Goal: Information Seeking & Learning: Find specific fact

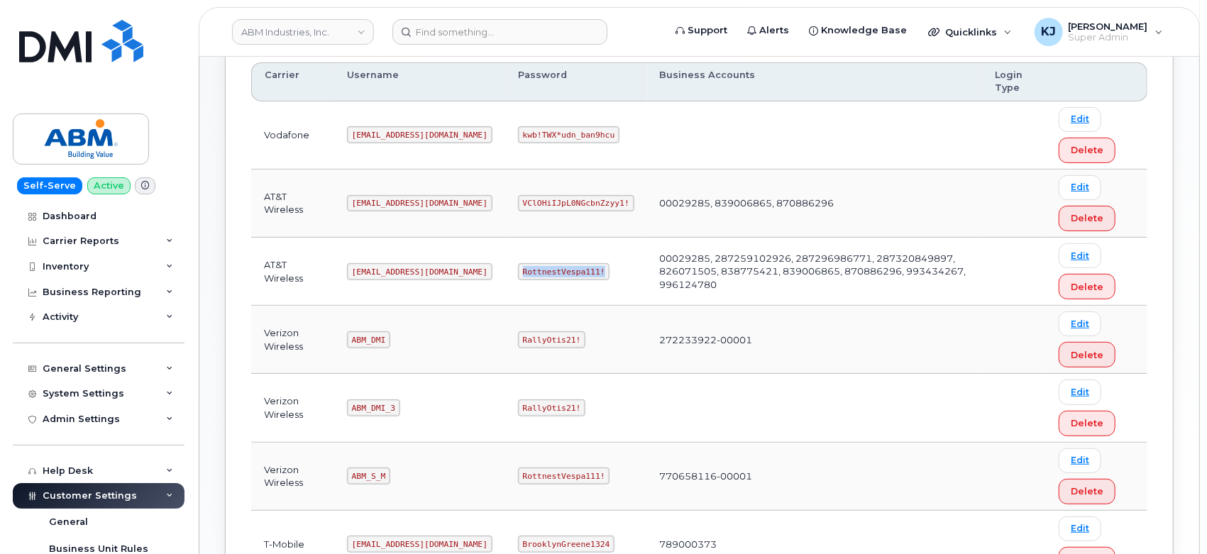
scroll to position [464, 0]
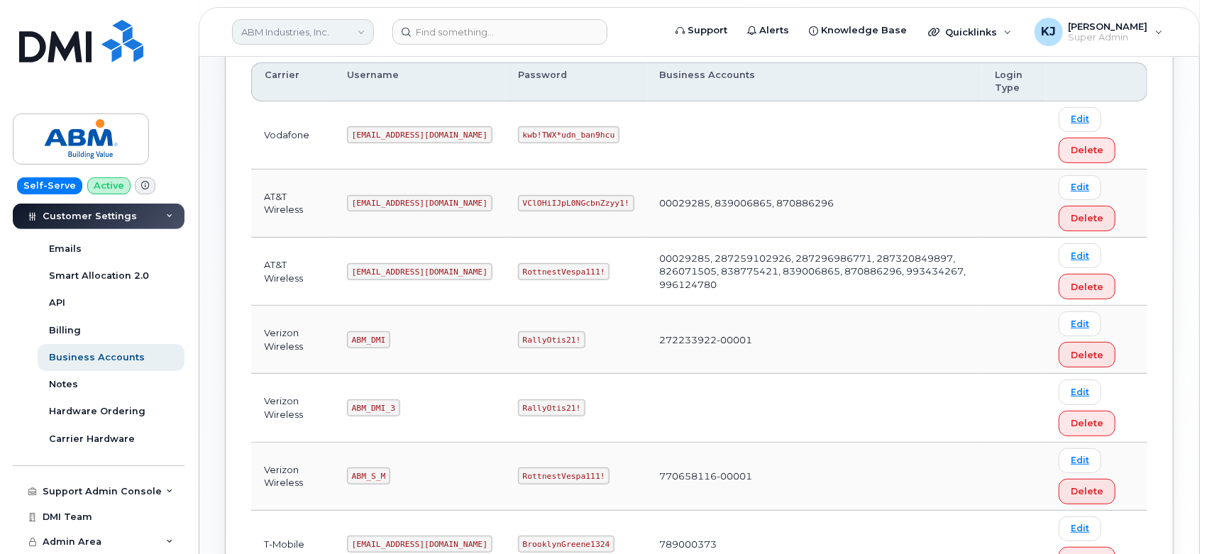
click at [284, 28] on link "ABM Industries, Inc." at bounding box center [303, 32] width 142 height 26
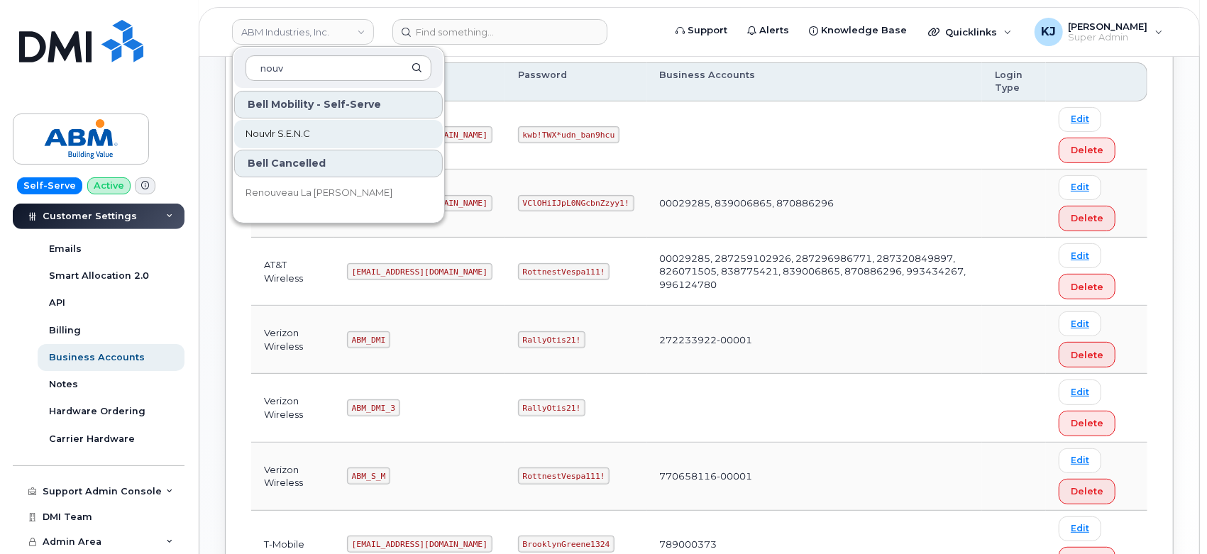
type input "nouv"
click at [312, 143] on link "Nouvlr S.E.N.C" at bounding box center [338, 134] width 209 height 28
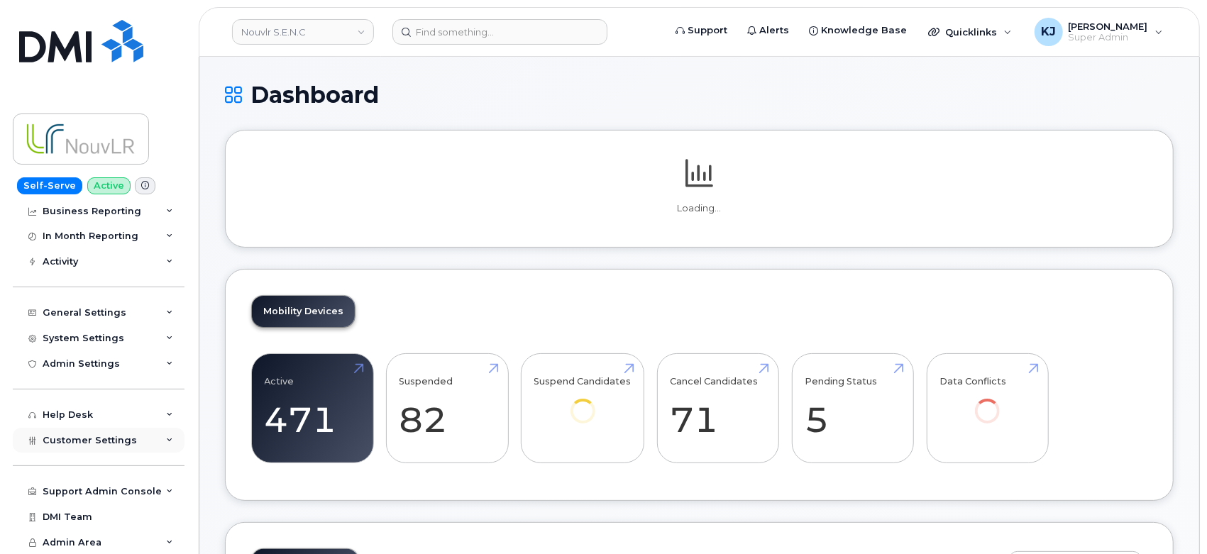
click at [105, 430] on div "Customer Settings" at bounding box center [99, 441] width 172 height 26
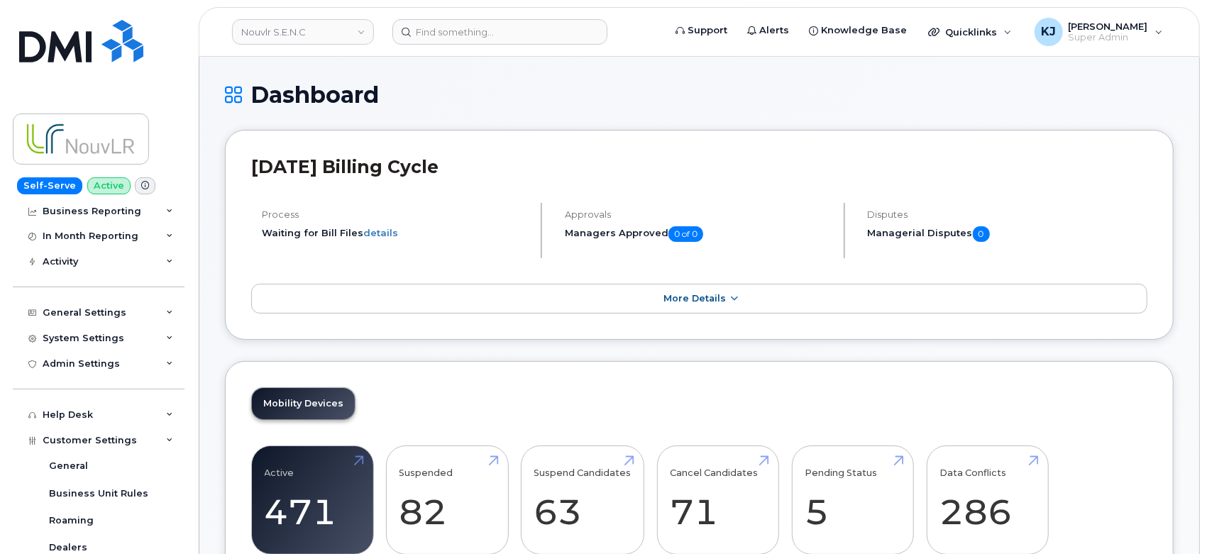
scroll to position [476, 0]
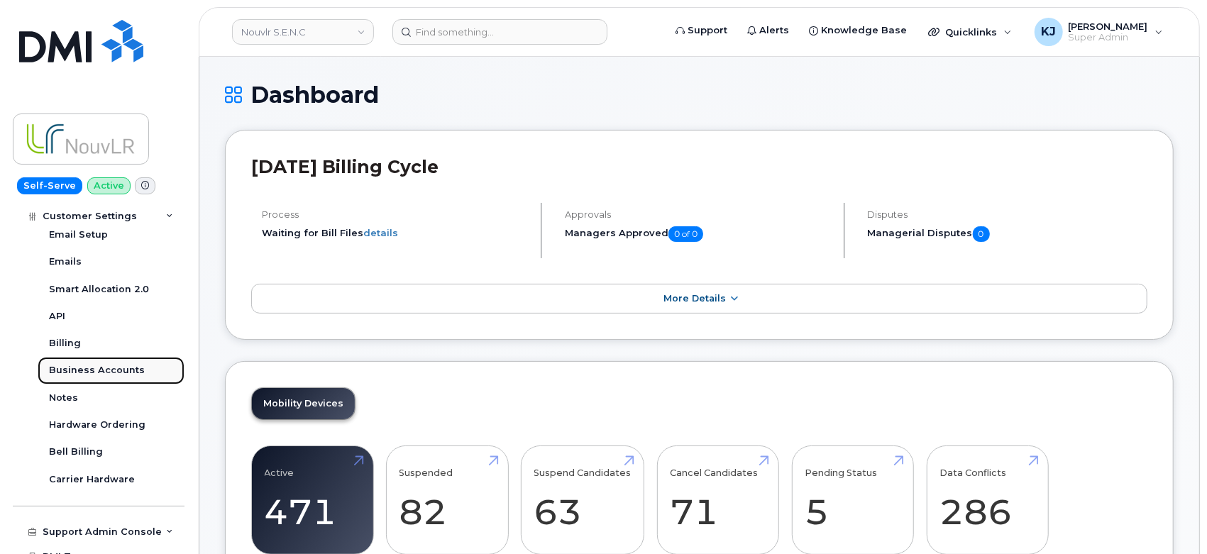
click at [98, 376] on div "Business Accounts" at bounding box center [97, 370] width 96 height 13
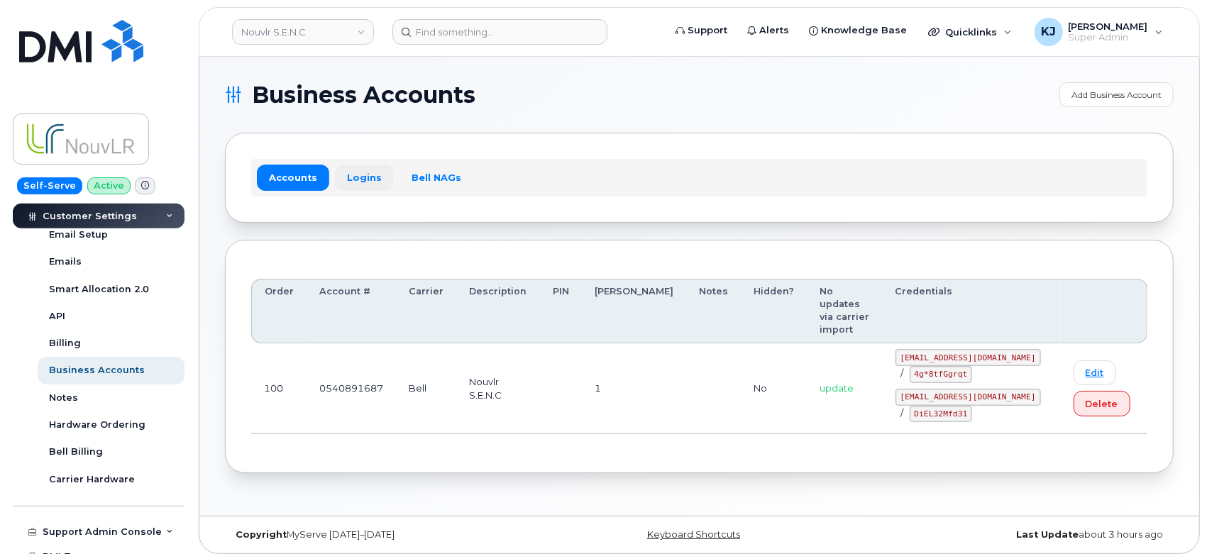
click at [353, 176] on link "Logins" at bounding box center [364, 178] width 59 height 26
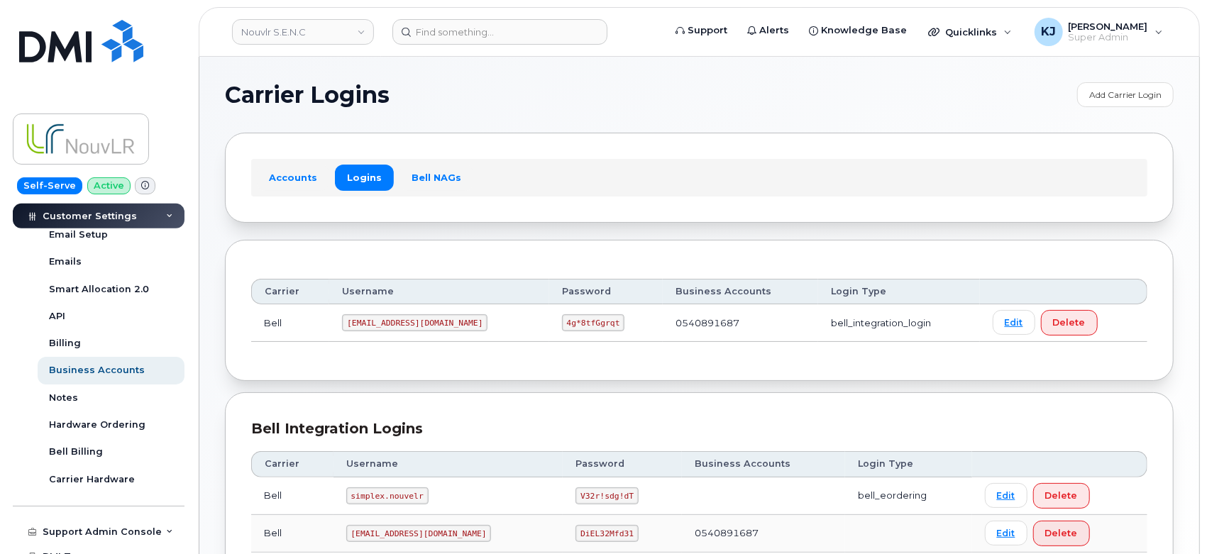
scroll to position [79, 0]
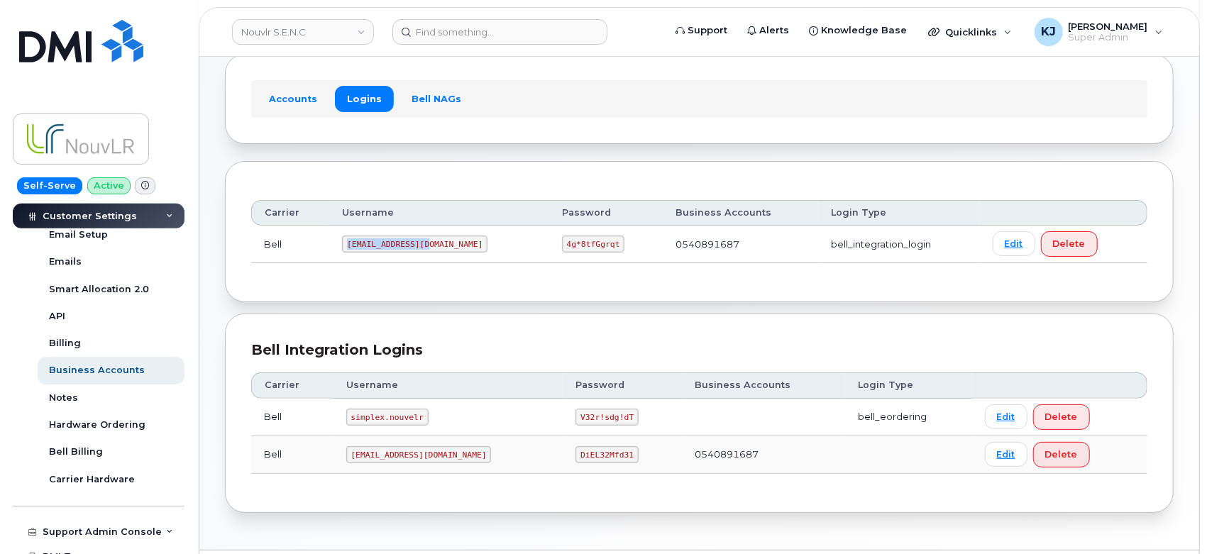
drag, startPoint x: 352, startPoint y: 243, endPoint x: 427, endPoint y: 248, distance: 74.7
click at [443, 245] on td "nouvsm@myserve.ca" at bounding box center [438, 245] width 219 height 38
copy code "nouvsm@myserve.ca"
drag, startPoint x: 510, startPoint y: 241, endPoint x: 568, endPoint y: 243, distance: 57.6
click at [568, 243] on td "4g*8tfGgrqt" at bounding box center [606, 245] width 114 height 38
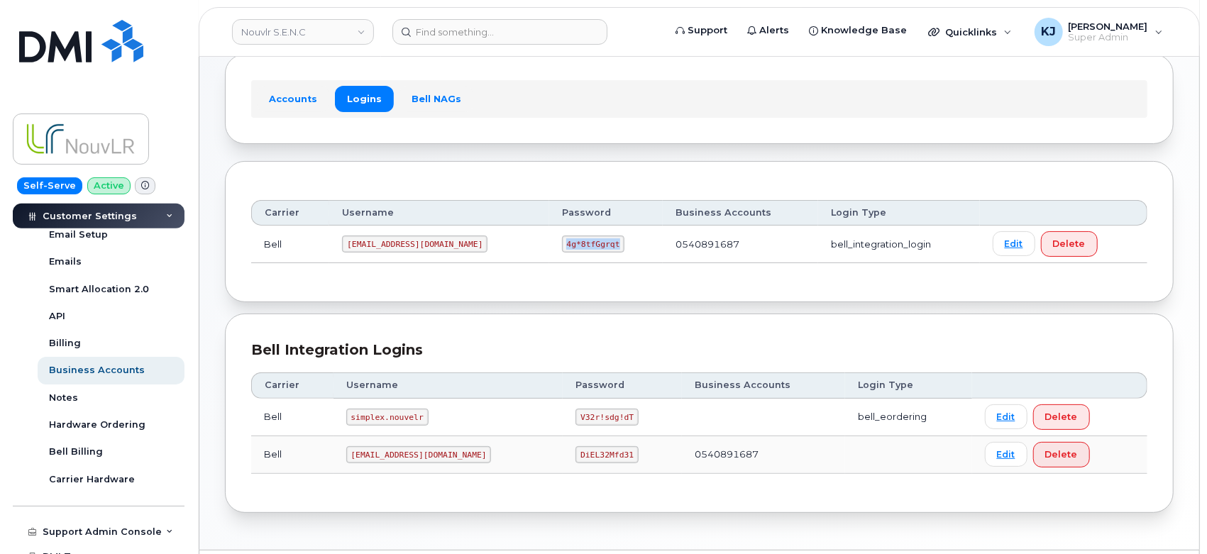
copy code "4g*8tfGgrqt"
drag, startPoint x: 261, startPoint y: 27, endPoint x: 257, endPoint y: 18, distance: 10.2
click at [261, 27] on link "Nouvlr S.E.N.C" at bounding box center [303, 32] width 142 height 26
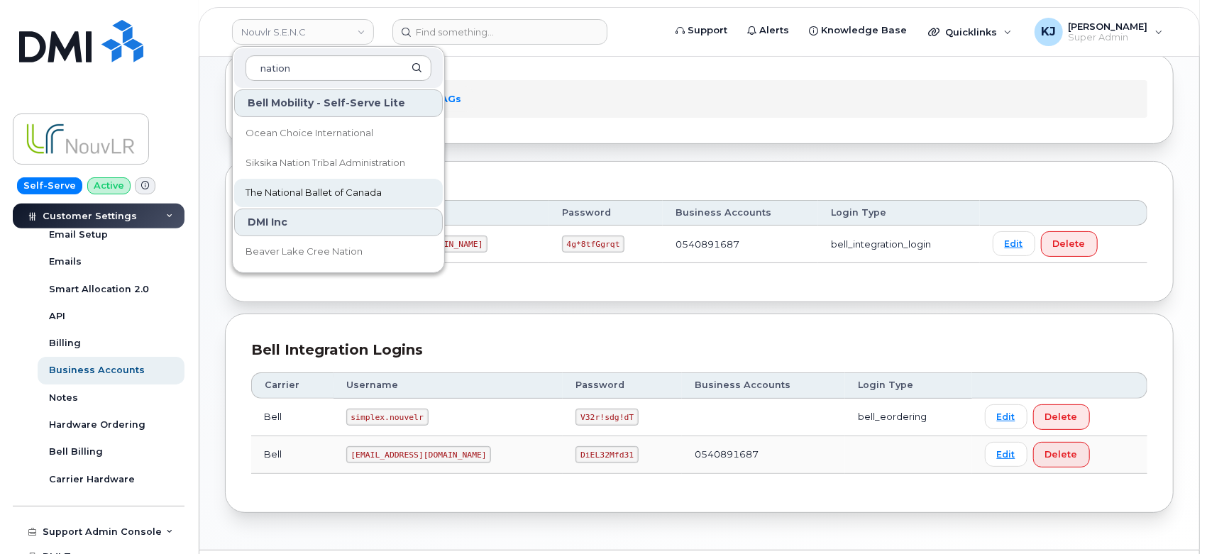
scroll to position [236, 0]
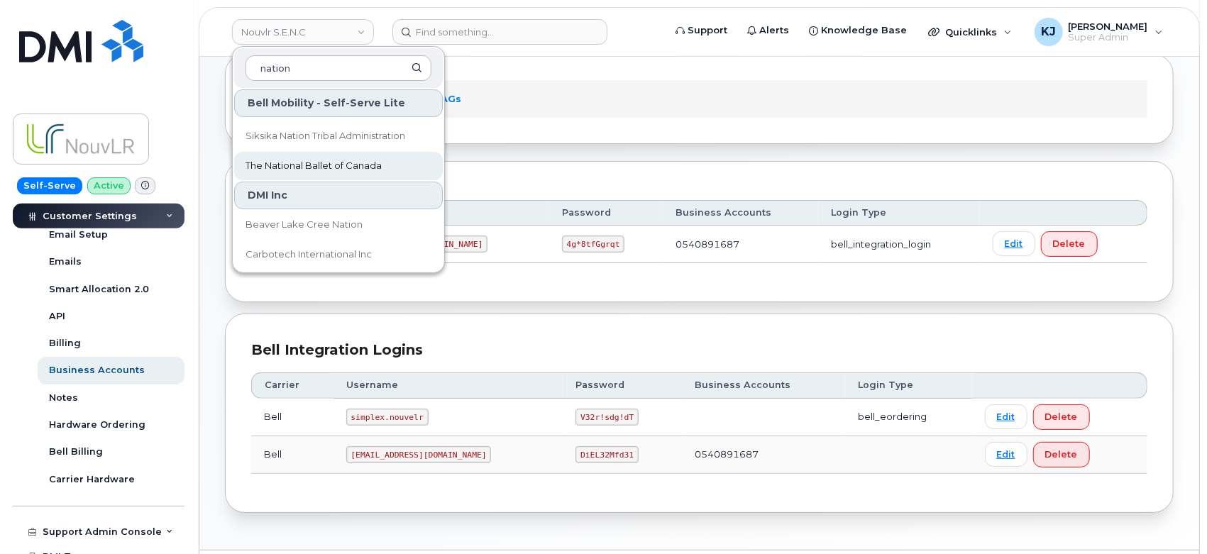
type input "nation"
click at [358, 166] on span "The National Ballet of Canada" at bounding box center [314, 166] width 136 height 14
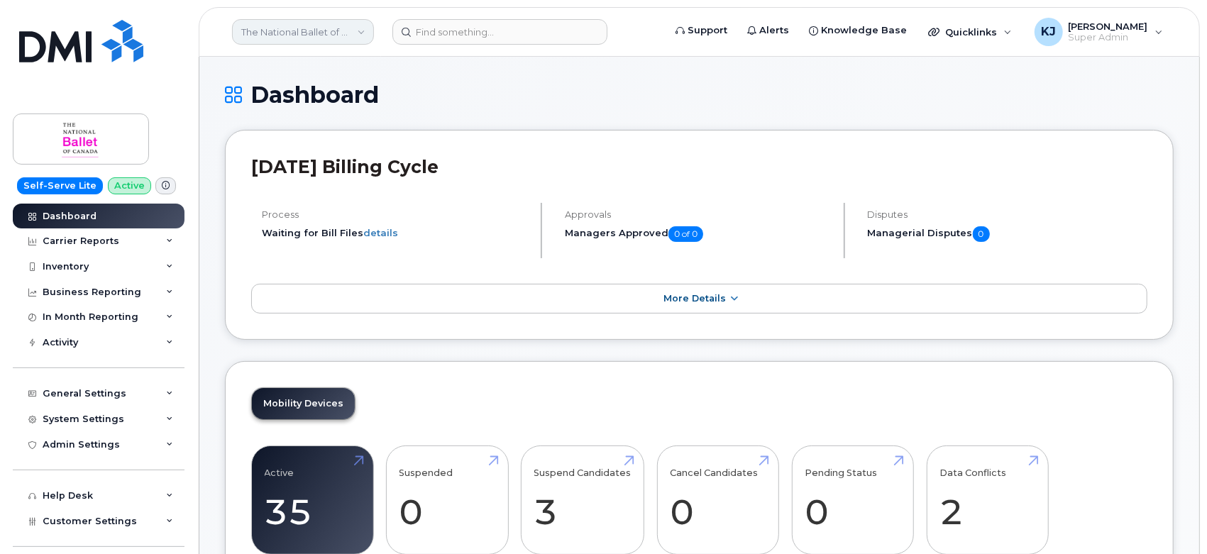
click at [307, 25] on link "The National Ballet of Canada" at bounding box center [303, 32] width 142 height 26
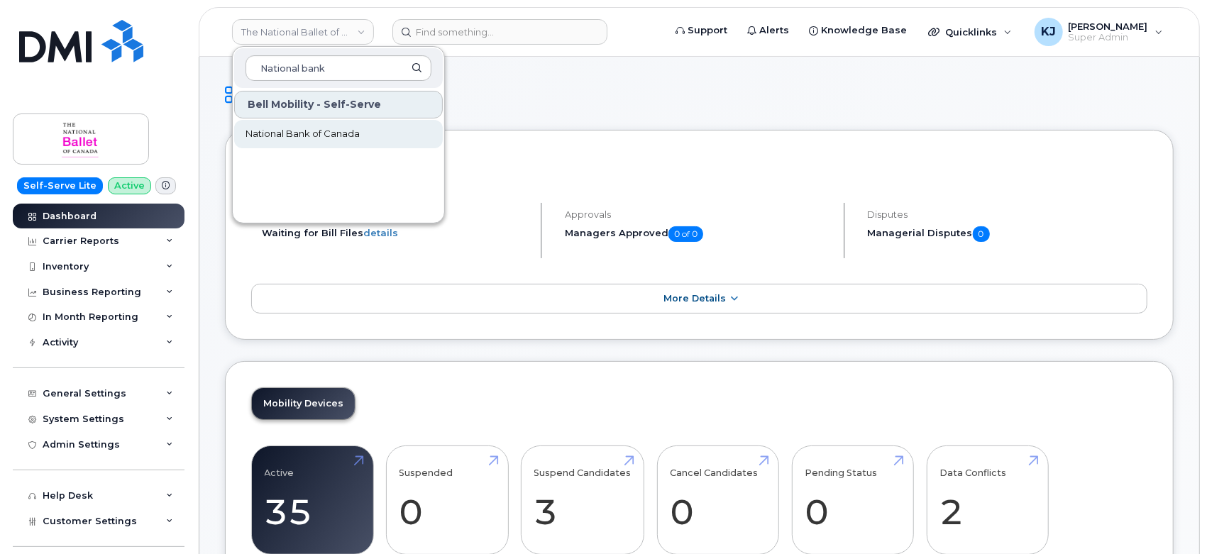
type input "National bank"
click at [363, 128] on link "National Bank of Canada" at bounding box center [338, 134] width 209 height 28
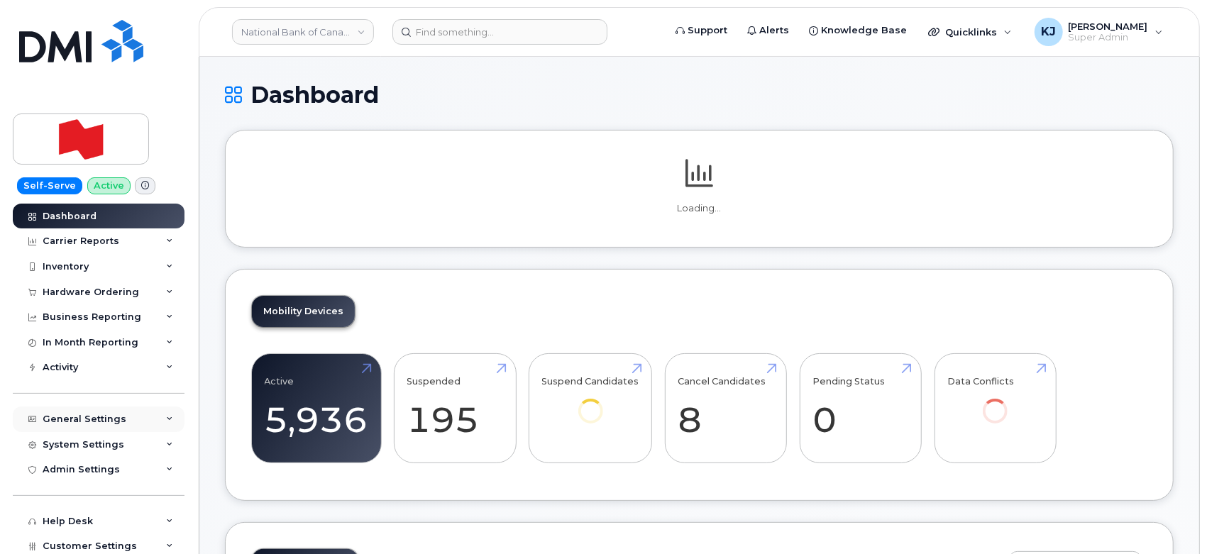
scroll to position [106, 0]
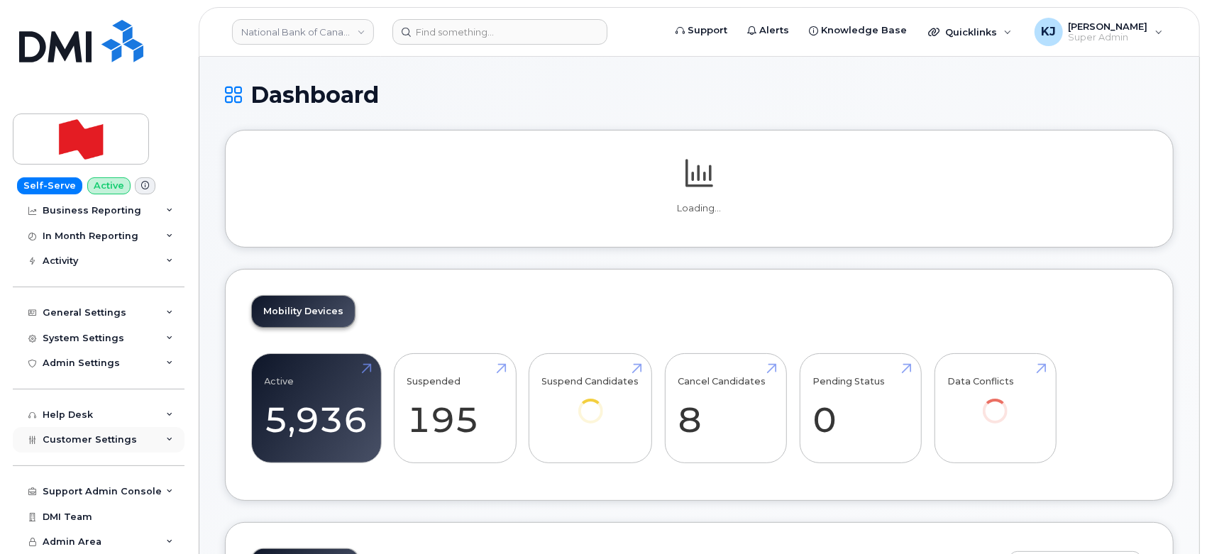
click at [125, 446] on div "Customer Settings" at bounding box center [99, 440] width 172 height 26
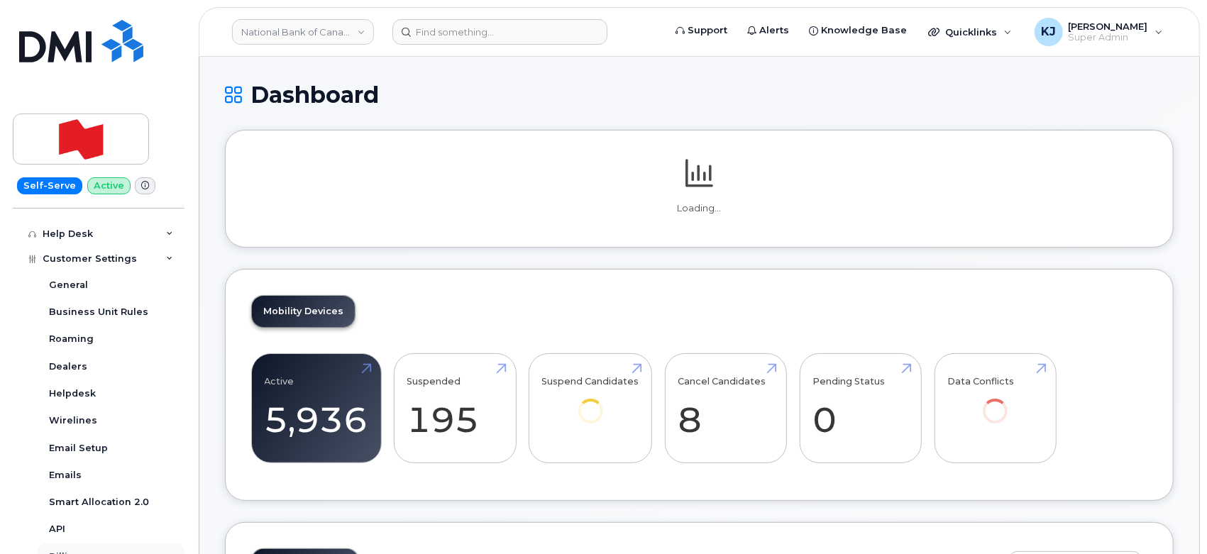
scroll to position [422, 0]
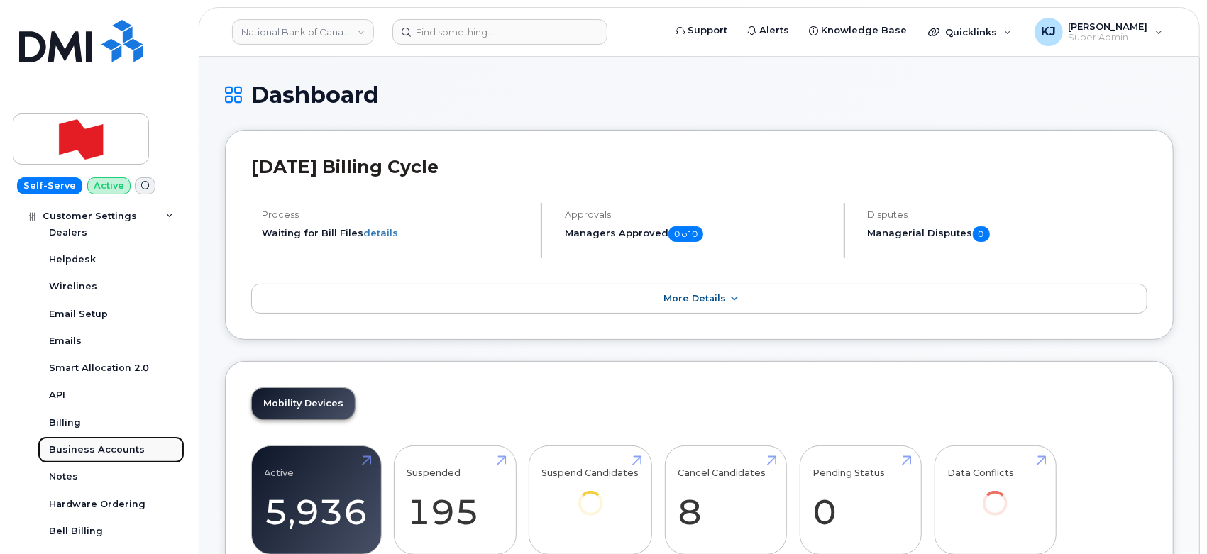
click at [106, 451] on div "Business Accounts" at bounding box center [97, 450] width 96 height 13
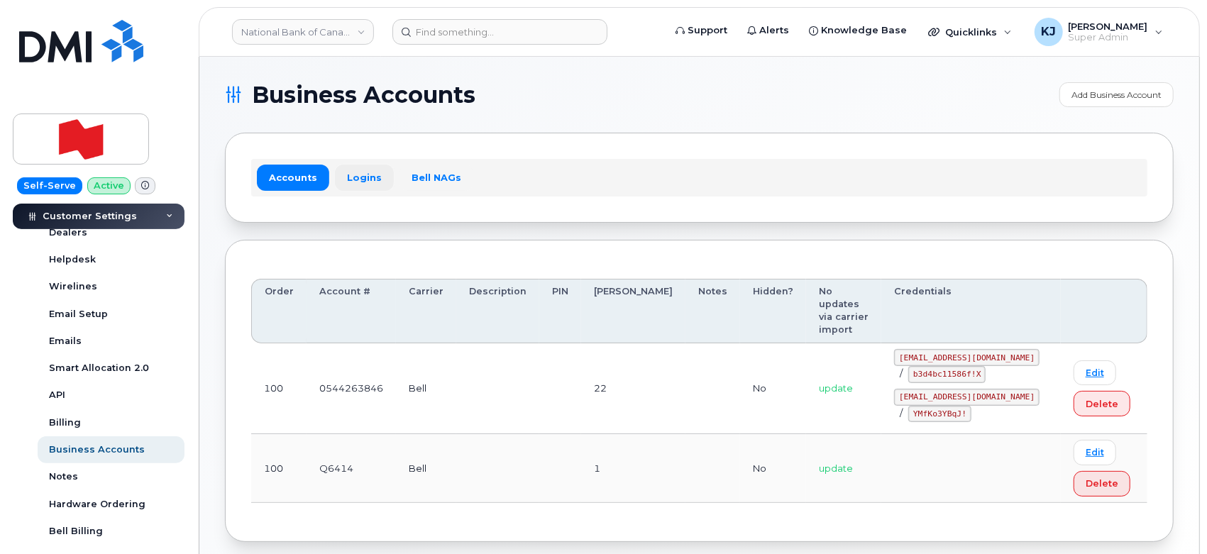
click at [364, 180] on link "Logins" at bounding box center [364, 178] width 59 height 26
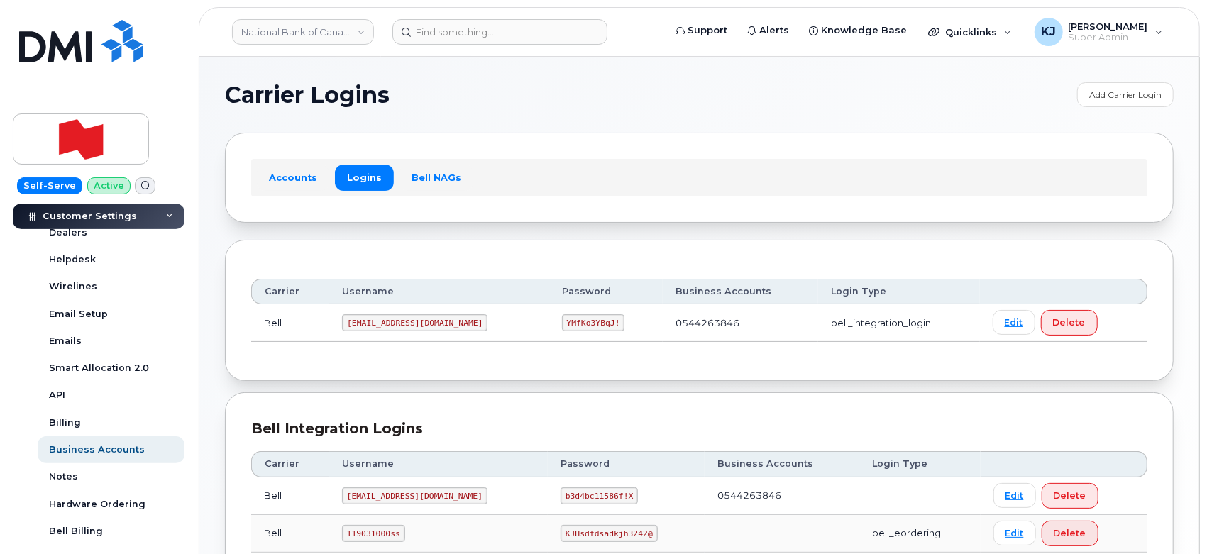
scroll to position [79, 0]
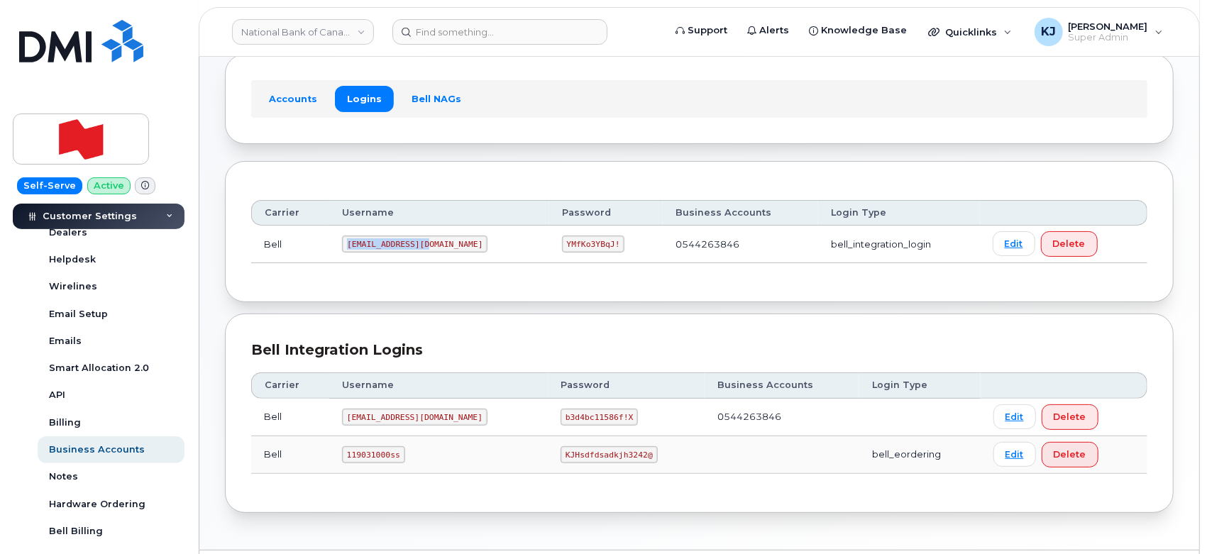
drag, startPoint x: 354, startPoint y: 241, endPoint x: 432, endPoint y: 245, distance: 77.5
click at [432, 245] on code "nbcdmi@myserve.ca" at bounding box center [415, 244] width 146 height 17
copy code "nbcdmi@myserve.ca"
drag, startPoint x: 511, startPoint y: 243, endPoint x: 566, endPoint y: 243, distance: 55.4
click at [566, 243] on td "YMfKo3YBqJ!" at bounding box center [606, 245] width 114 height 38
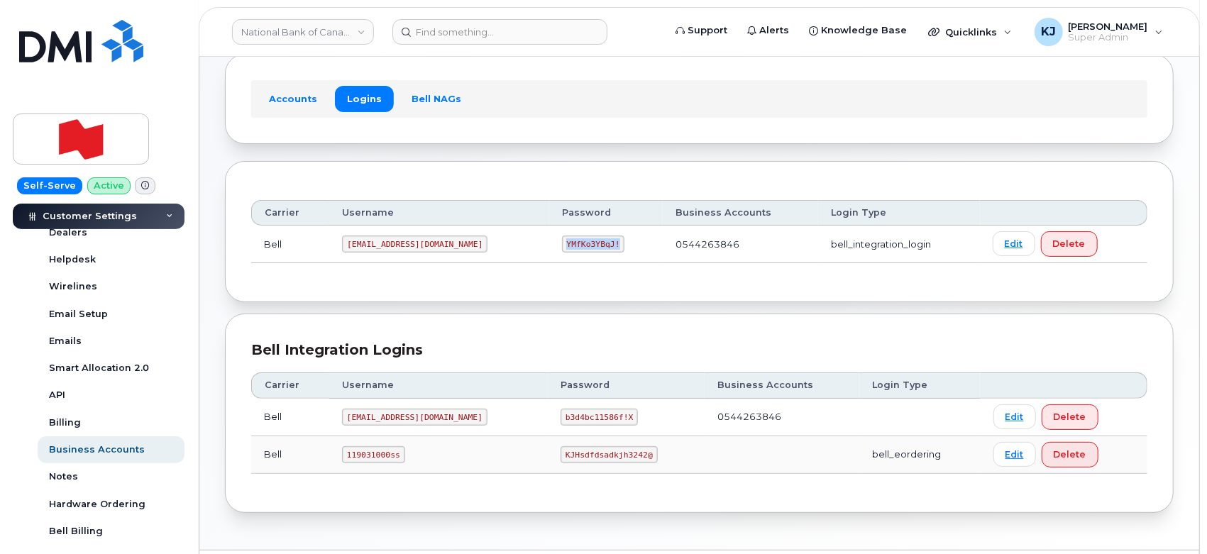
copy code "YMfKo3YBqJ!"
drag, startPoint x: 353, startPoint y: 453, endPoint x: 415, endPoint y: 454, distance: 61.8
click at [415, 454] on td "119031000ss" at bounding box center [438, 456] width 219 height 38
copy code "119031000ss"
drag, startPoint x: 492, startPoint y: 453, endPoint x: 598, endPoint y: 459, distance: 105.9
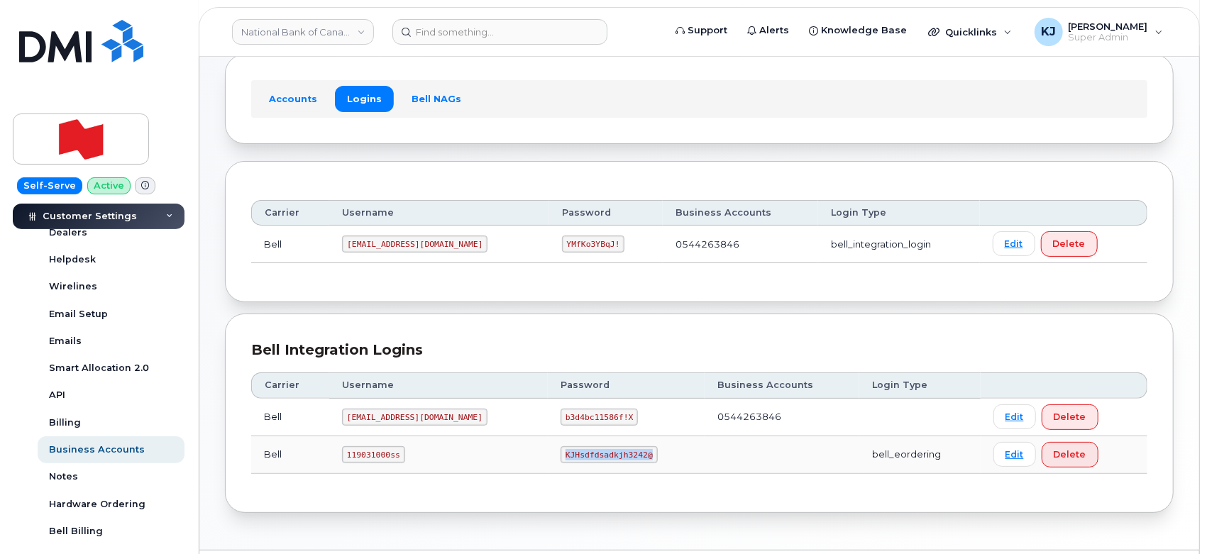
click at [598, 459] on td "KJHsdfdsadkjh3242@" at bounding box center [626, 456] width 157 height 38
copy code "KJHsdfdsadkjh3242@"
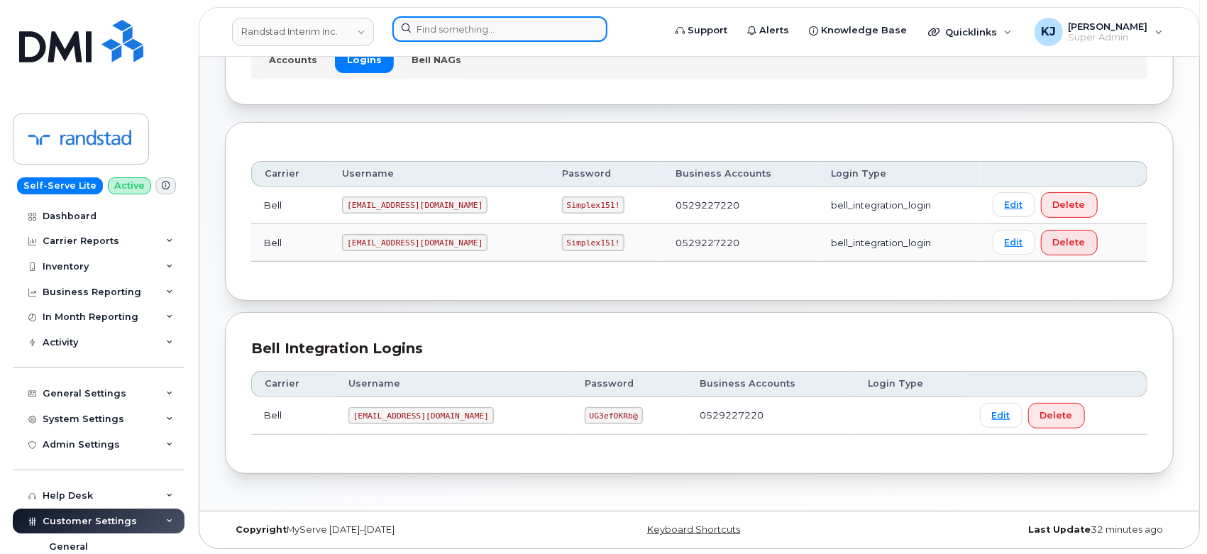
click at [466, 23] on input at bounding box center [500, 29] width 215 height 26
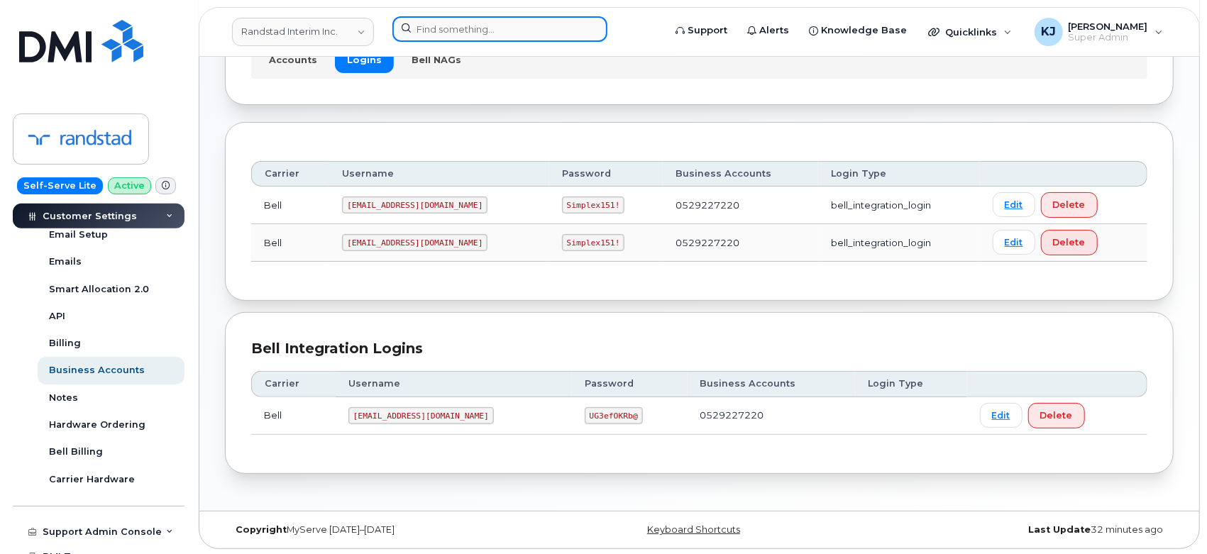
paste input "4388304835"
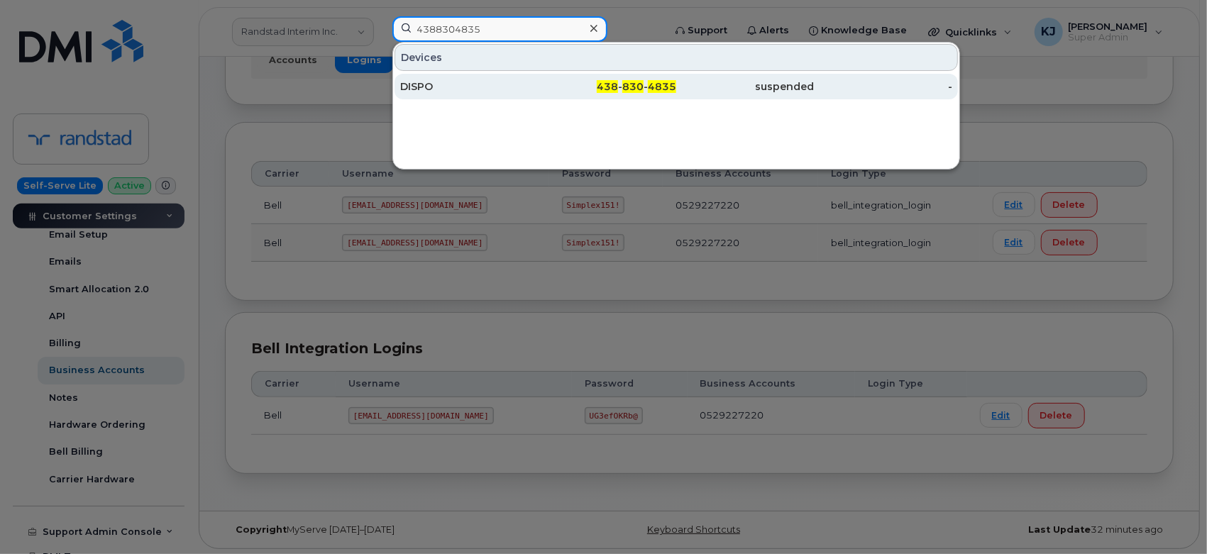
type input "4388304835"
click at [618, 87] on span "438" at bounding box center [607, 86] width 21 height 13
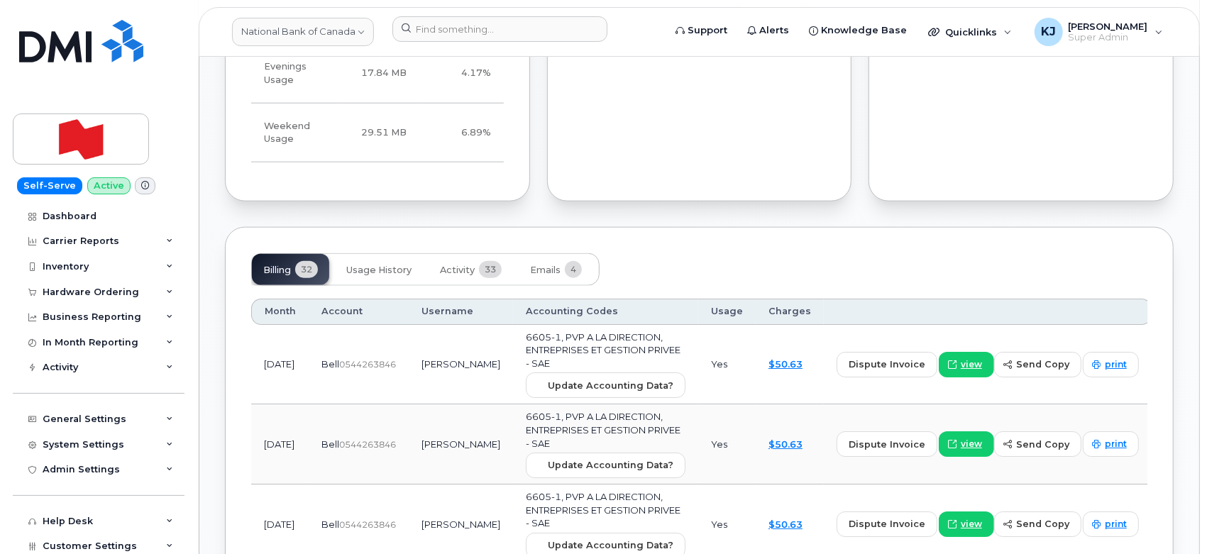
scroll to position [1104, 0]
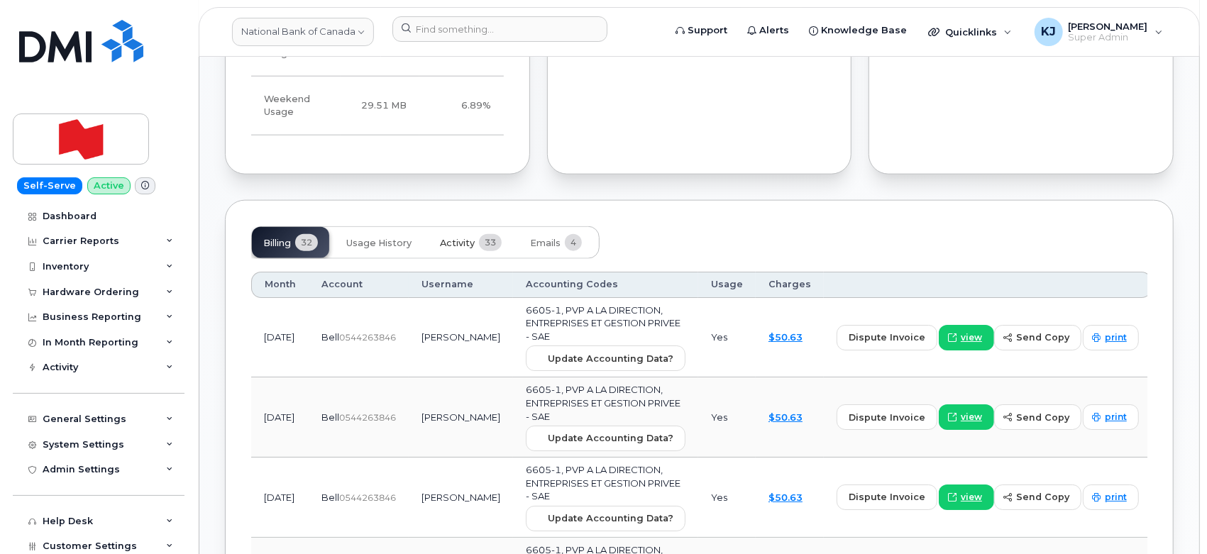
click at [470, 238] on span "Activity" at bounding box center [457, 243] width 35 height 11
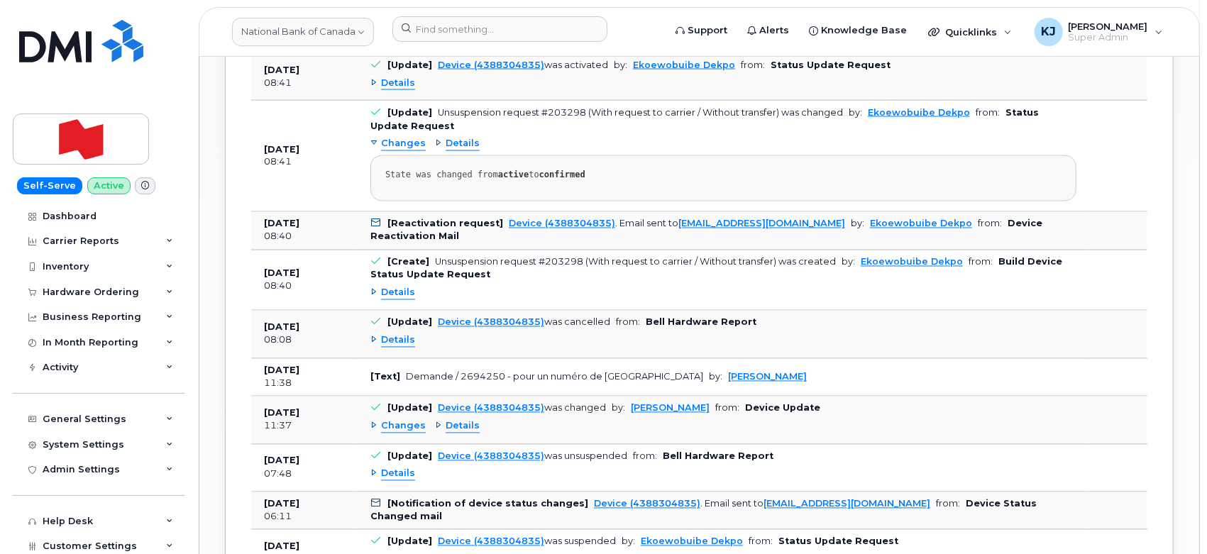
scroll to position [1656, 0]
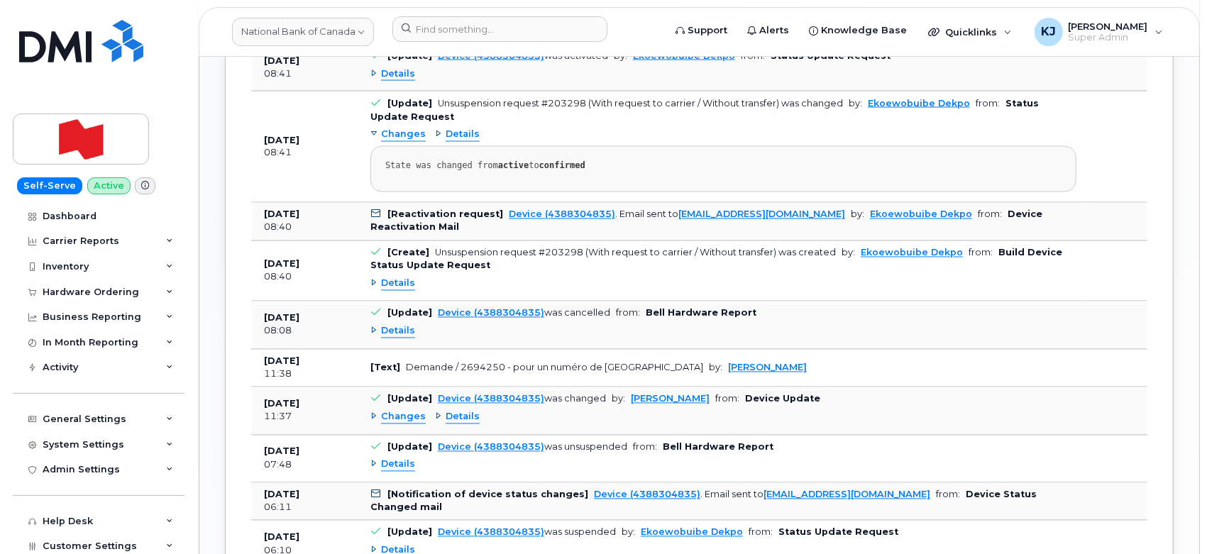
click at [406, 325] on span "Details" at bounding box center [398, 331] width 34 height 13
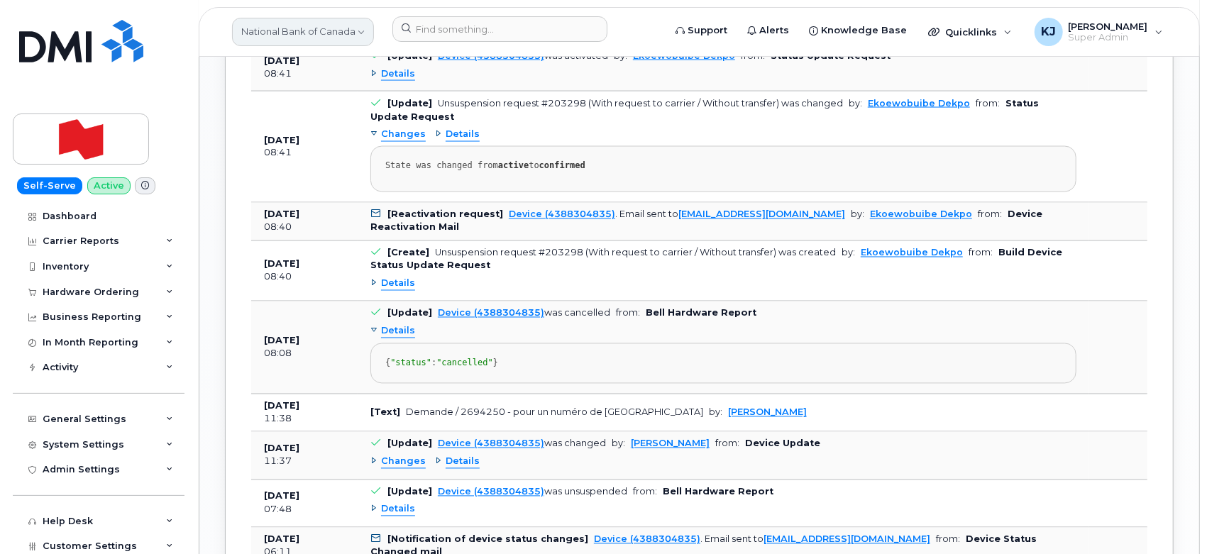
click at [331, 31] on link "National Bank of Canada" at bounding box center [303, 32] width 142 height 28
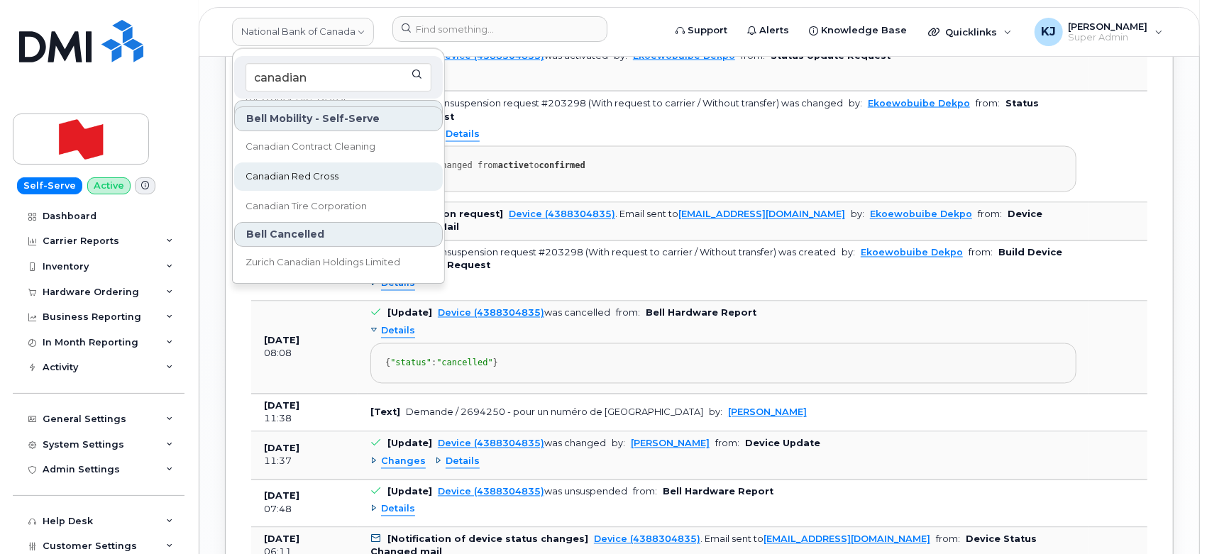
scroll to position [0, 0]
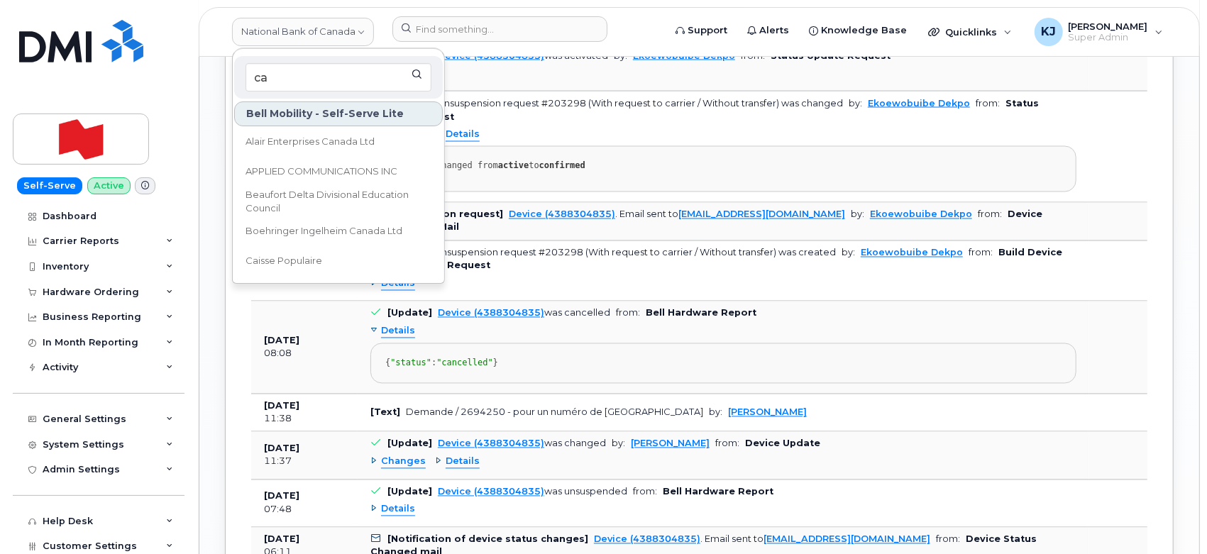
type input "c"
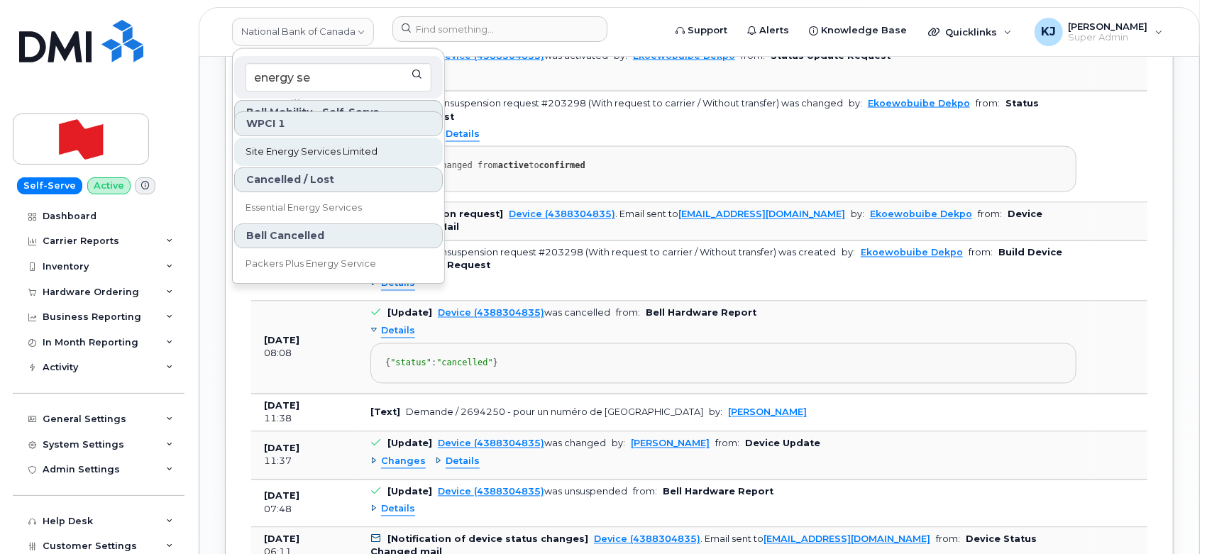
scroll to position [103, 0]
type input "energy se"
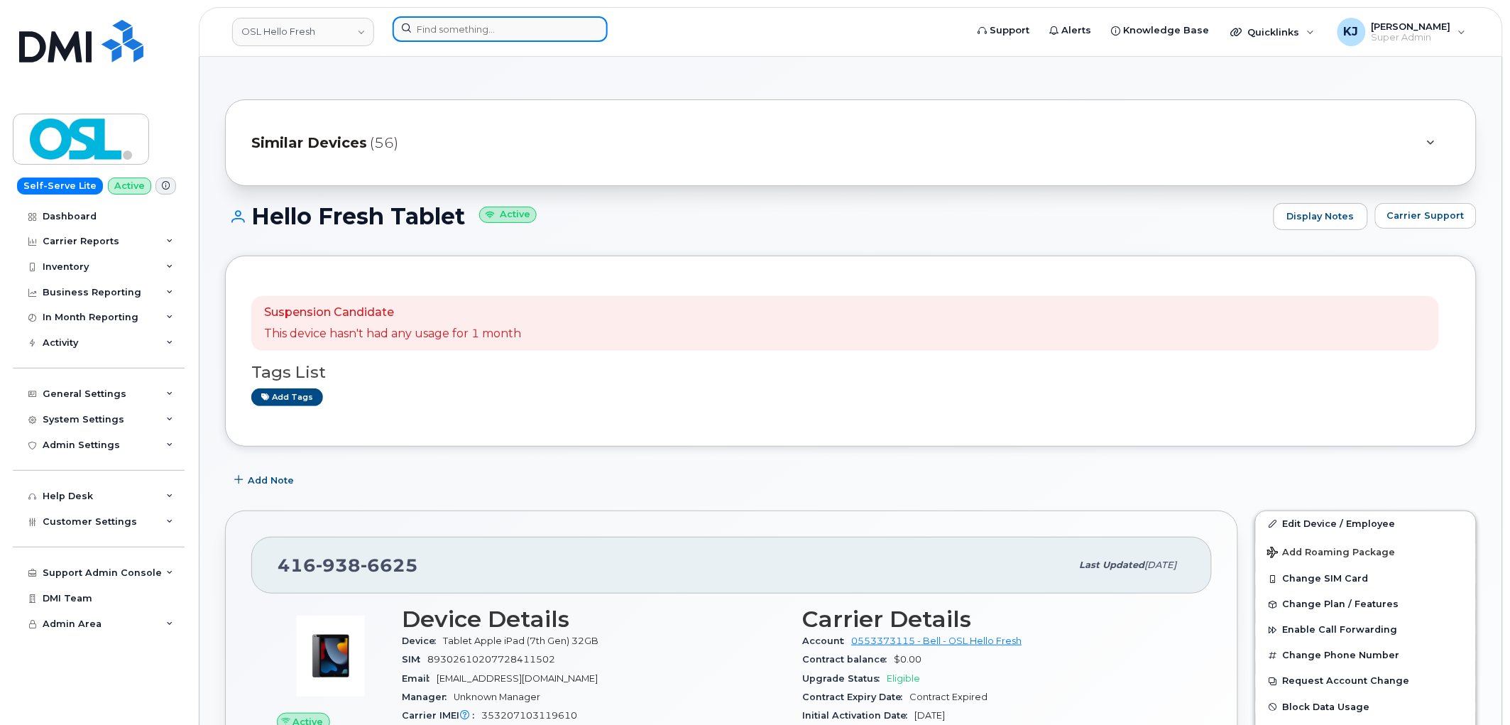
click at [495, 33] on input at bounding box center [500, 29] width 215 height 26
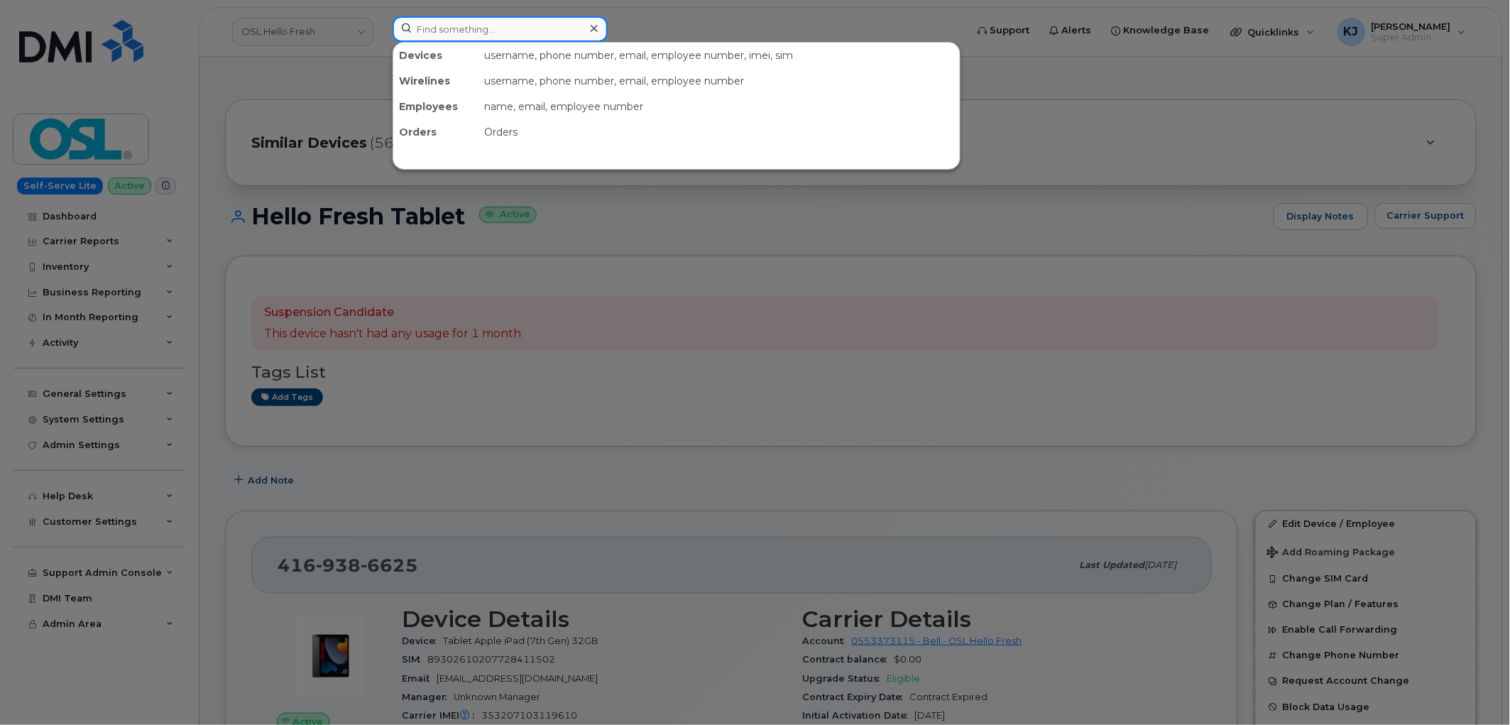
paste input "4167707913"
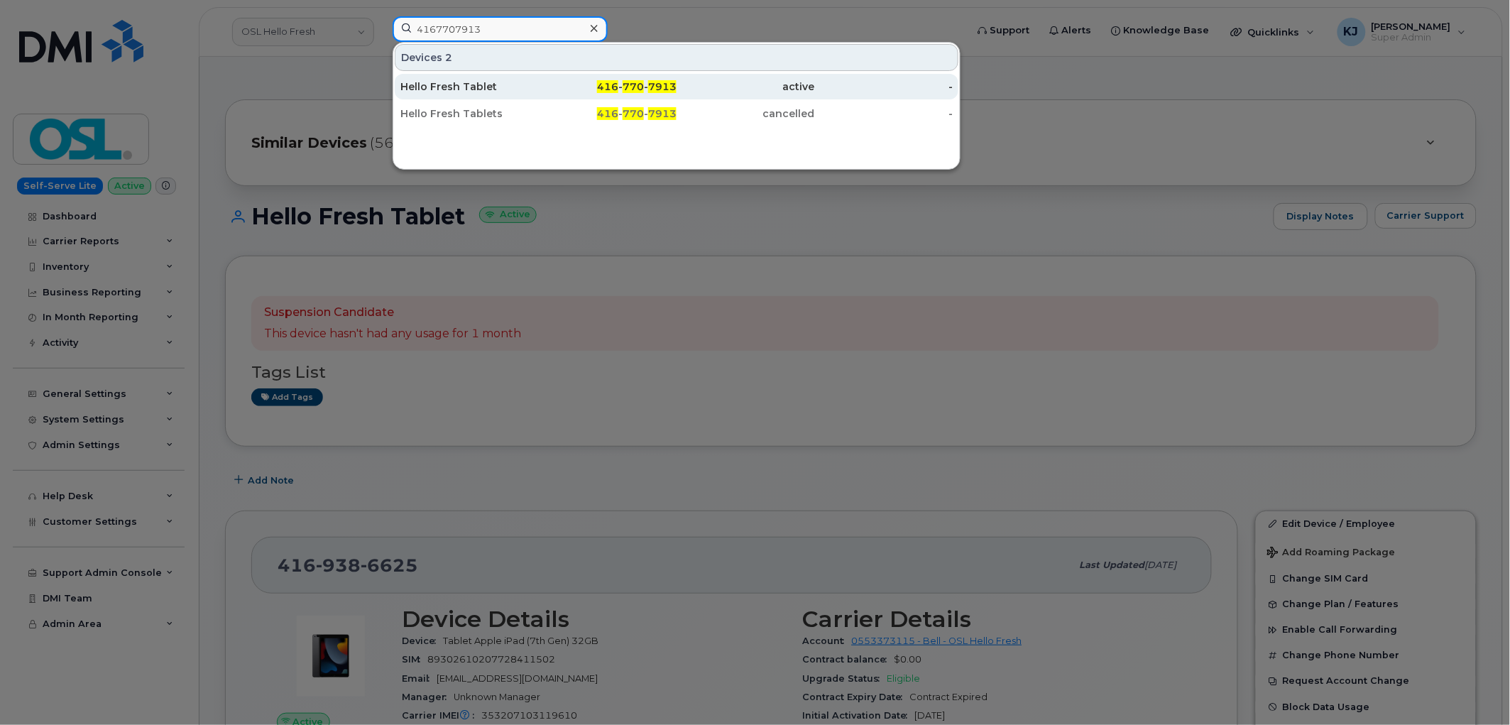
type input "4167707913"
click at [513, 91] on div "Hello Fresh Tablet" at bounding box center [469, 86] width 138 height 14
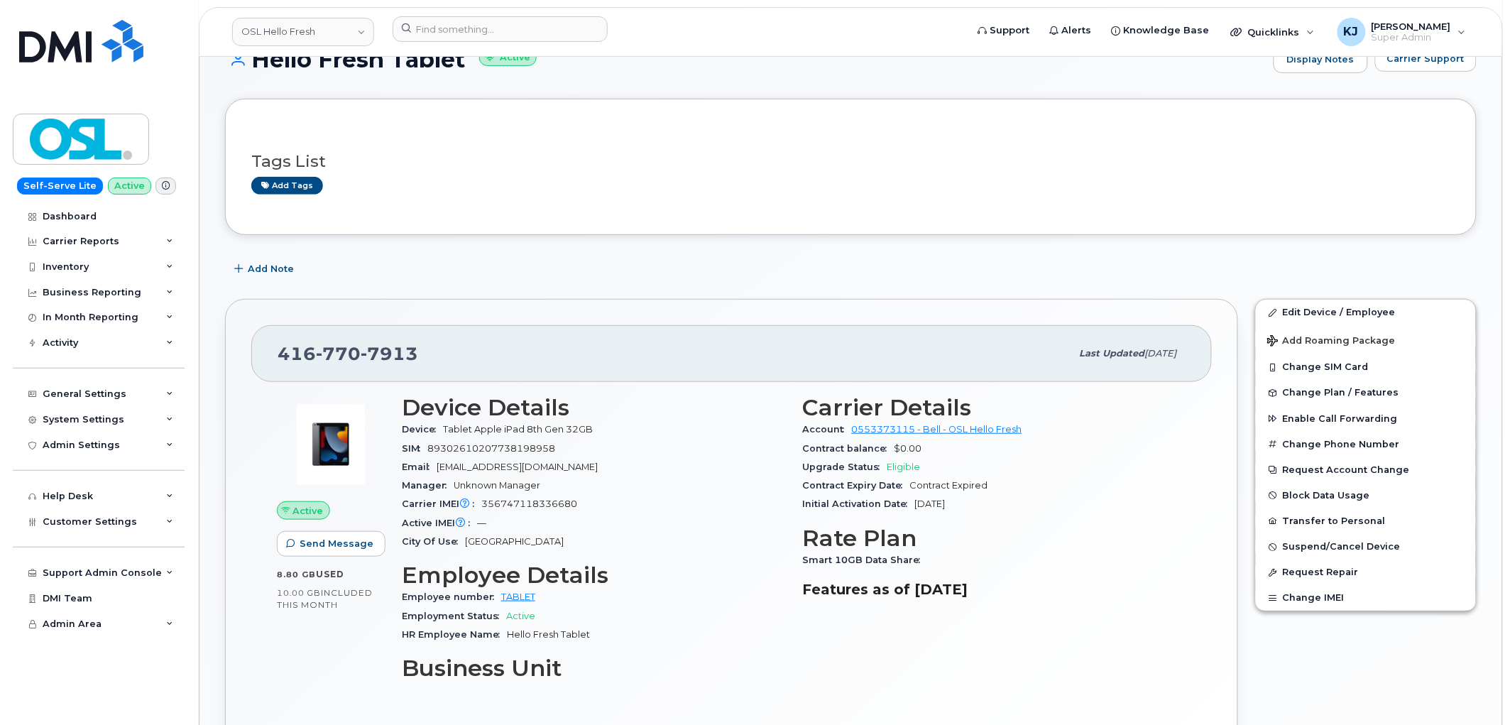
scroll to position [158, 0]
click at [451, 31] on input at bounding box center [500, 29] width 215 height 26
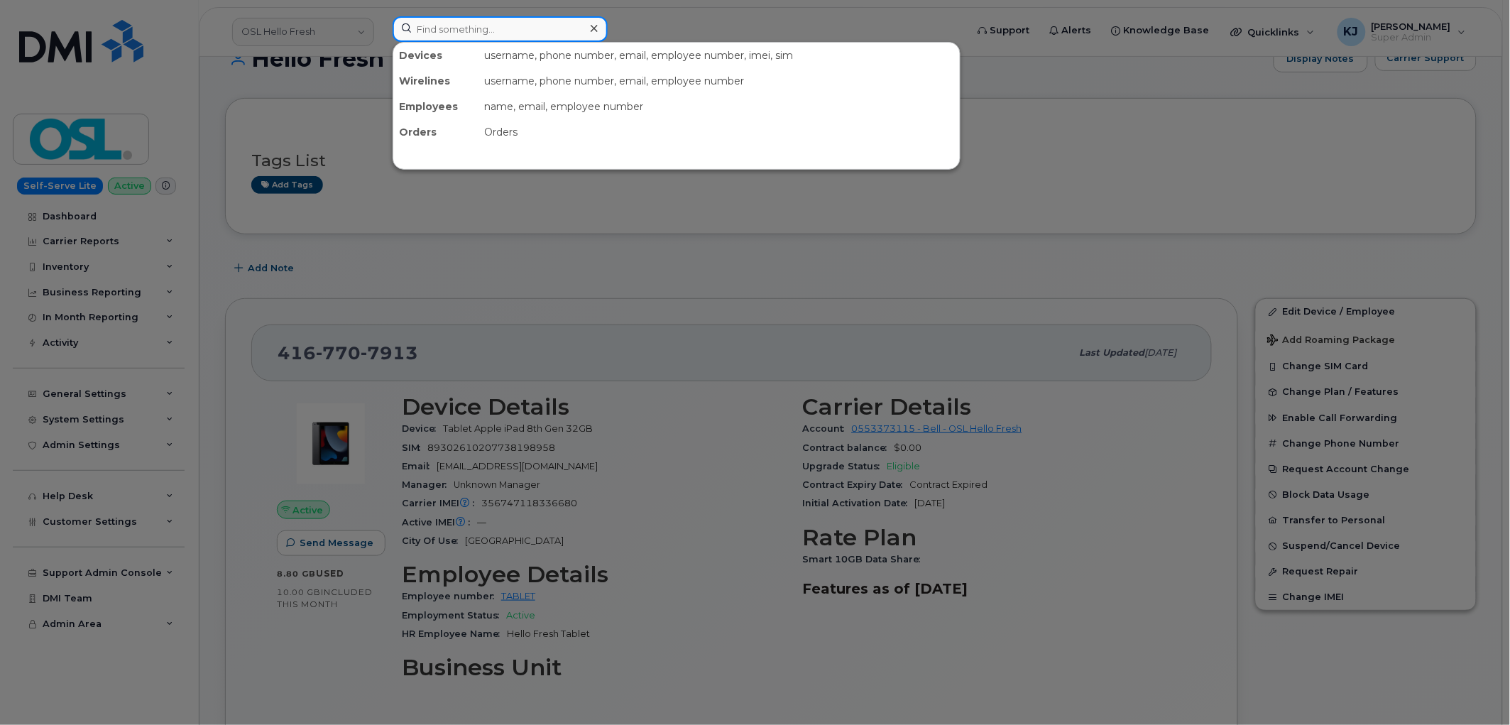
paste input "6473947128"
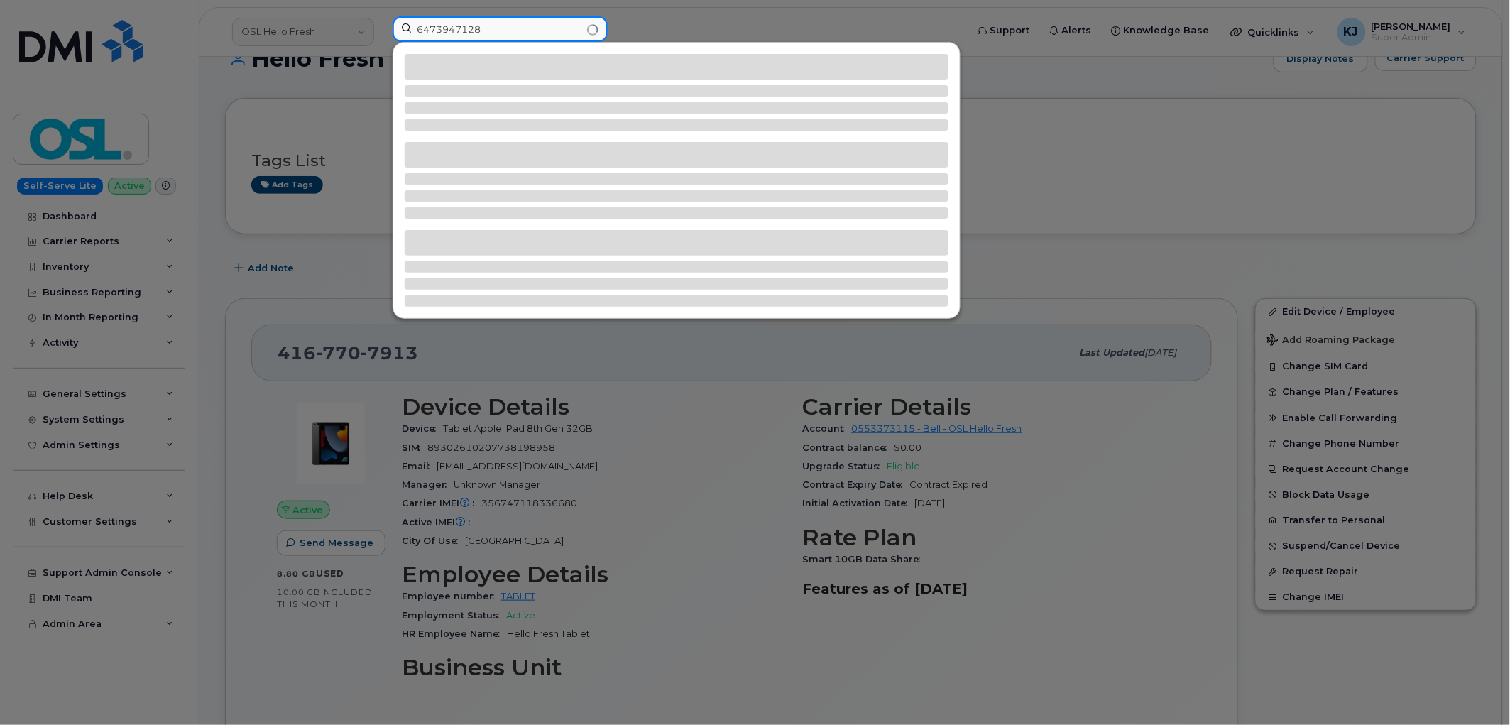
type input "6473947128"
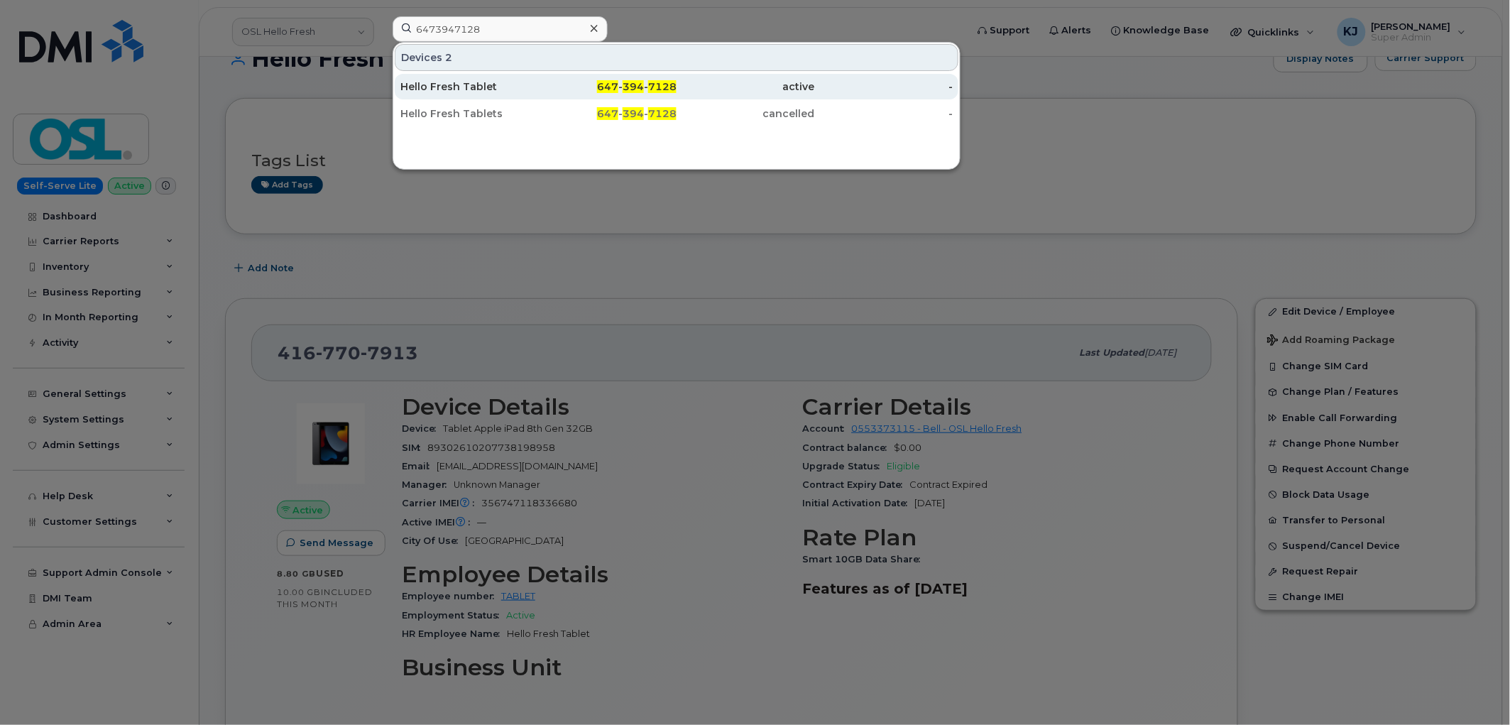
click at [537, 87] on link "Hello Fresh Tablet 647 - 394 - 7128 active -" at bounding box center [677, 87] width 564 height 26
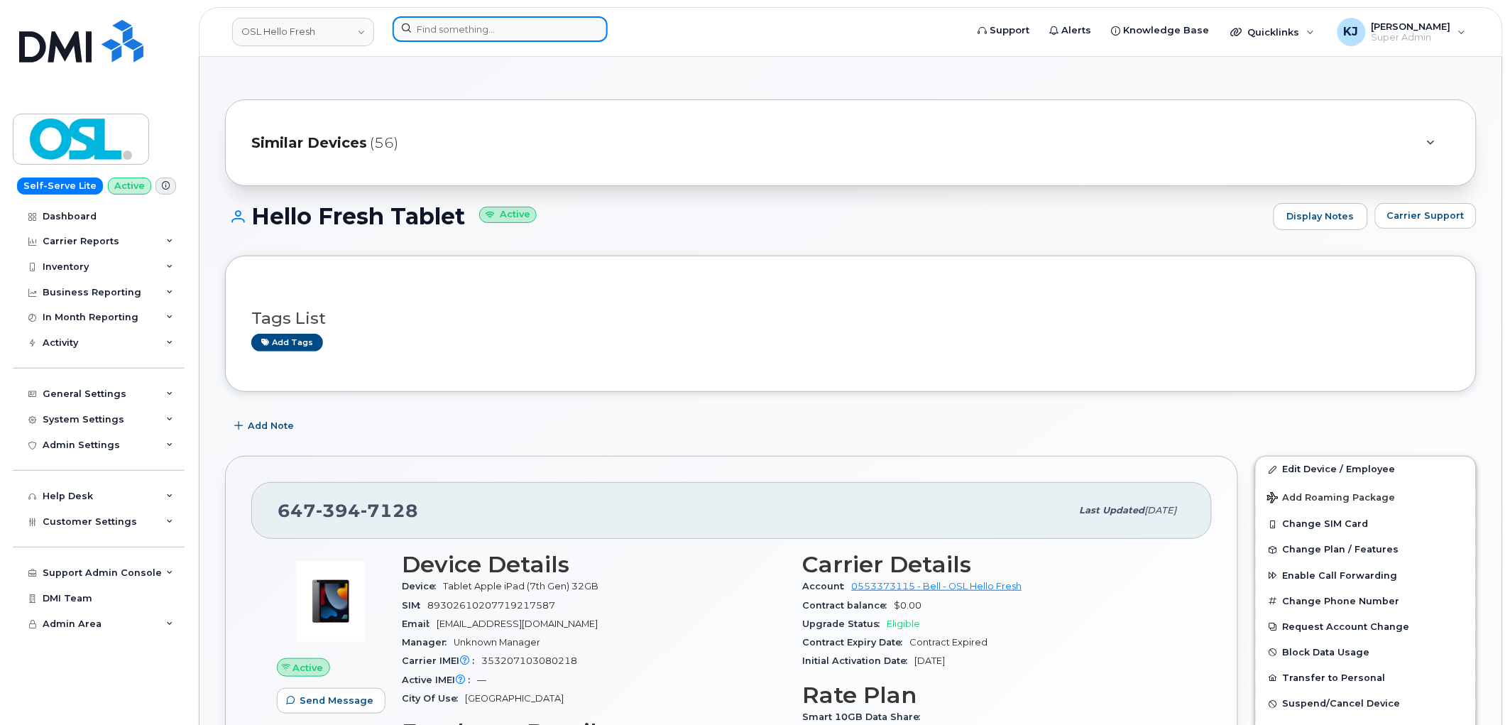
click at [461, 27] on input at bounding box center [500, 29] width 215 height 26
paste input "4165759966"
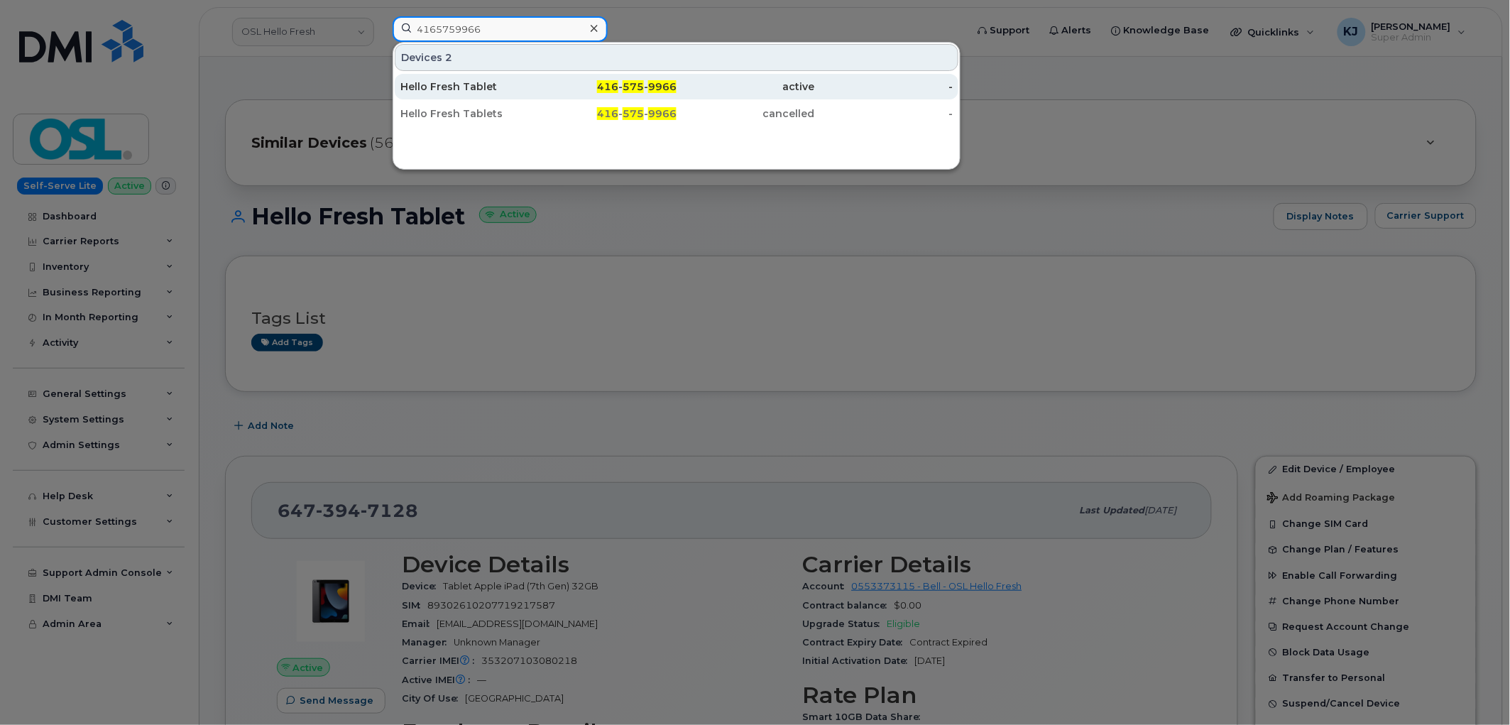
type input "4165759966"
click at [525, 93] on div "Hello Fresh Tablet" at bounding box center [469, 86] width 138 height 14
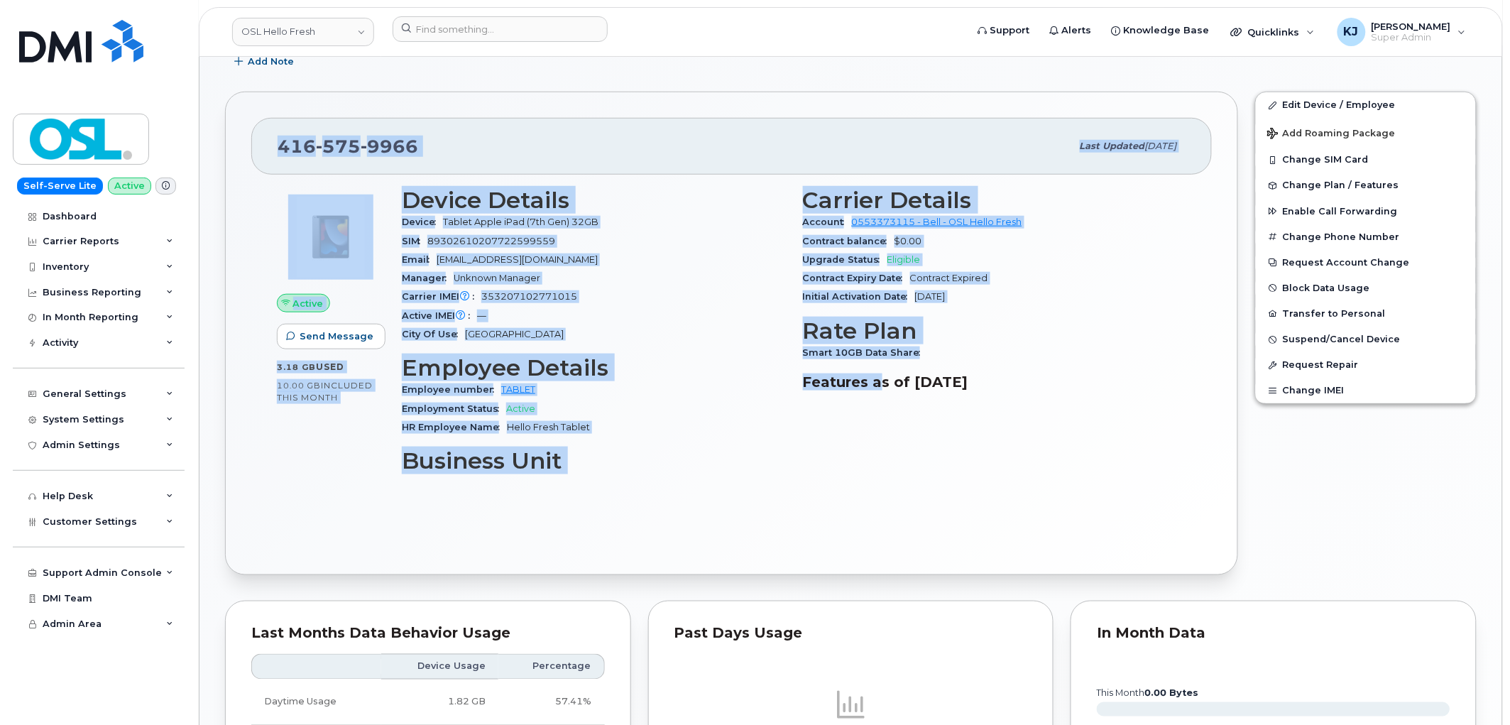
scroll to position [158, 0]
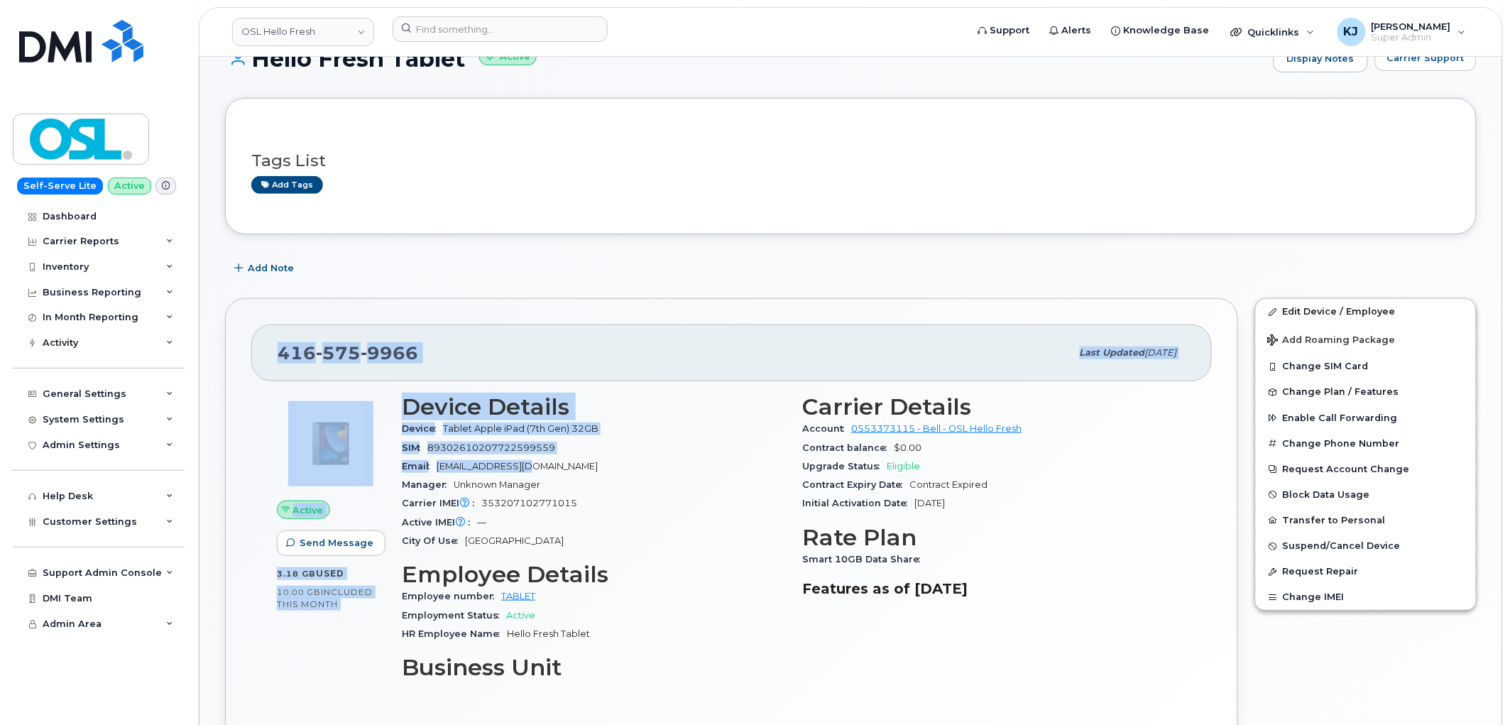
drag, startPoint x: 280, startPoint y: 512, endPoint x: 687, endPoint y: 407, distance: 420.6
click at [725, 430] on div "416 575 9966 Last updated May 23, 2025 Active Send Message 3.18 GB  used 10.00 …" at bounding box center [731, 539] width 1013 height 483
click at [406, 295] on div "416 575 9966 Last updated May 23, 2025 Active Send Message 3.18 GB  used 10.00 …" at bounding box center [731, 540] width 1030 height 500
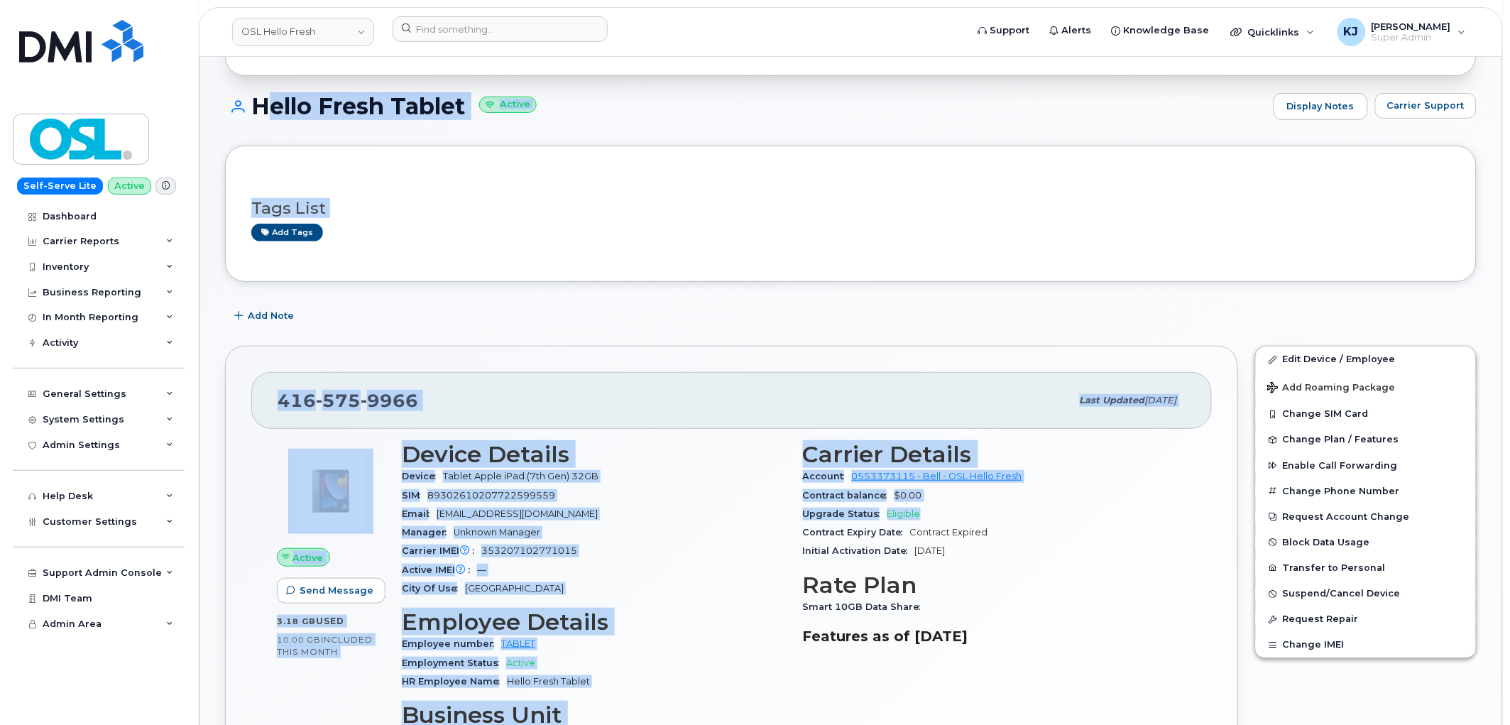
scroll to position [315, 0]
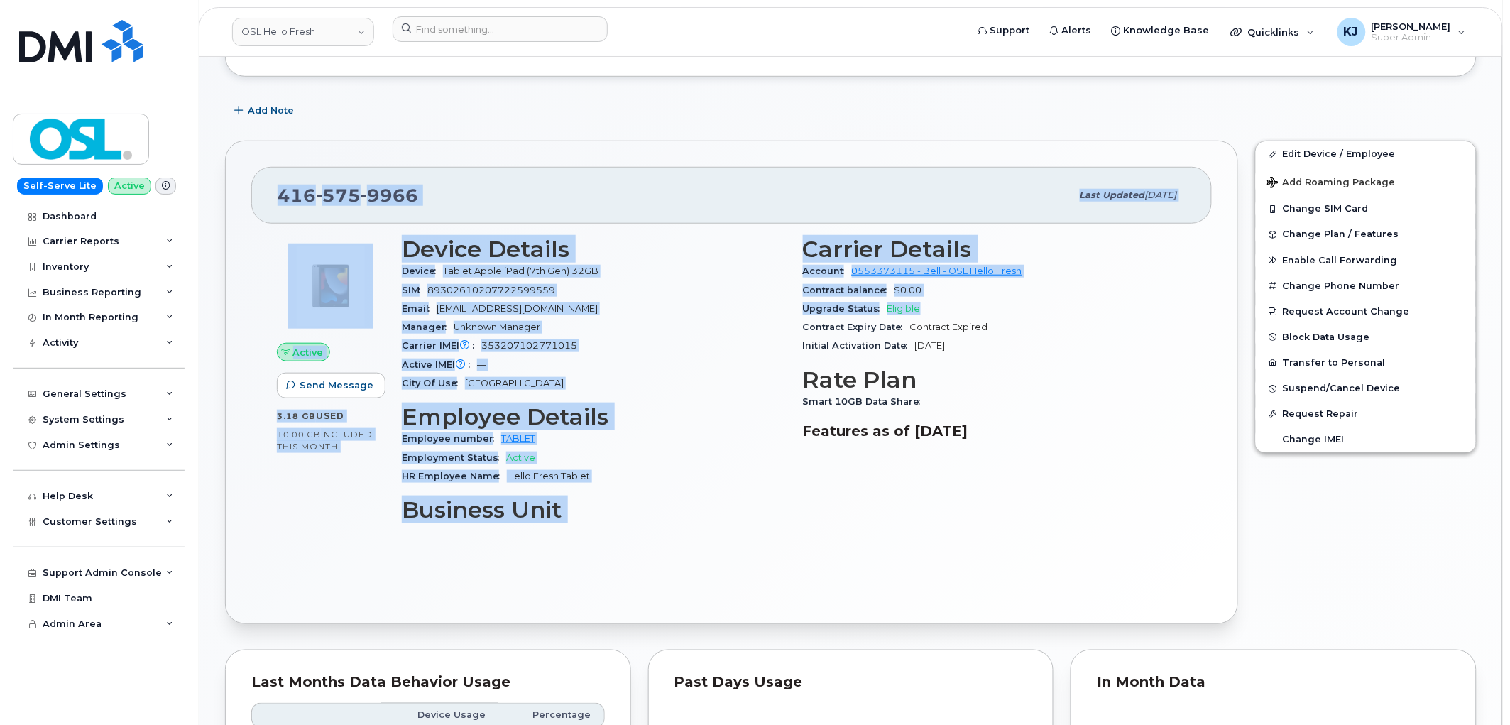
drag, startPoint x: 254, startPoint y: 216, endPoint x: 1002, endPoint y: 462, distance: 787.6
click at [1002, 462] on div "Similar Devices (56) Hello Fresh Tablet Active Display Notes Carrier Support Ta…" at bounding box center [850, 550] width 1303 height 1616
copy div "Hello Fresh Tablet Active Display Notes Carrier Support Tags List Add tags Add …"
click at [453, 24] on input at bounding box center [500, 29] width 215 height 26
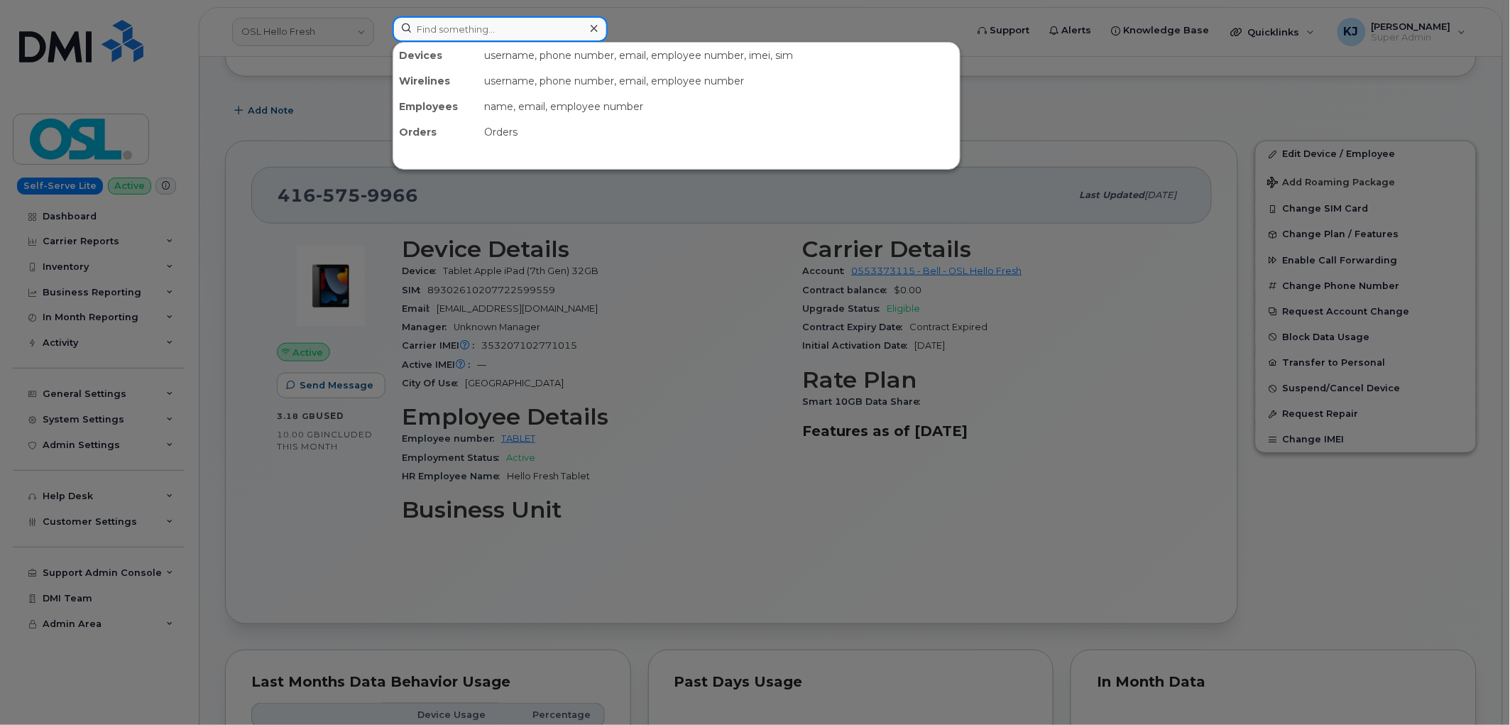
paste input "4372863505"
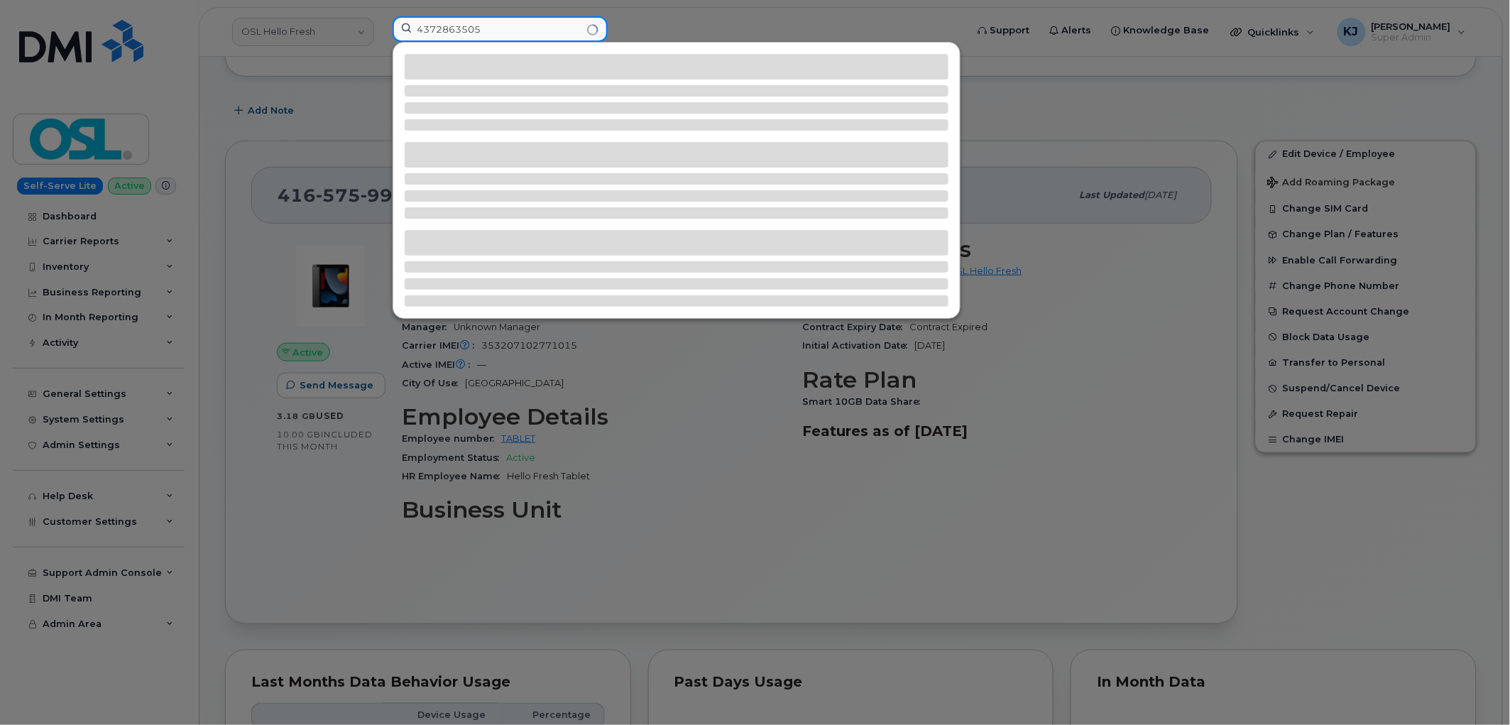
type input "4372863505"
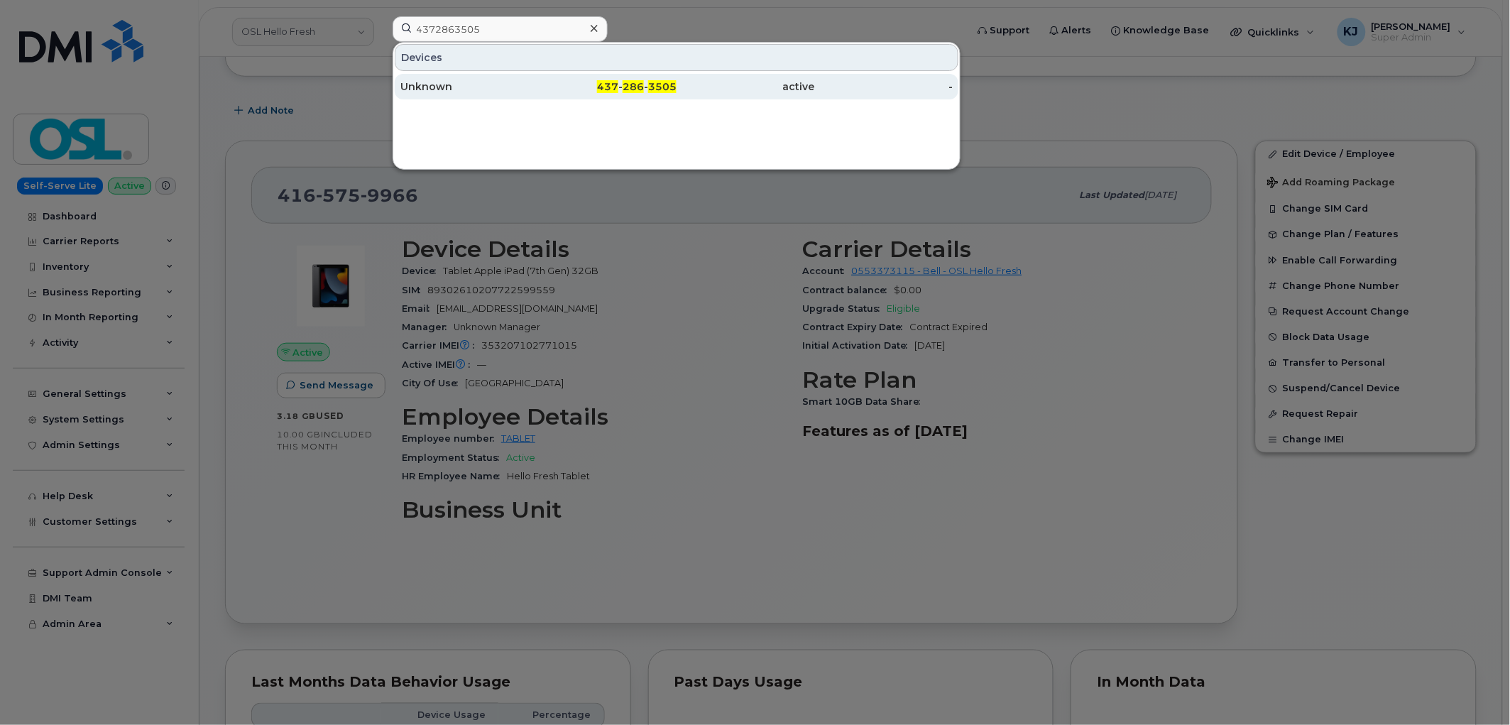
click at [676, 75] on div "437 - 286 - 3505" at bounding box center [745, 87] width 138 height 26
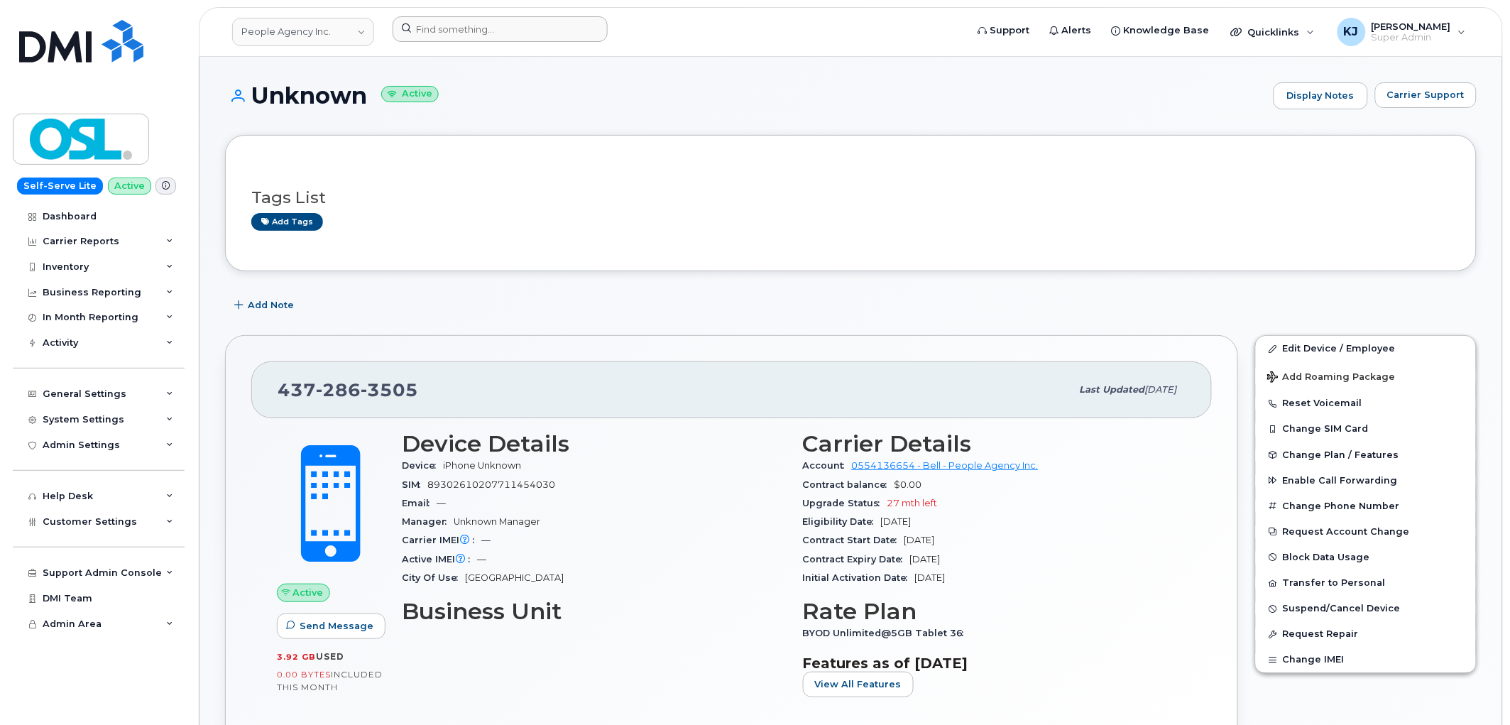
drag, startPoint x: 448, startPoint y: 15, endPoint x: 452, endPoint y: 24, distance: 10.2
click at [448, 14] on header "People Agency Inc. Support Alerts Knowledge Base Quicklinks Suspend / Cancel De…" at bounding box center [851, 32] width 1304 height 50
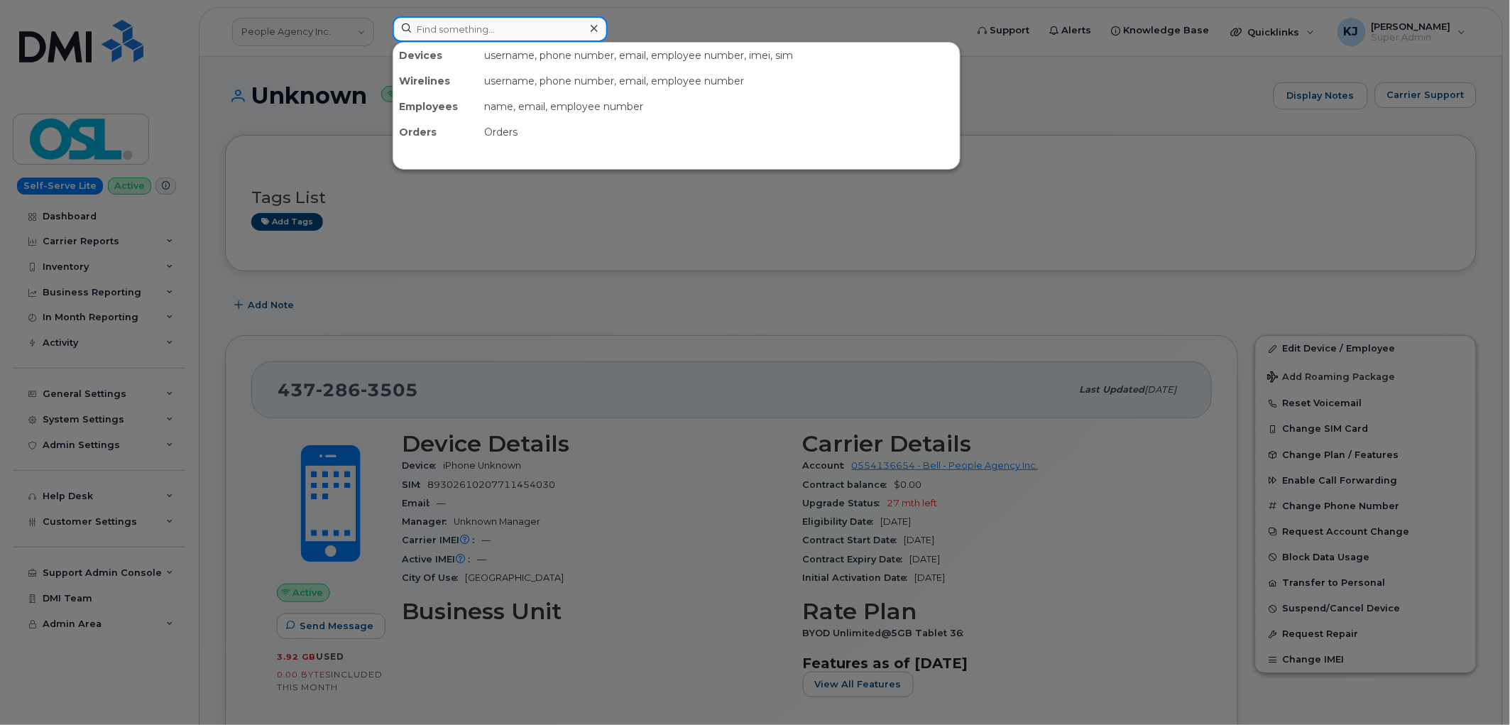
click at [452, 25] on input at bounding box center [500, 29] width 215 height 26
paste input "4372866074"
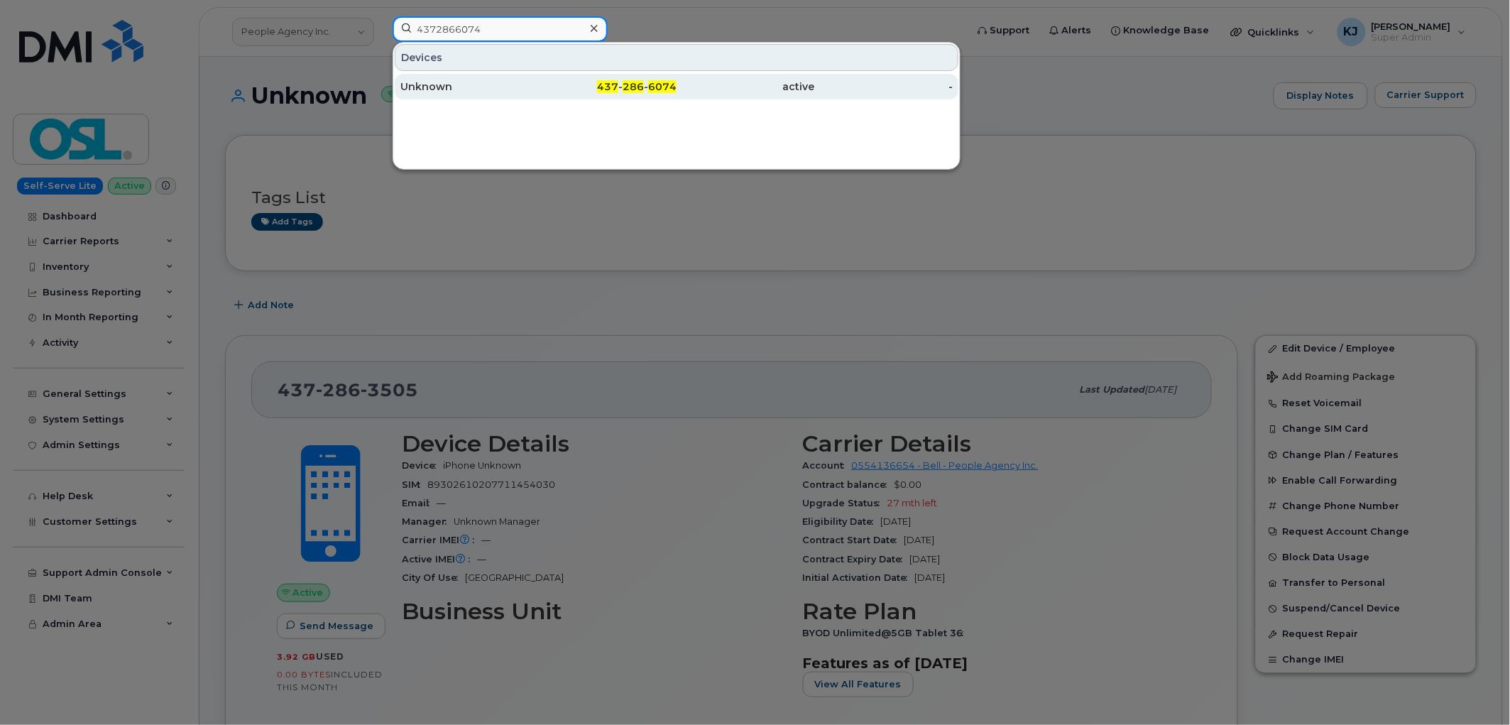
type input "4372866074"
click at [492, 85] on div "Unknown" at bounding box center [469, 86] width 138 height 14
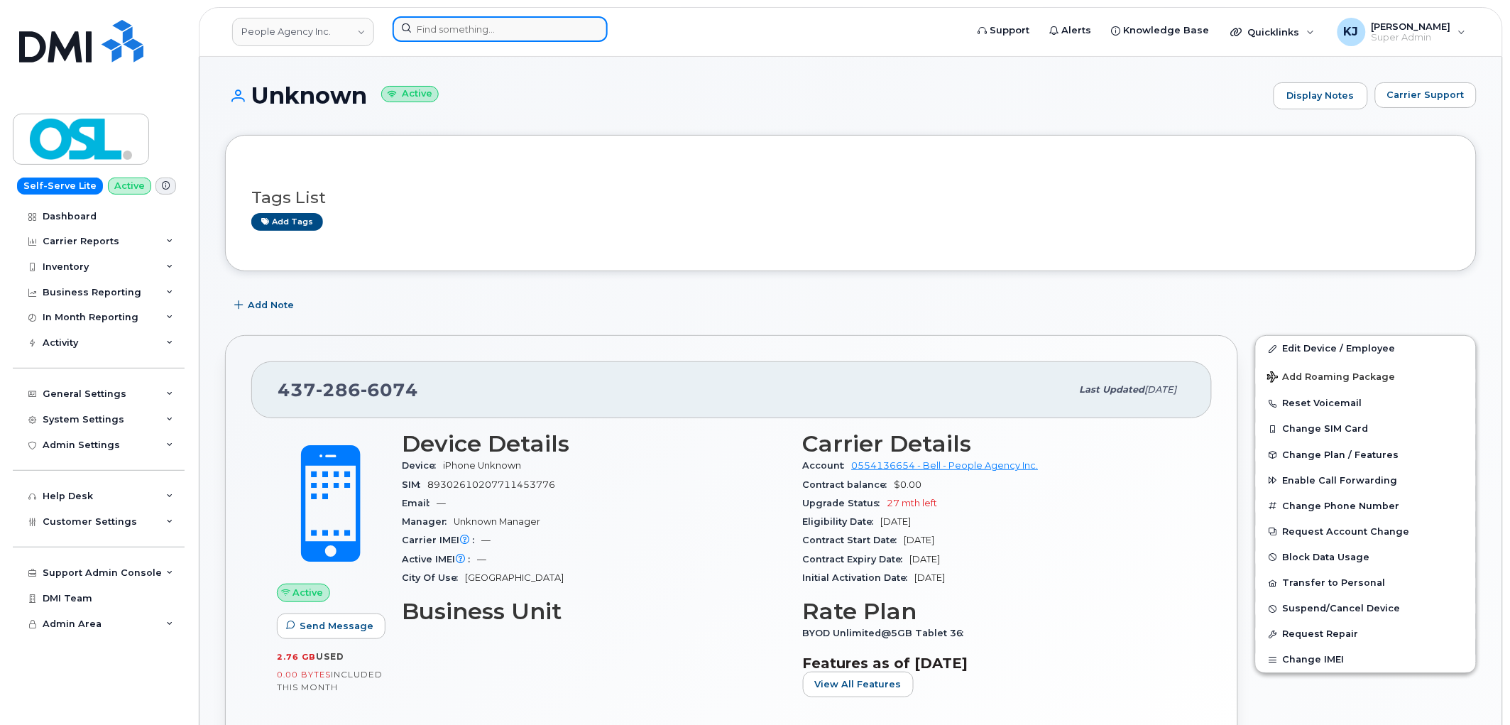
click at [509, 31] on input at bounding box center [500, 29] width 215 height 26
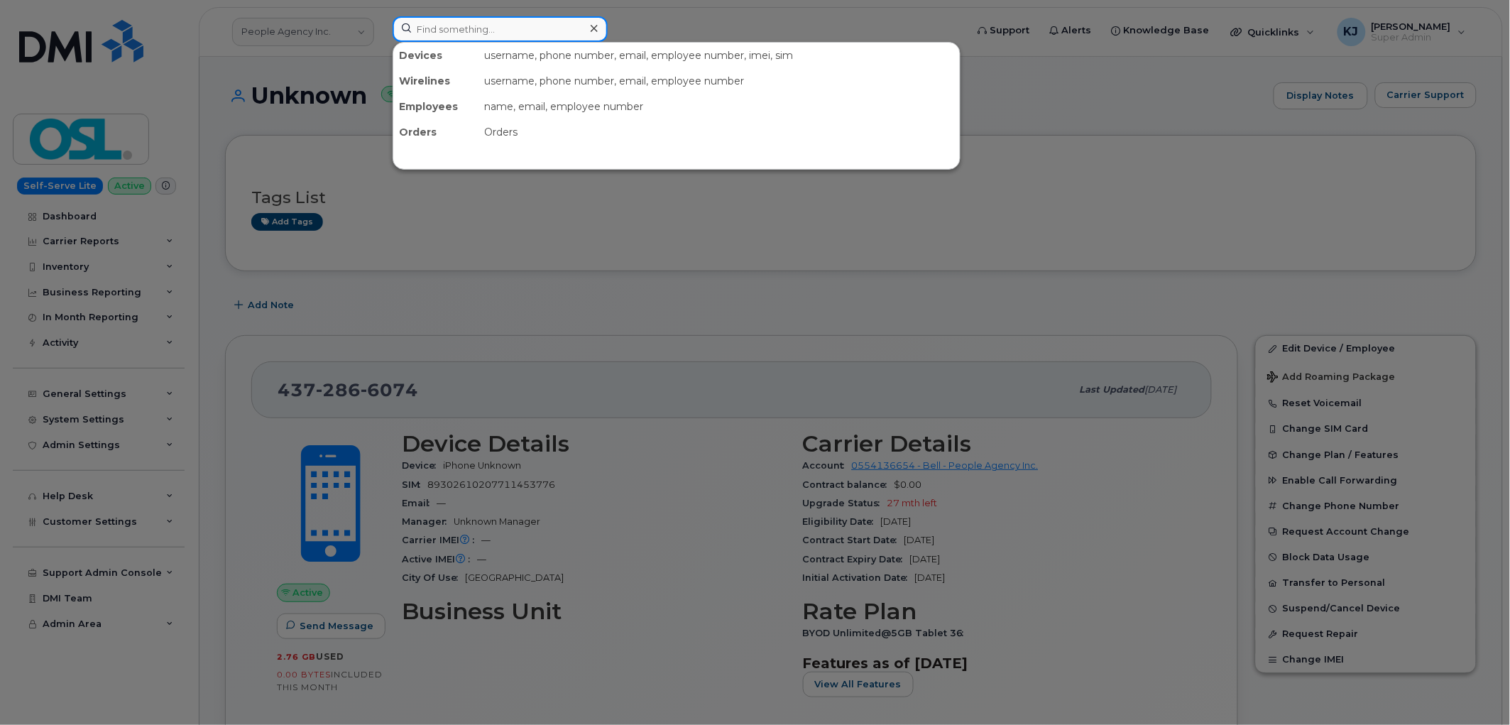
paste input "4372867150"
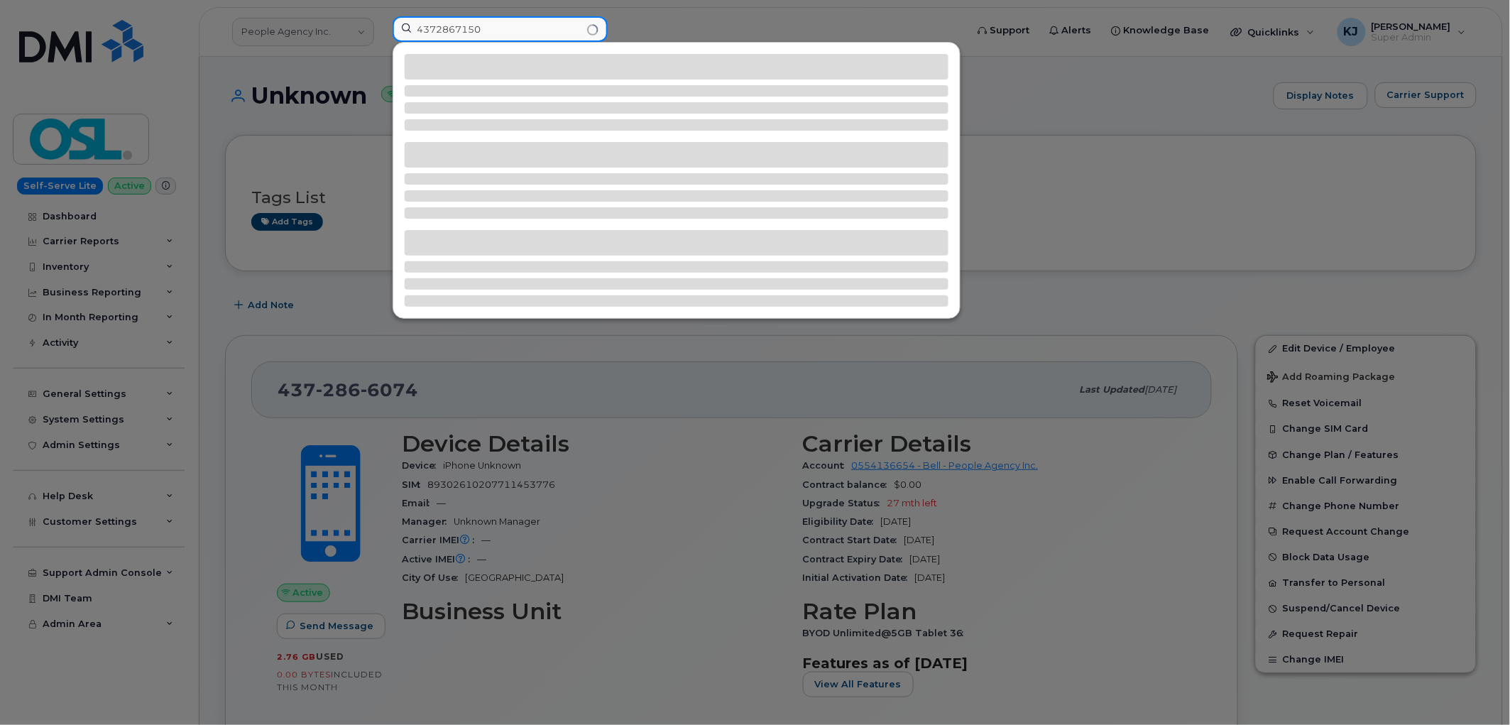
type input "4372867150"
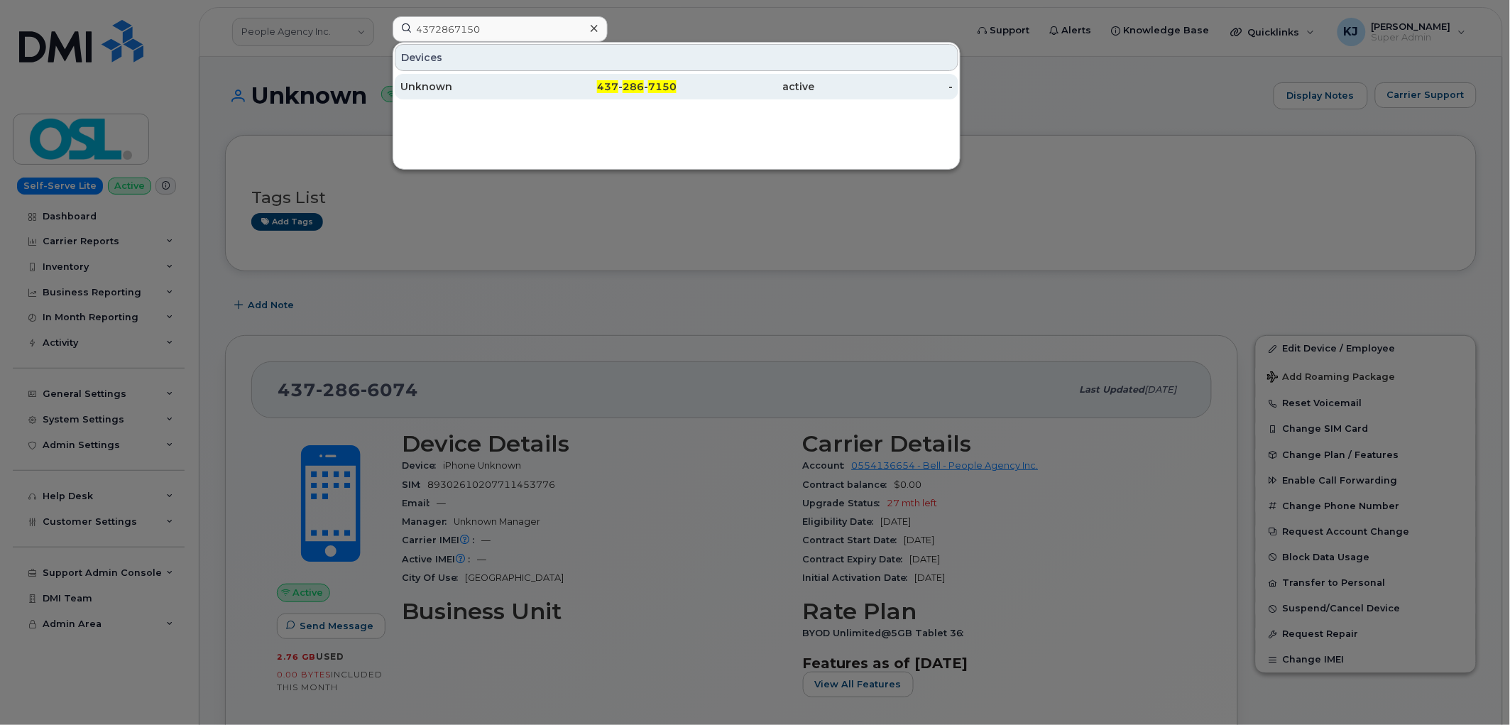
click at [516, 82] on div "Unknown" at bounding box center [469, 86] width 138 height 14
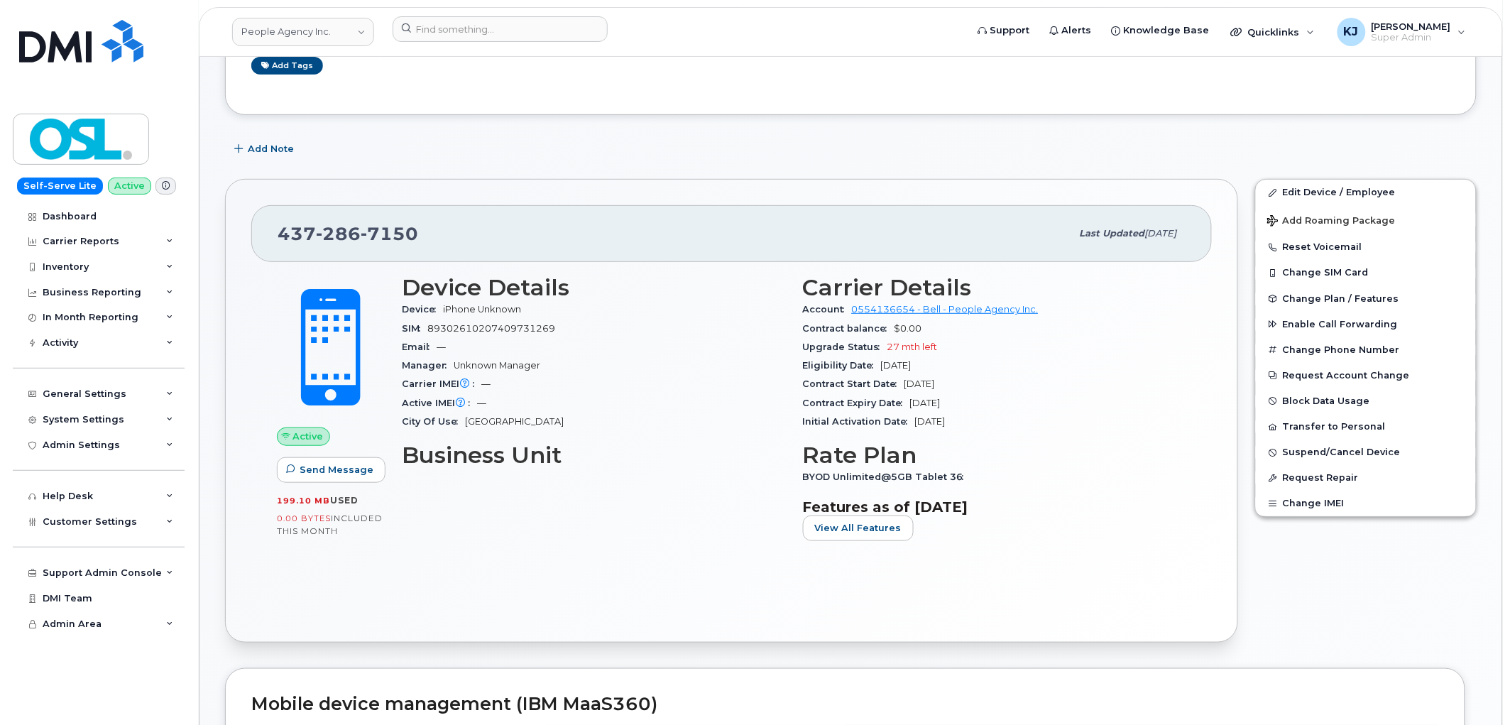
scroll to position [158, 0]
click at [456, 16] on input at bounding box center [500, 29] width 215 height 26
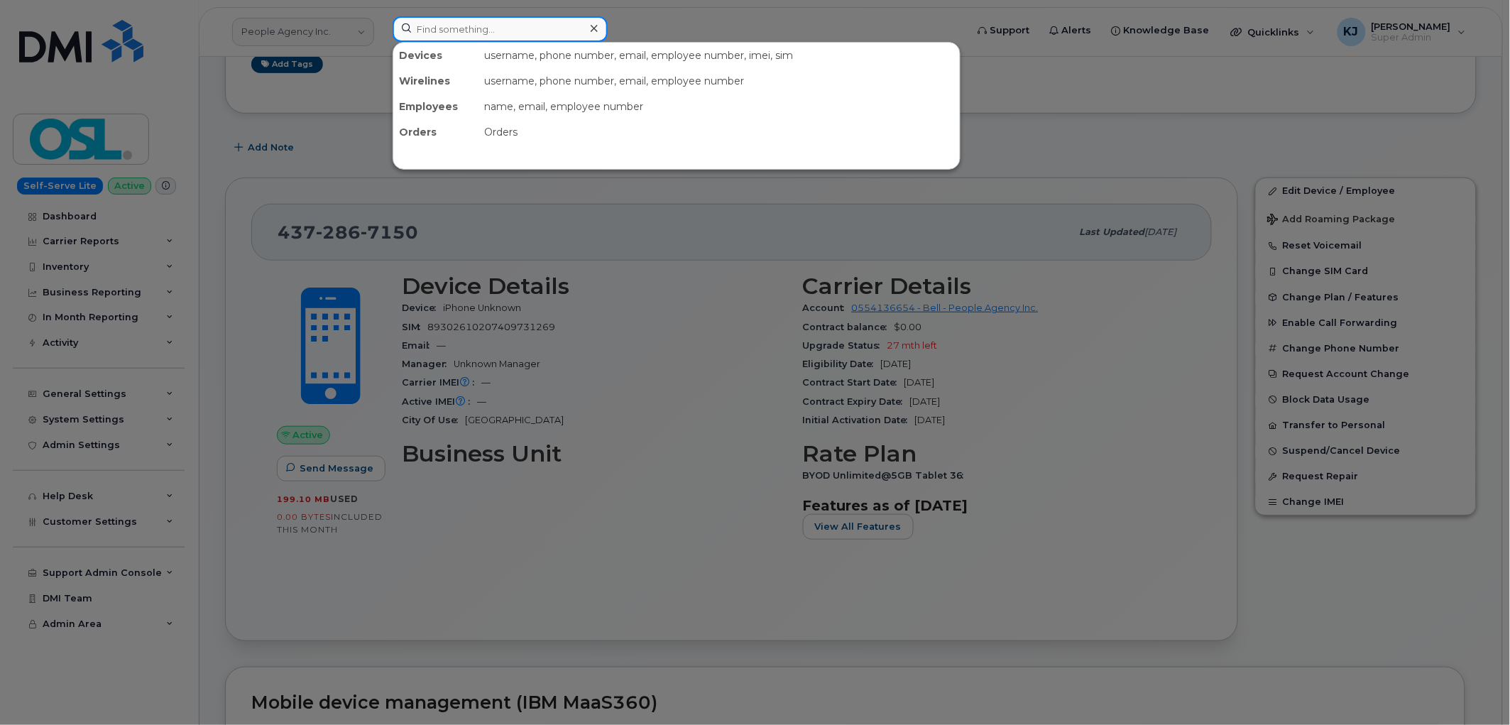
paste input "4373299289"
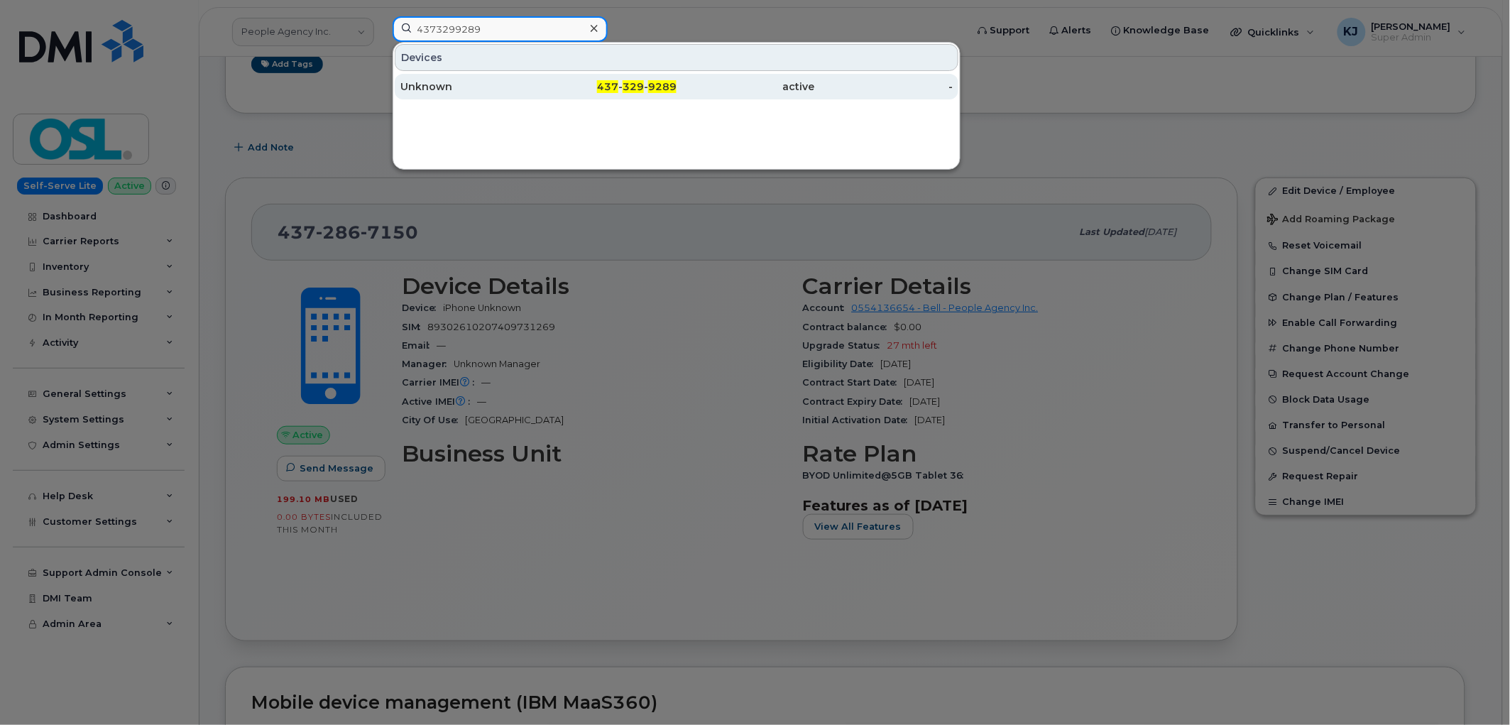
type input "4373299289"
click at [516, 91] on div "Unknown" at bounding box center [469, 86] width 138 height 14
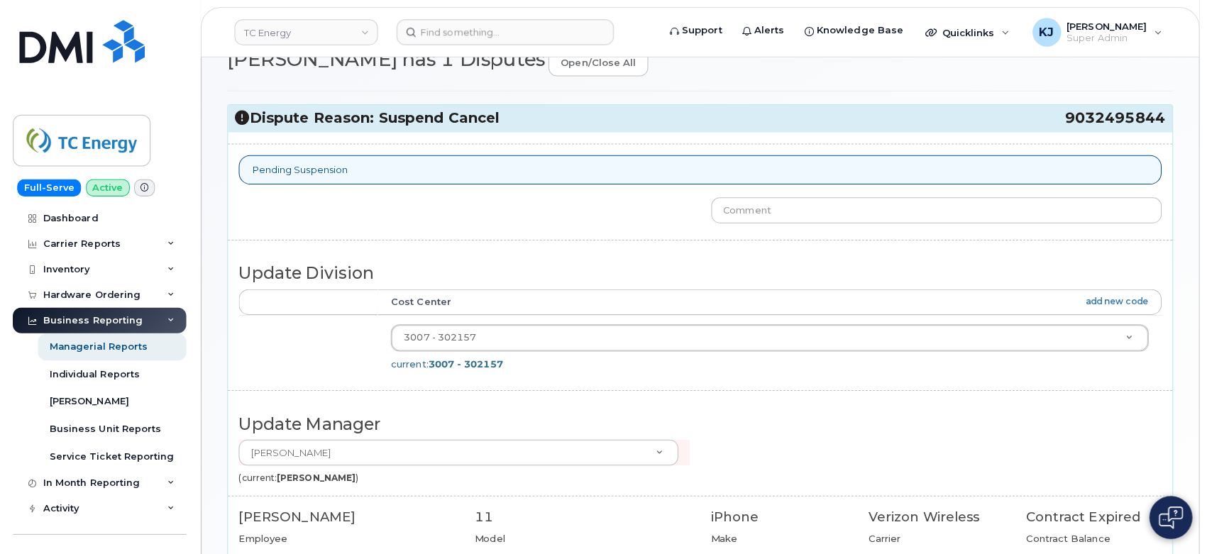
scroll to position [94, 0]
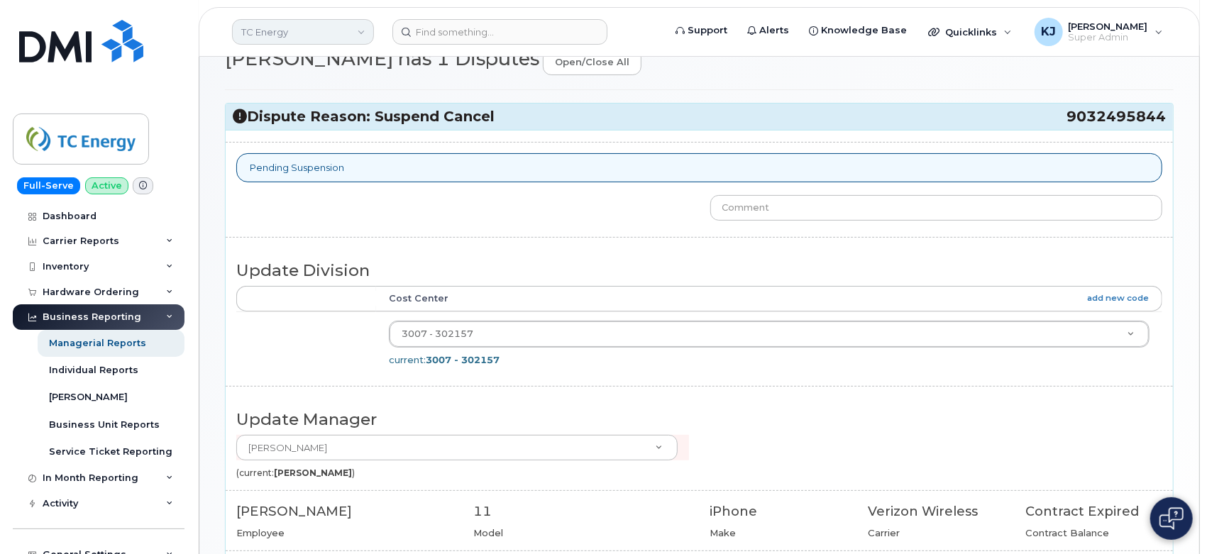
click at [345, 33] on link "TC Energy" at bounding box center [303, 32] width 142 height 26
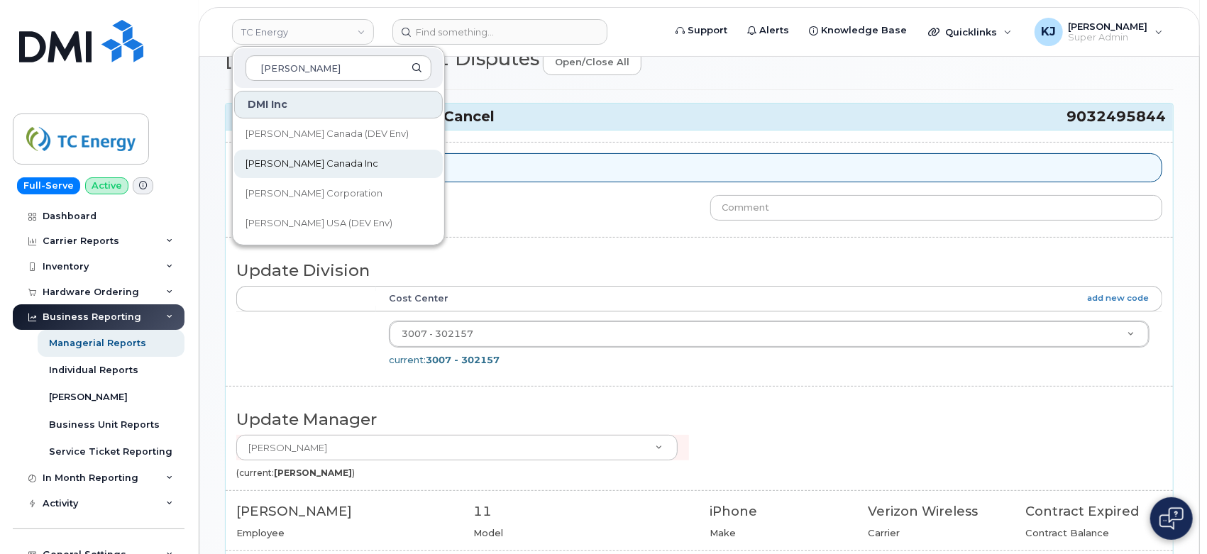
type input "[PERSON_NAME]"
click at [338, 170] on link "[PERSON_NAME] Canada Inc" at bounding box center [338, 164] width 209 height 28
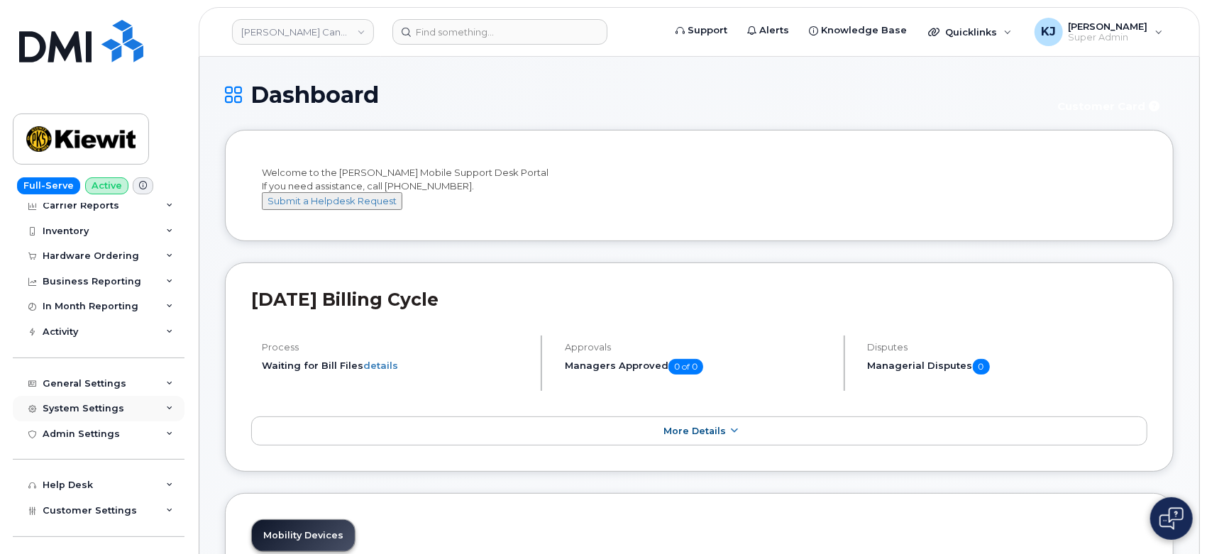
scroll to position [131, 0]
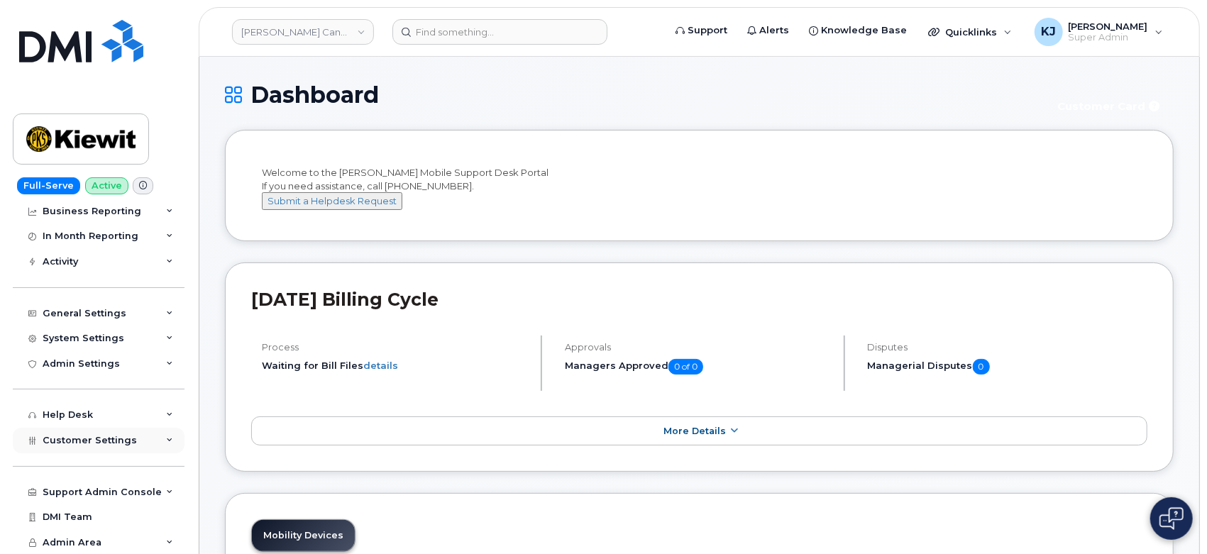
click at [126, 436] on span "Customer Settings" at bounding box center [90, 440] width 94 height 11
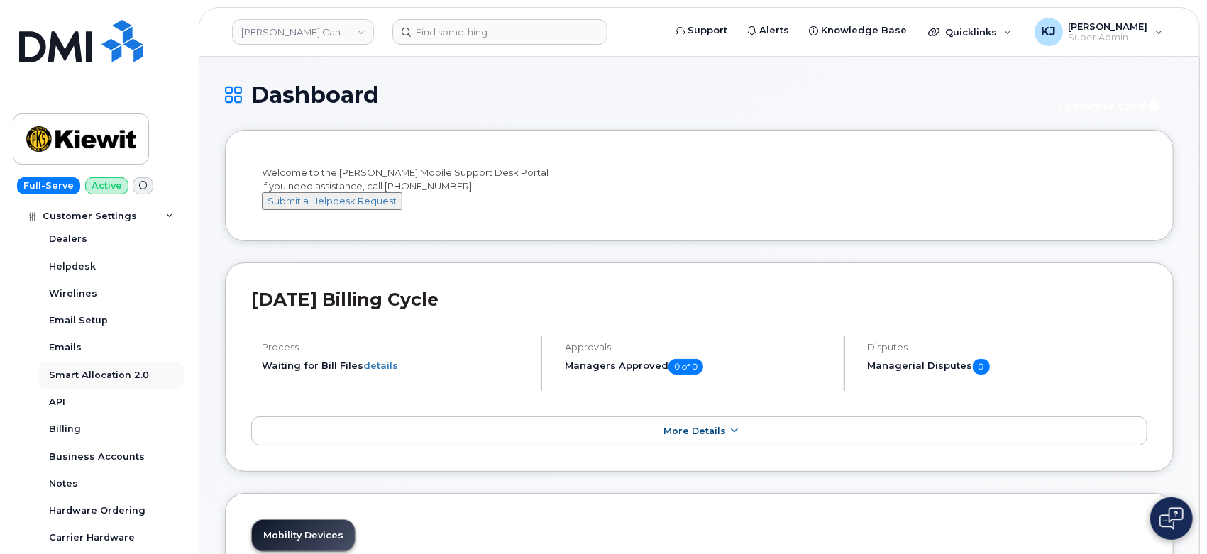
scroll to position [526, 0]
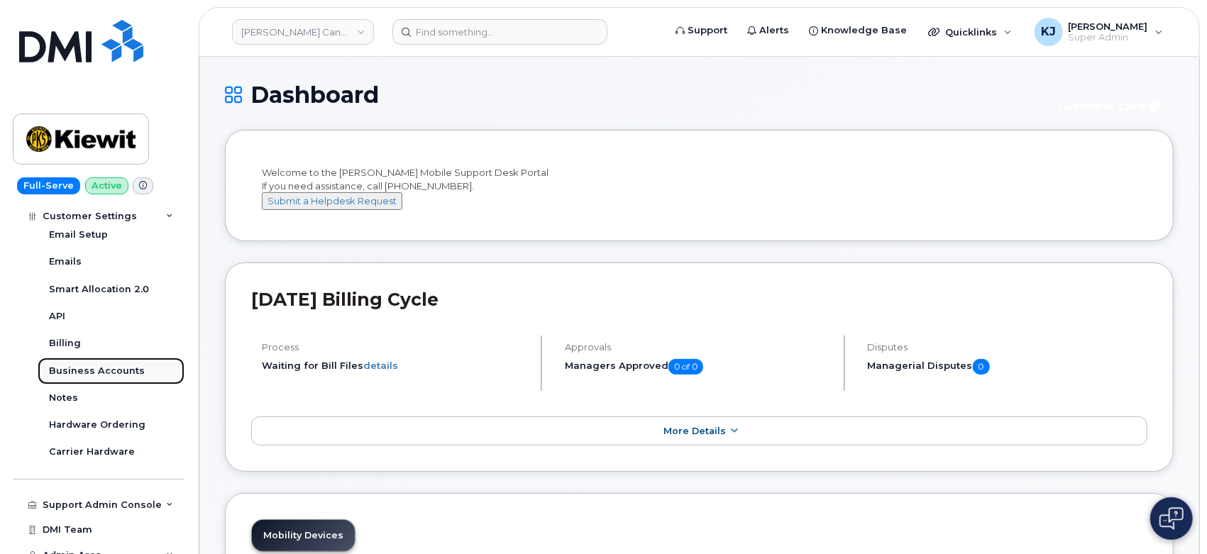
click at [123, 372] on div "Business Accounts" at bounding box center [97, 371] width 96 height 13
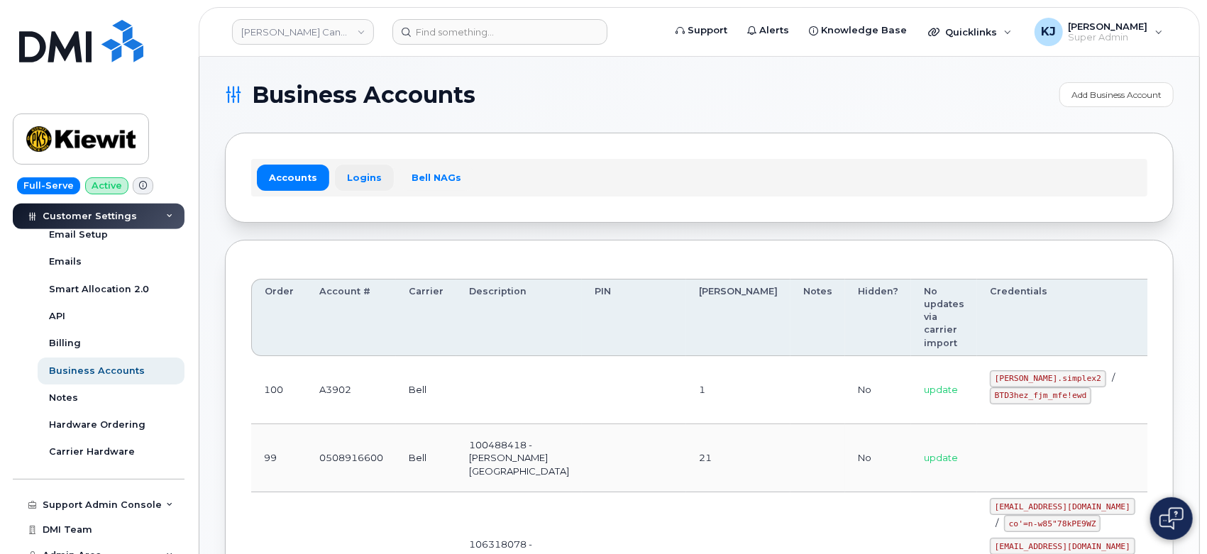
click at [359, 175] on link "Logins" at bounding box center [364, 178] width 59 height 26
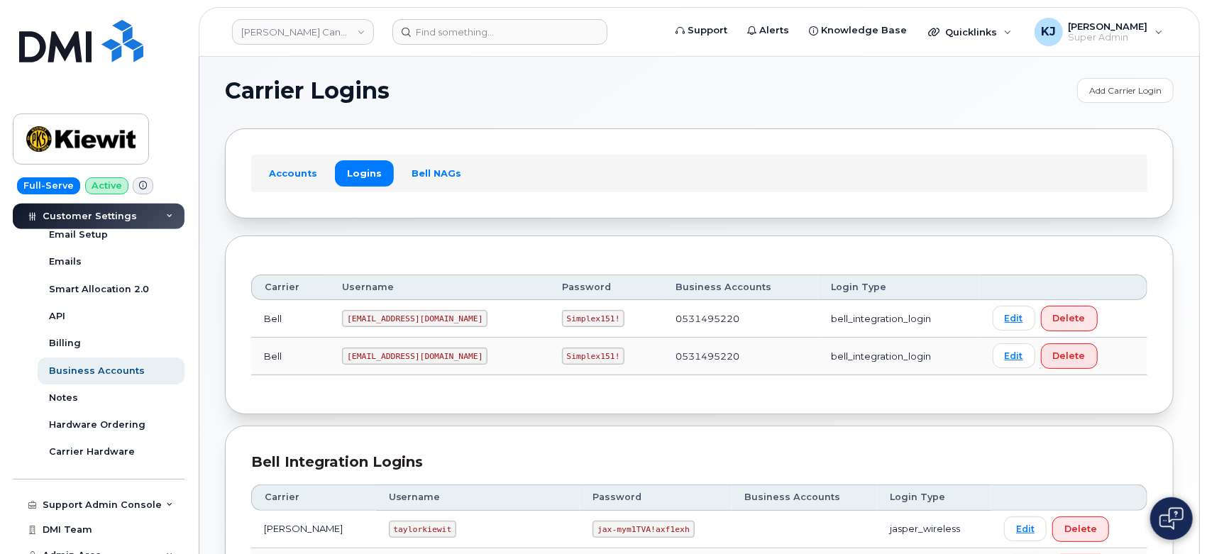
scroll to position [236, 0]
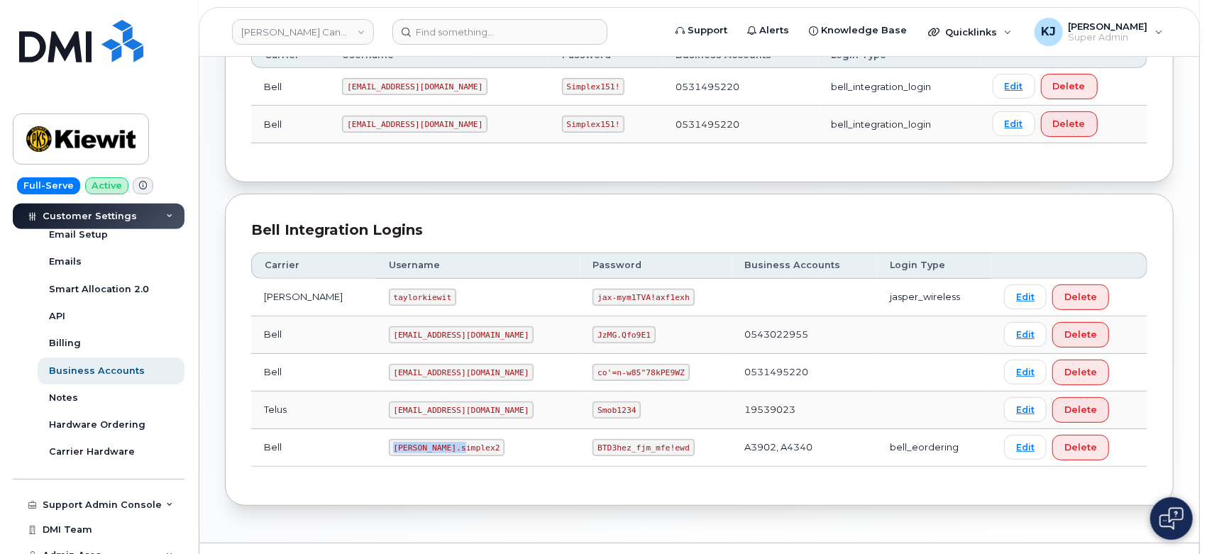
drag, startPoint x: 366, startPoint y: 446, endPoint x: 440, endPoint y: 453, distance: 74.1
click at [440, 453] on code "kiewit.simplex2" at bounding box center [447, 447] width 116 height 17
copy code "kiewit.simplex2"
drag, startPoint x: 552, startPoint y: 449, endPoint x: 643, endPoint y: 459, distance: 91.4
click at [643, 459] on td "BTD3hez_fjm_mfe!ewd" at bounding box center [656, 448] width 152 height 38
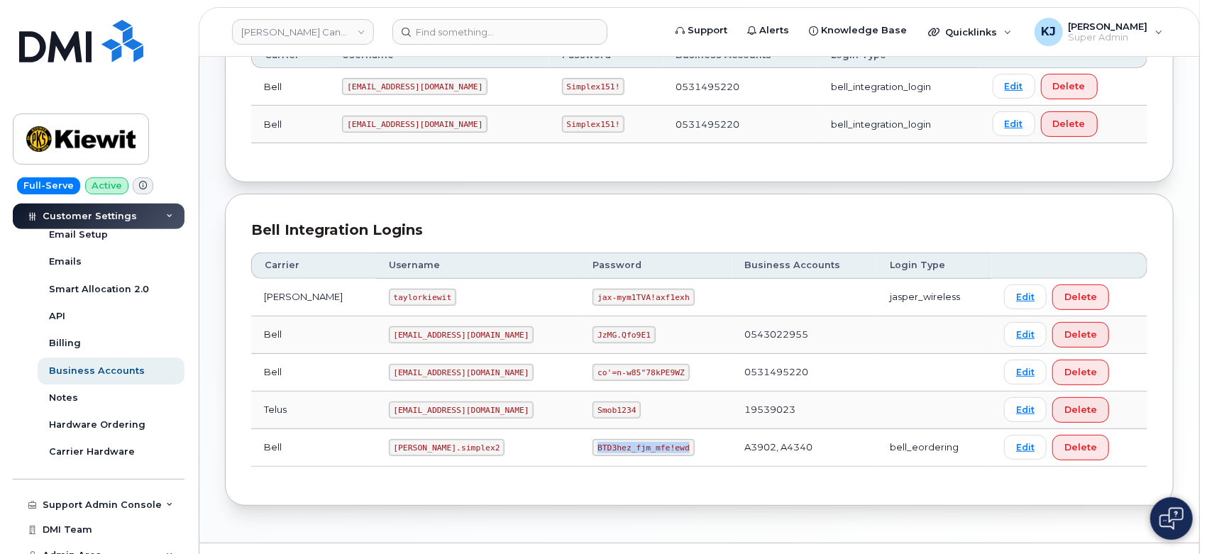
copy code "BTD3hez_fjm_mfe!ewd"
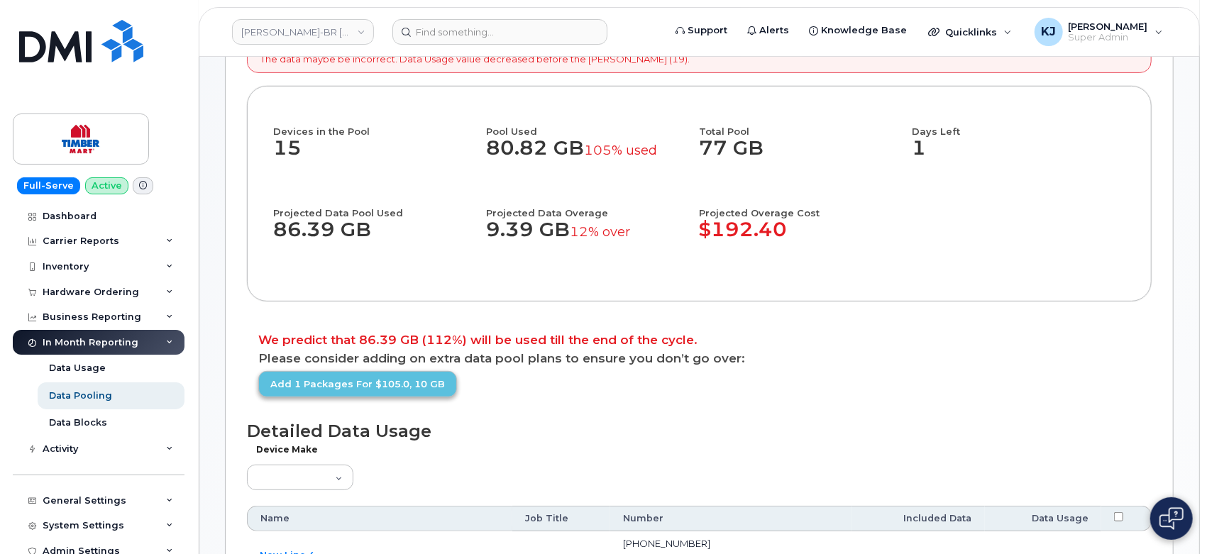
scroll to position [315, 0]
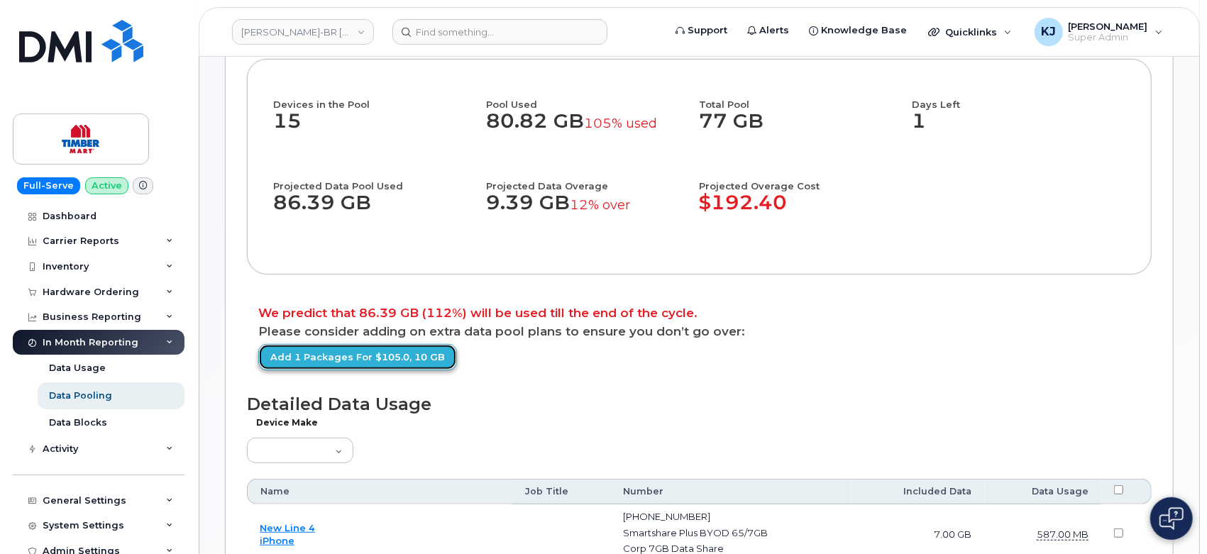
click at [415, 371] on link "Add 1 packages for $105.0, 10 GB" at bounding box center [357, 357] width 199 height 26
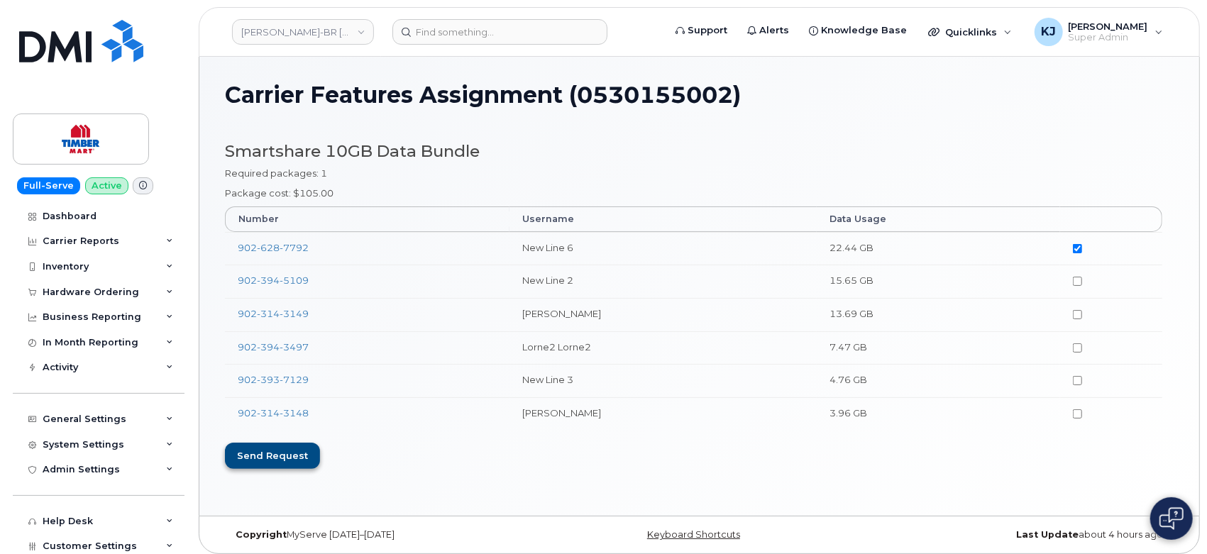
click at [285, 467] on div "Send request" at bounding box center [272, 456] width 95 height 26
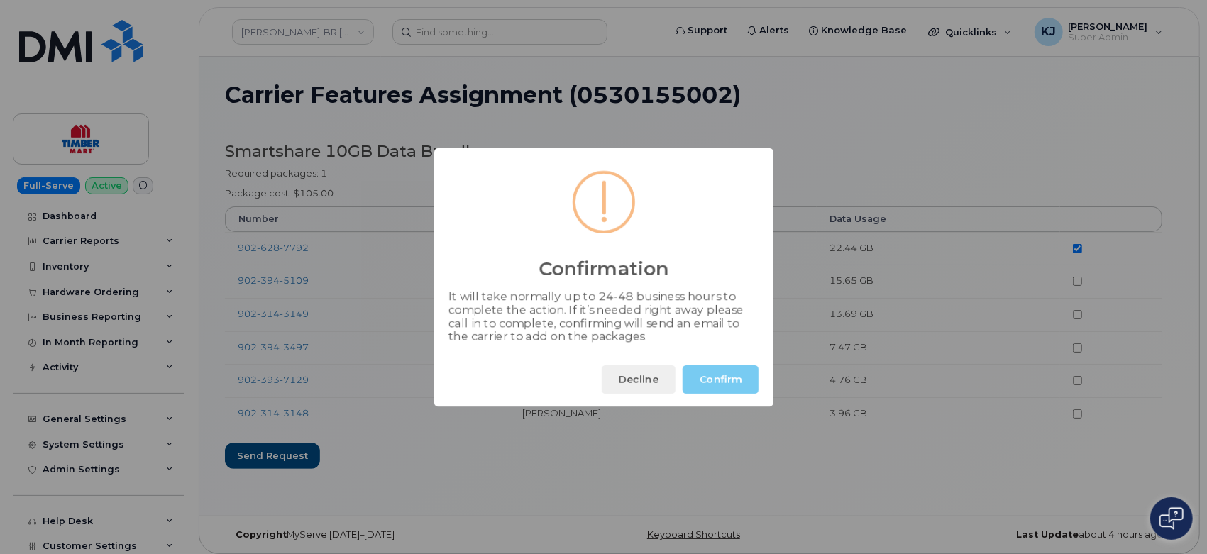
click at [712, 373] on button "Confirm" at bounding box center [721, 380] width 76 height 28
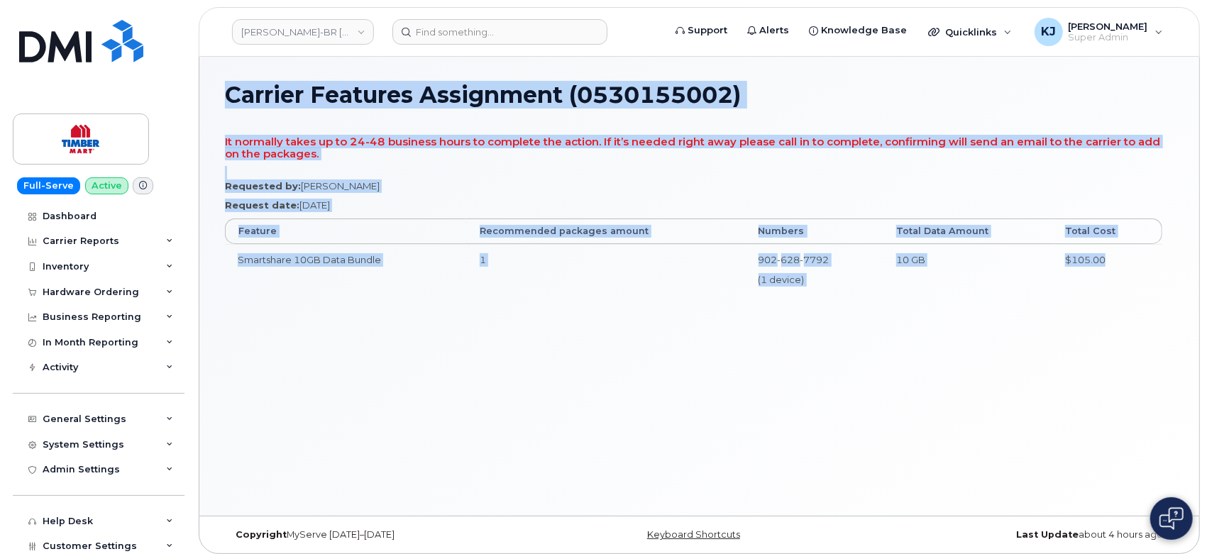
drag, startPoint x: 226, startPoint y: 86, endPoint x: 1122, endPoint y: 258, distance: 912.1
click at [1122, 258] on div "Carrier Features Assignment (0530155002) It normally takes up to 24-48 business…" at bounding box center [699, 286] width 1000 height 459
copy div "Carrier Features Assignment (0530155002) It normally takes up to 24-48 business…"
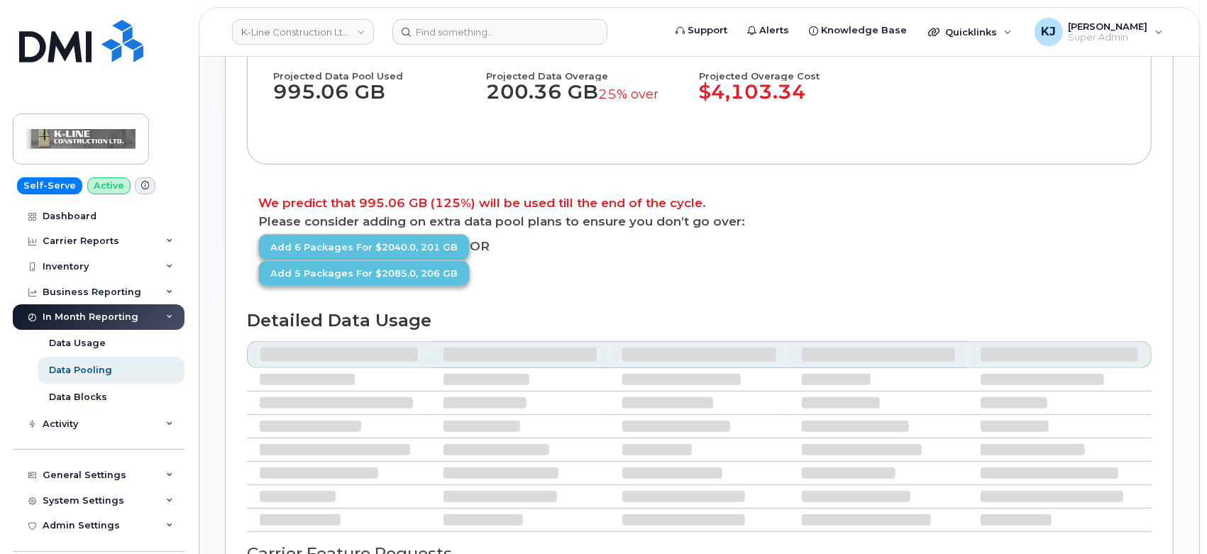
scroll to position [315, 0]
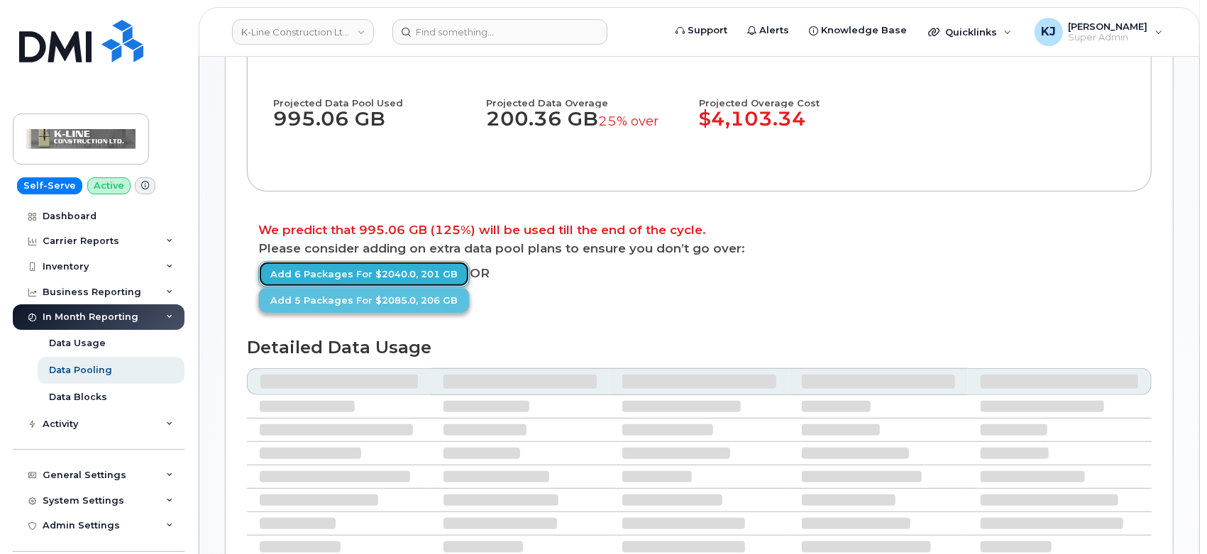
click at [421, 287] on link "Add 6 packages for $2040.0, 201 GB" at bounding box center [364, 274] width 212 height 26
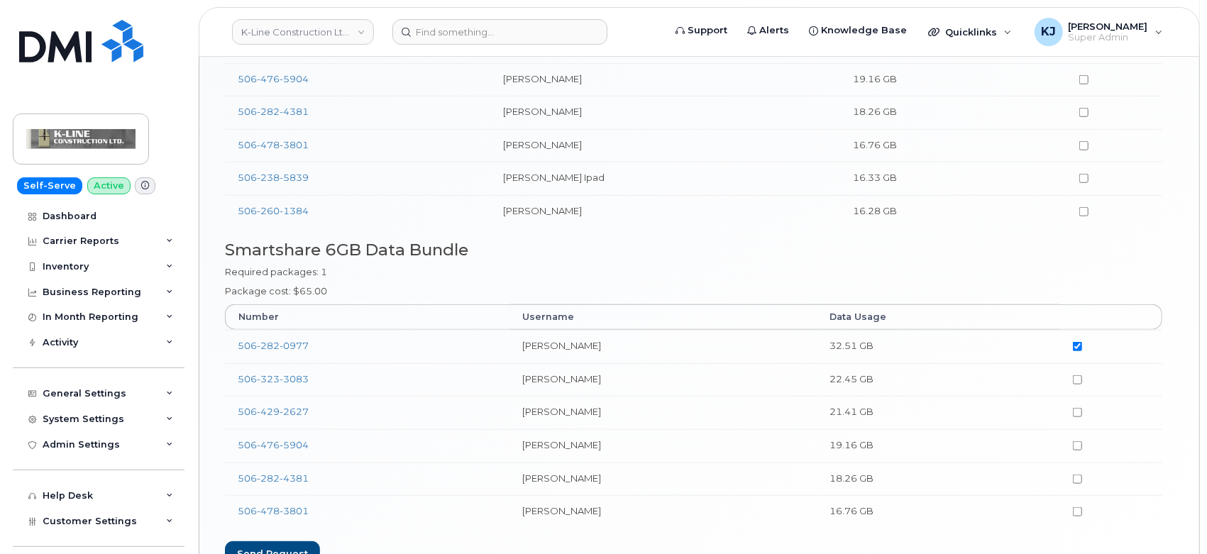
scroll to position [962, 0]
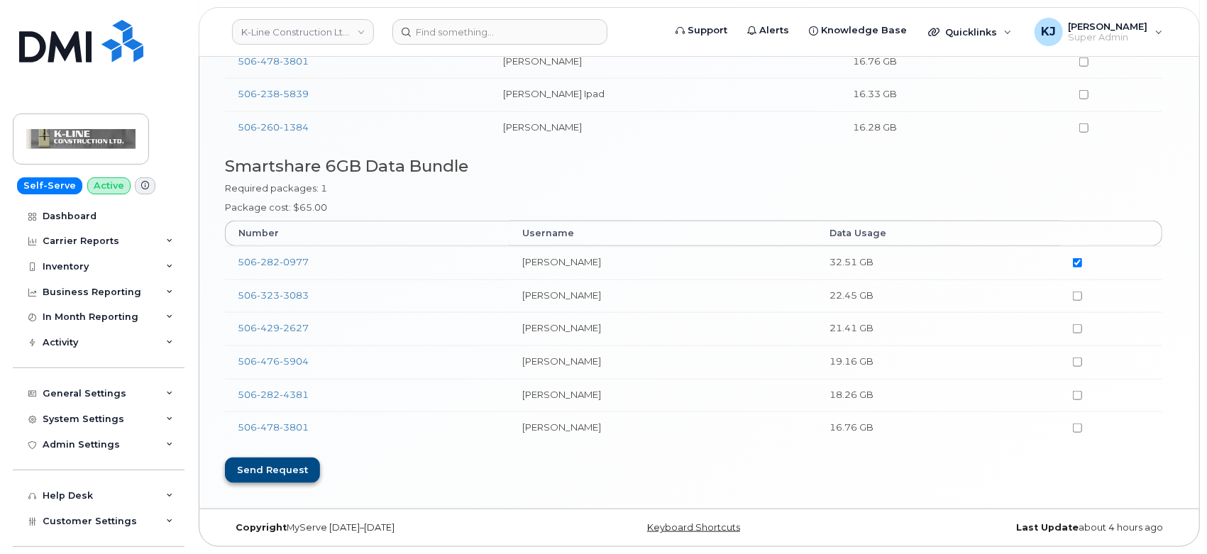
click at [276, 465] on div "Send request" at bounding box center [272, 471] width 95 height 26
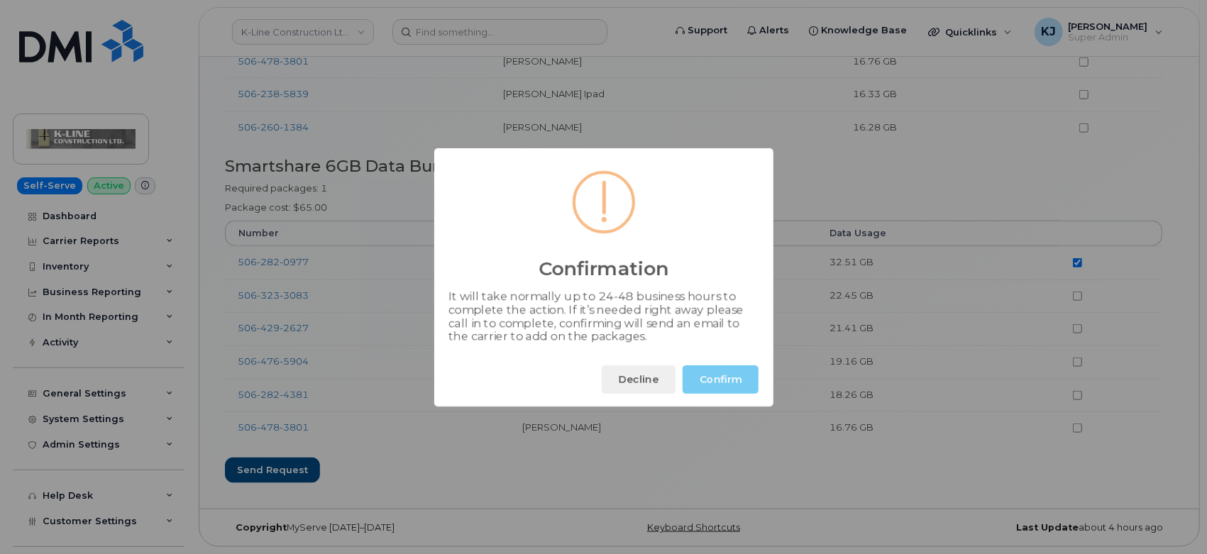
click at [720, 368] on button "Confirm" at bounding box center [721, 380] width 76 height 28
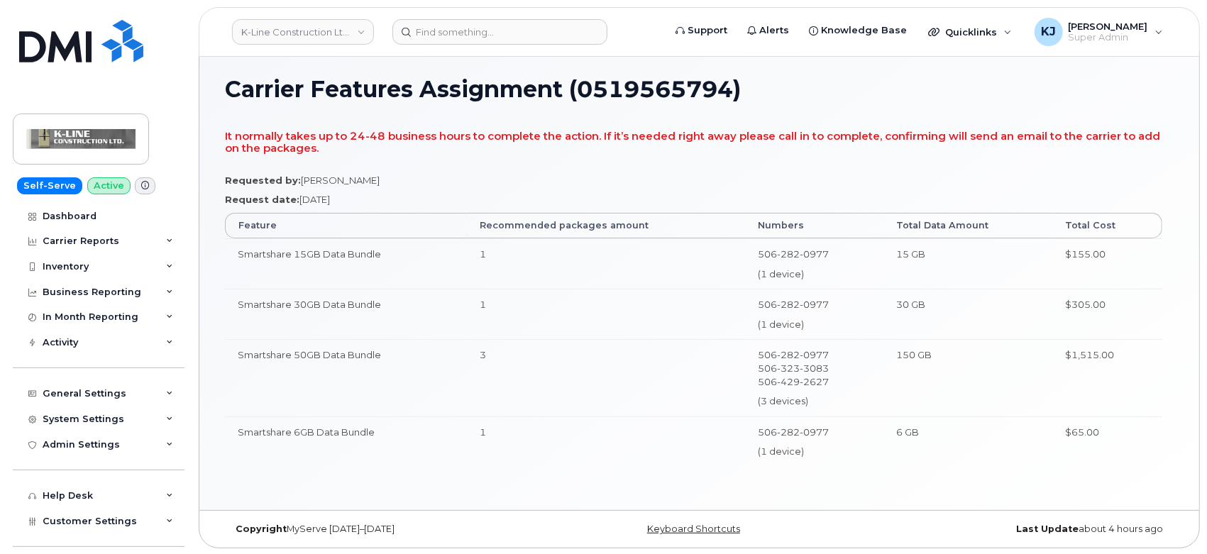
scroll to position [6, 0]
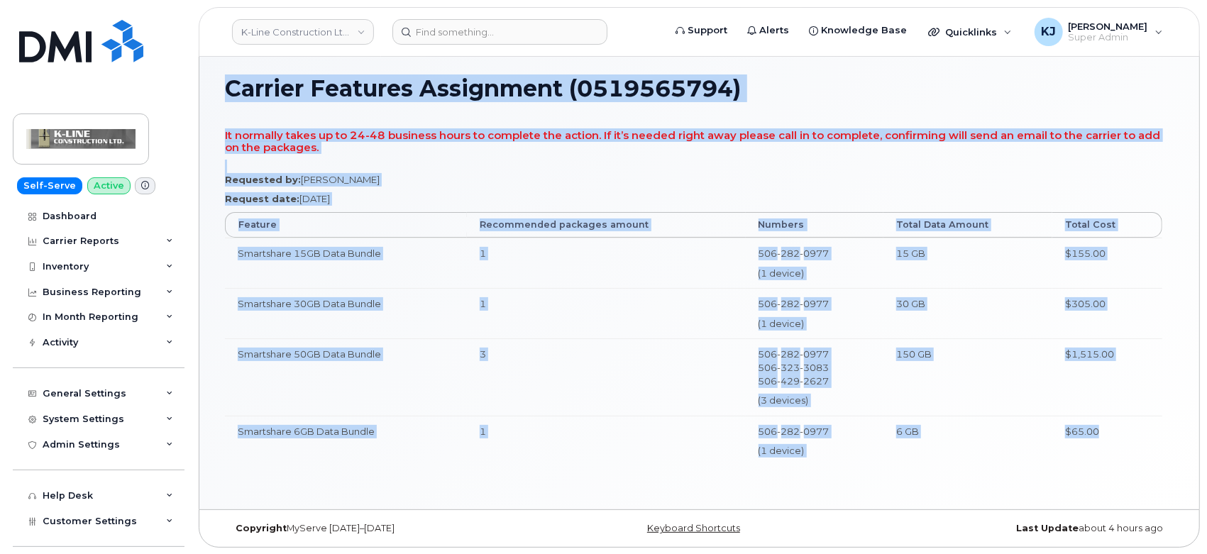
drag, startPoint x: 231, startPoint y: 84, endPoint x: 1158, endPoint y: 460, distance: 1000.2
click at [1158, 460] on div "Carrier Features Assignment (0519565794) It normally takes up to 24-48 business…" at bounding box center [699, 279] width 1000 height 459
copy div "Carrier Features Assignment (0519565794) It normally takes up to 24-48 business…"
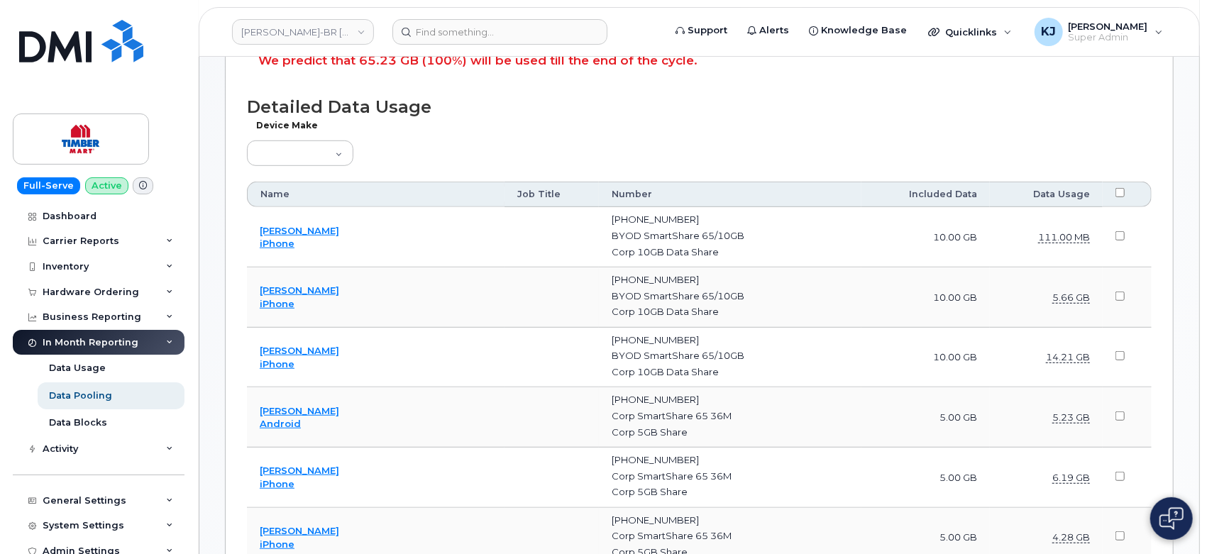
scroll to position [552, 0]
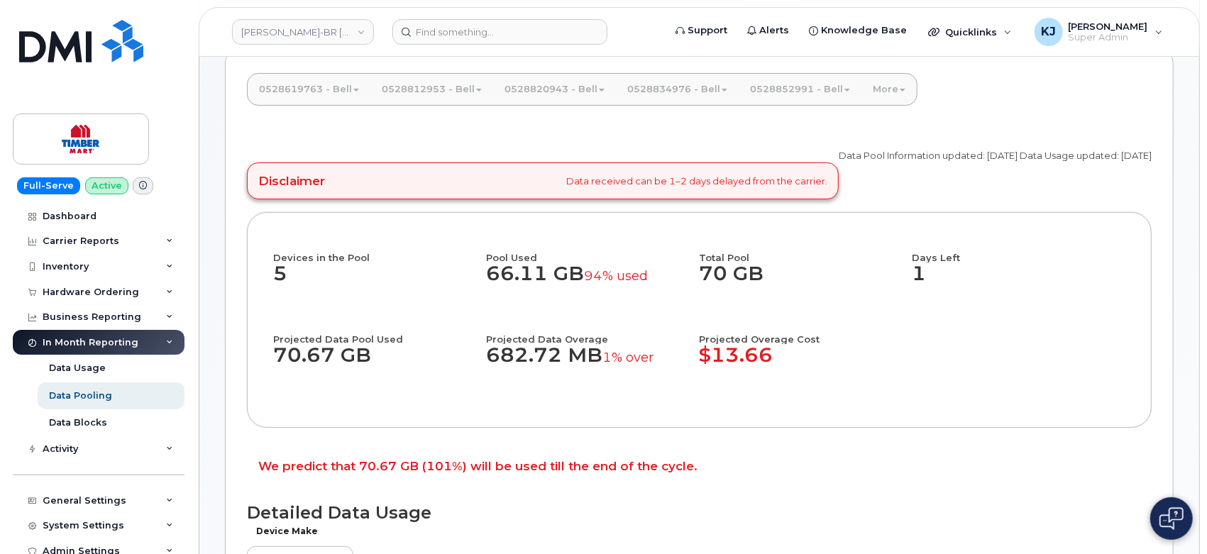
scroll to position [158, 0]
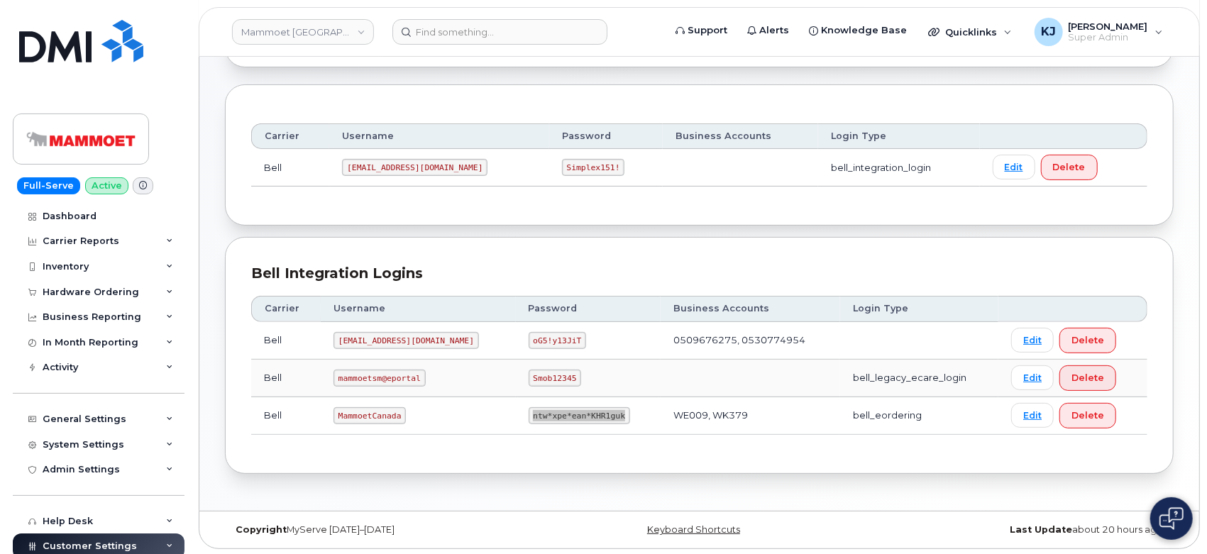
scroll to position [375, 0]
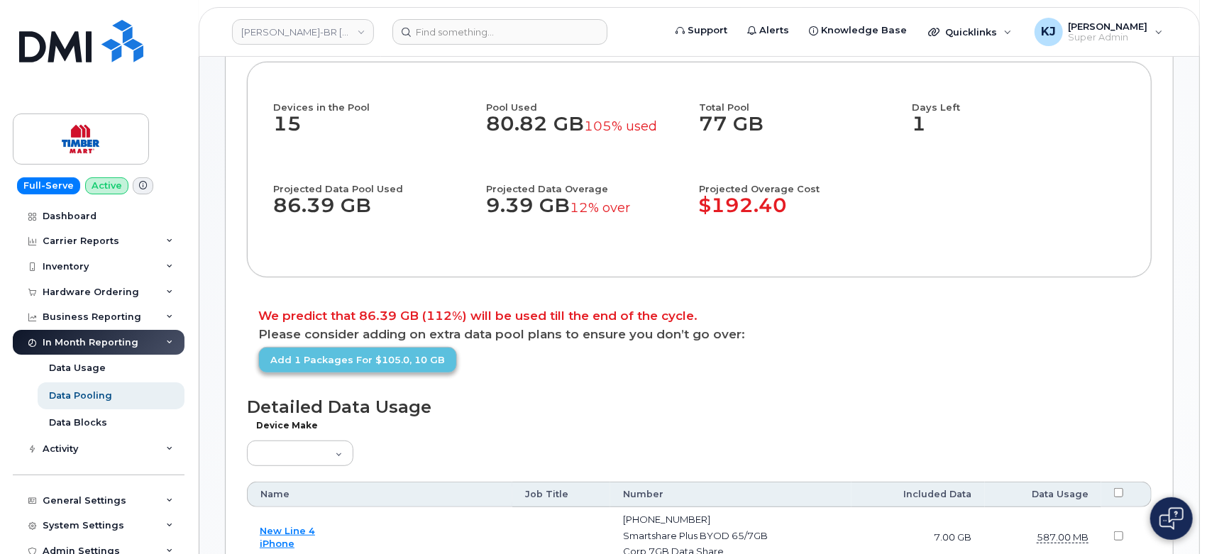
scroll to position [315, 0]
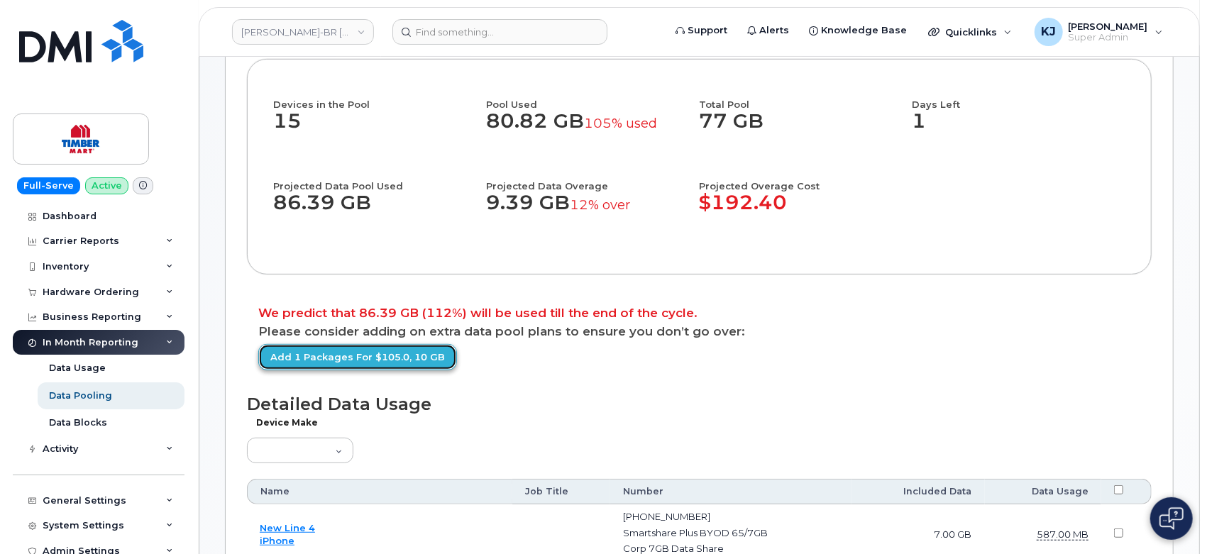
click at [400, 371] on link "Add 1 packages for $105.0, 10 GB" at bounding box center [357, 357] width 199 height 26
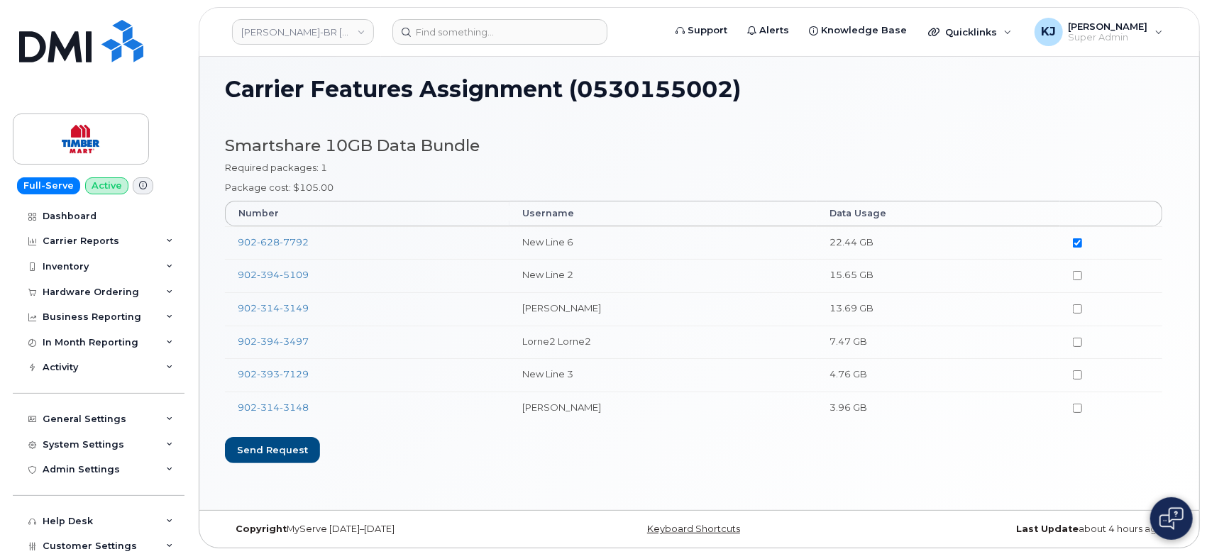
scroll to position [6, 0]
click at [279, 450] on div "Send request" at bounding box center [272, 450] width 95 height 26
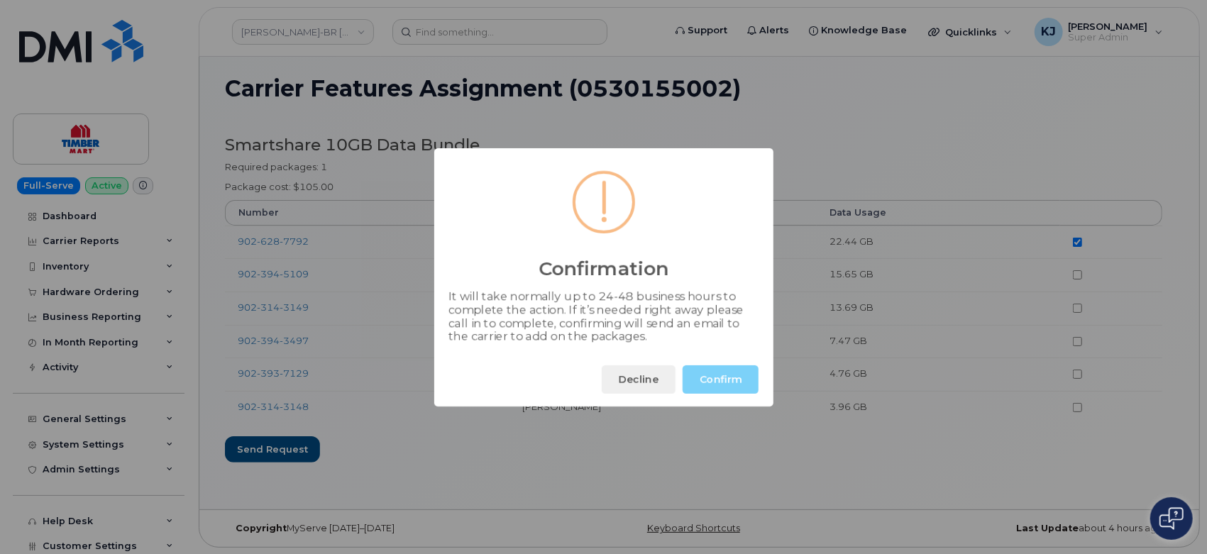
click at [715, 371] on button "Confirm" at bounding box center [721, 380] width 76 height 28
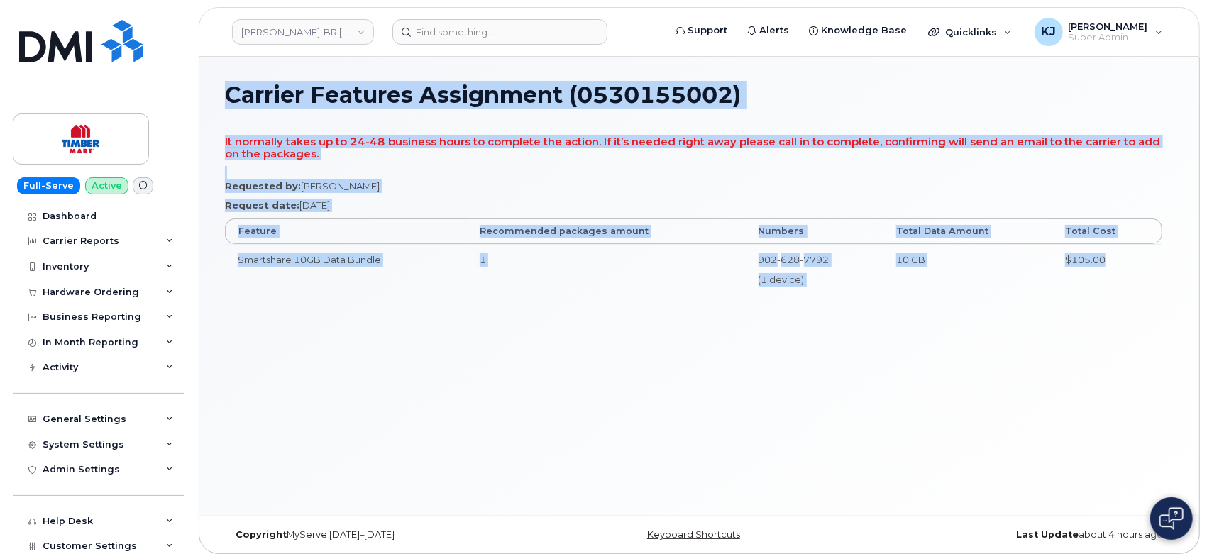
drag, startPoint x: 227, startPoint y: 98, endPoint x: 1130, endPoint y: 265, distance: 918.2
click at [1130, 265] on div "Carrier Features Assignment (0530155002) It normally takes up to 24-48 business…" at bounding box center [699, 286] width 1000 height 459
copy div "Carrier Features Assignment (0530155002) It normally takes up to 24-48 business…"
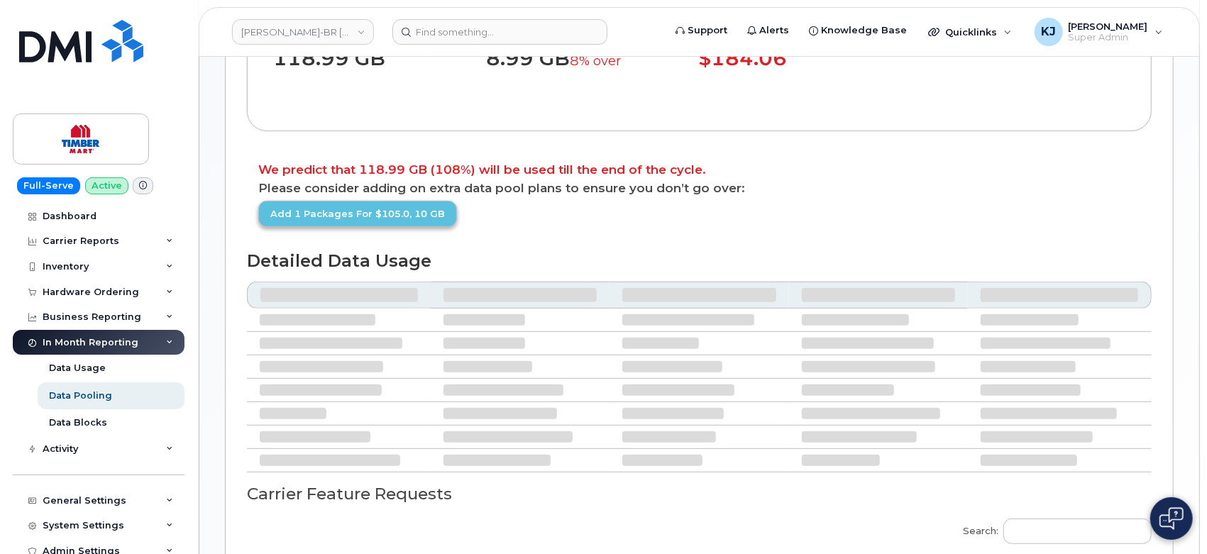
scroll to position [394, 0]
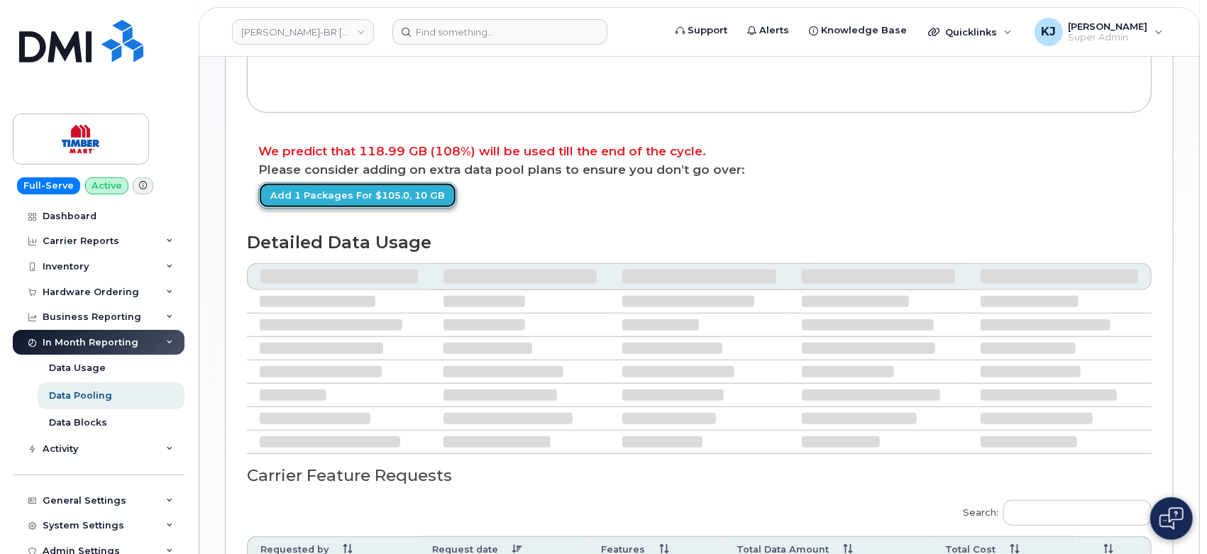
click at [406, 209] on link "Add 1 packages for $105.0, 10 GB" at bounding box center [357, 195] width 199 height 26
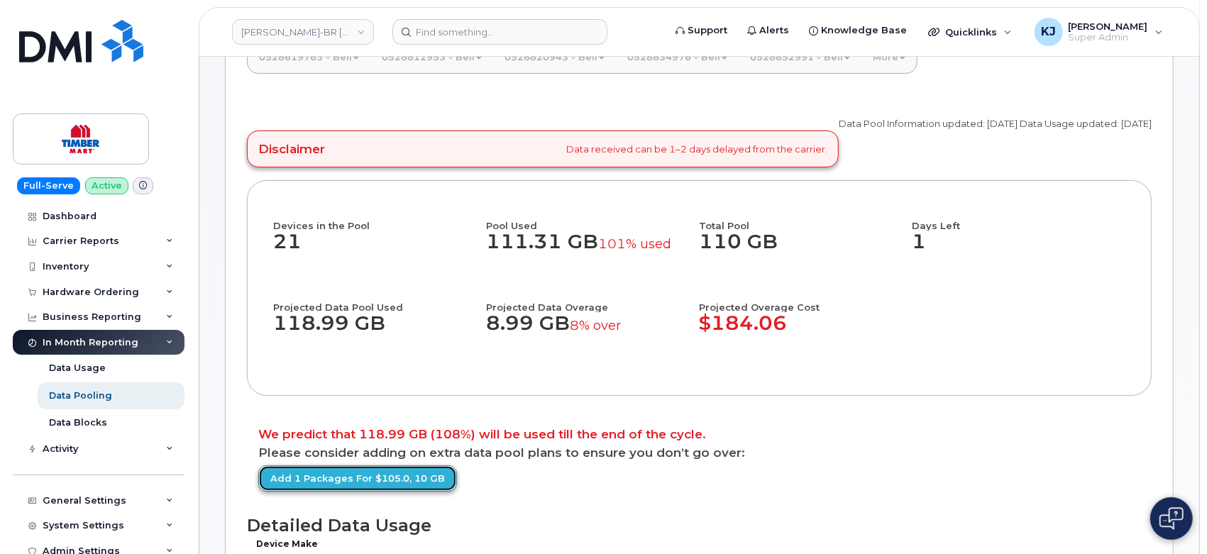
scroll to position [158, 0]
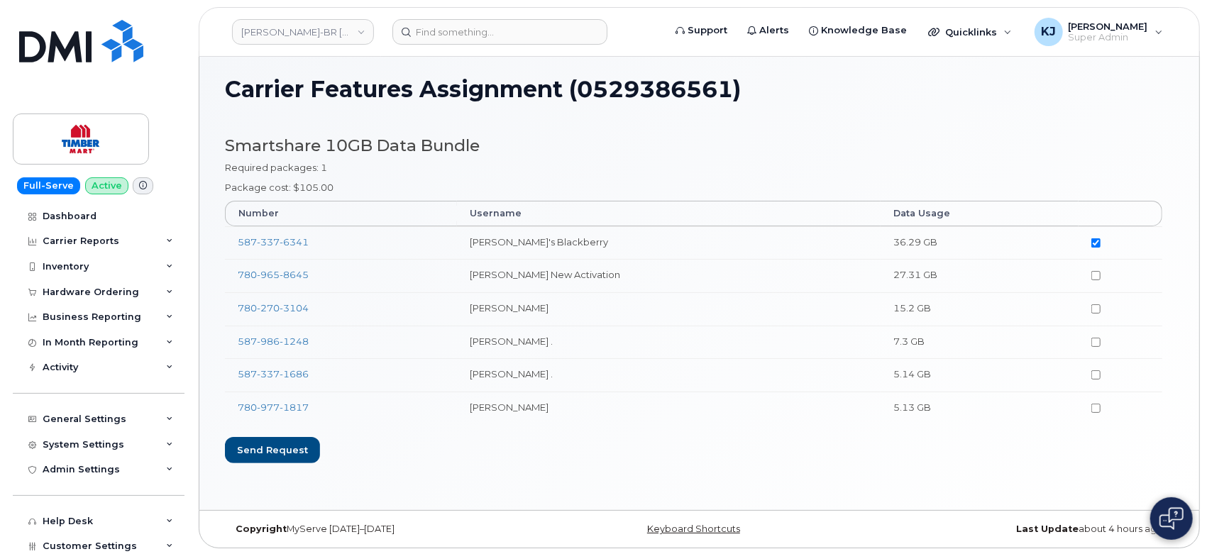
scroll to position [6, 0]
click at [281, 449] on div "Send request" at bounding box center [272, 450] width 95 height 26
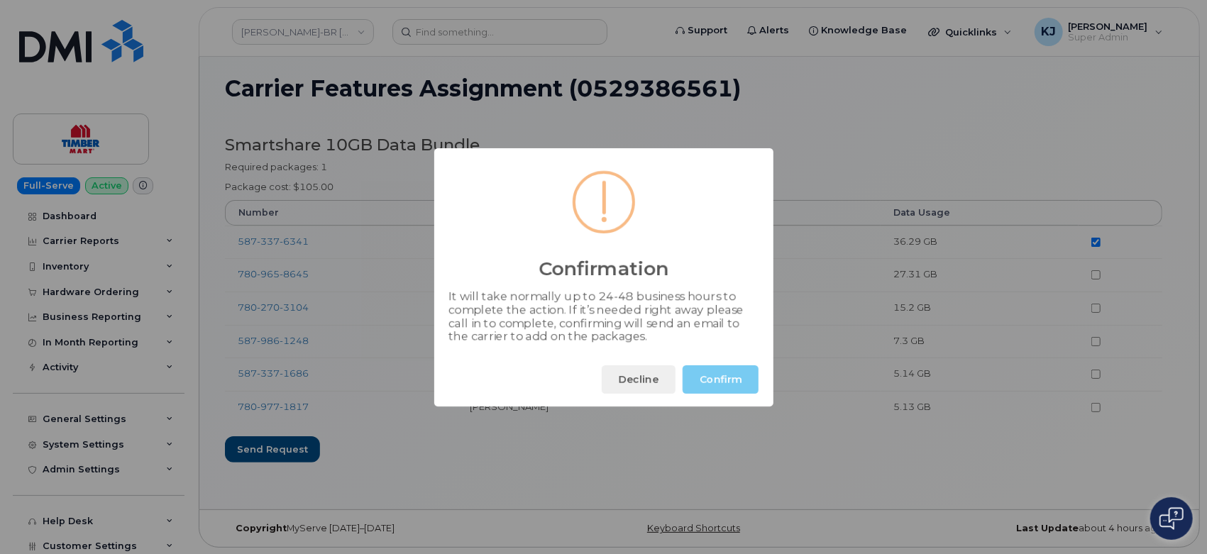
click at [720, 379] on button "Confirm" at bounding box center [721, 380] width 76 height 28
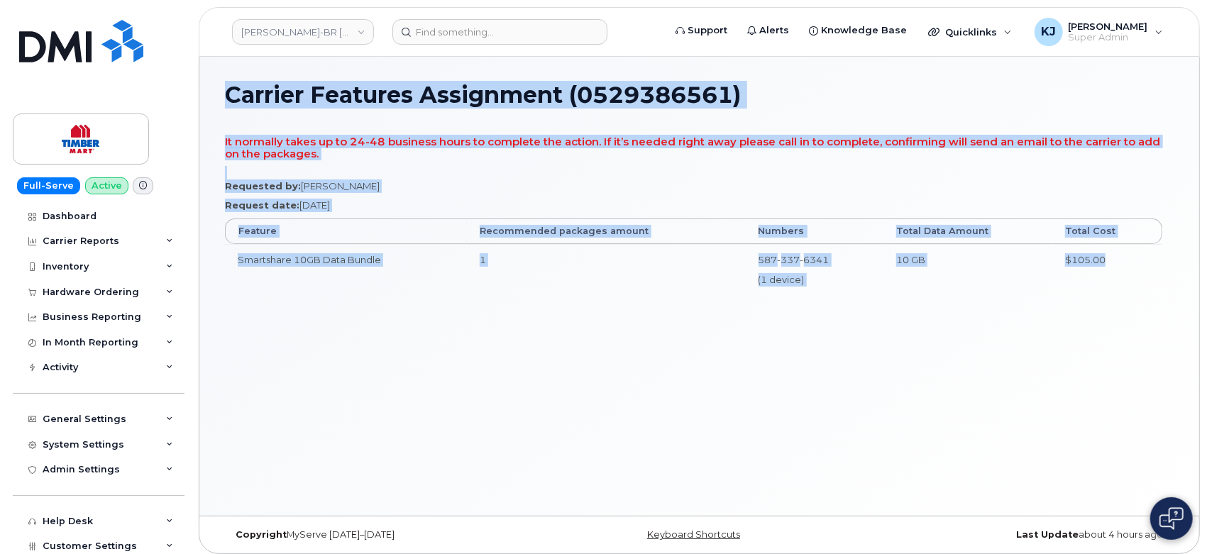
drag, startPoint x: 225, startPoint y: 94, endPoint x: 1163, endPoint y: 253, distance: 951.2
click at [1163, 253] on div "Carrier Features Assignment (0529386561) It normally takes up to 24-48 business…" at bounding box center [699, 286] width 1000 height 459
copy div "Carrier Features Assignment (0529386561) It normally takes up to 24-48 business…"
click at [523, 28] on input at bounding box center [500, 32] width 215 height 26
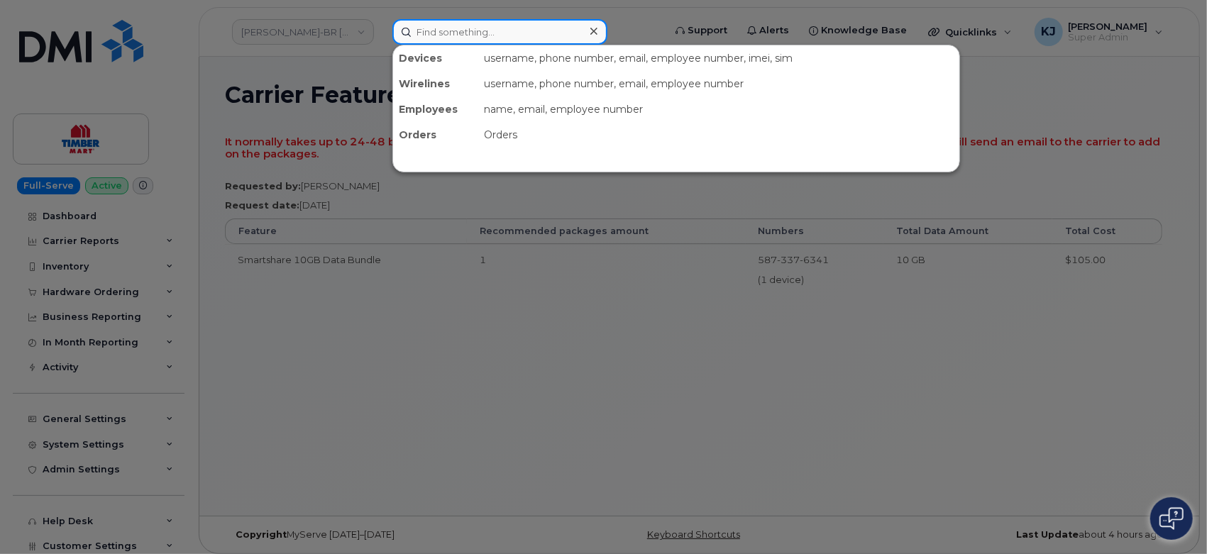
paste input "202-941-8582"
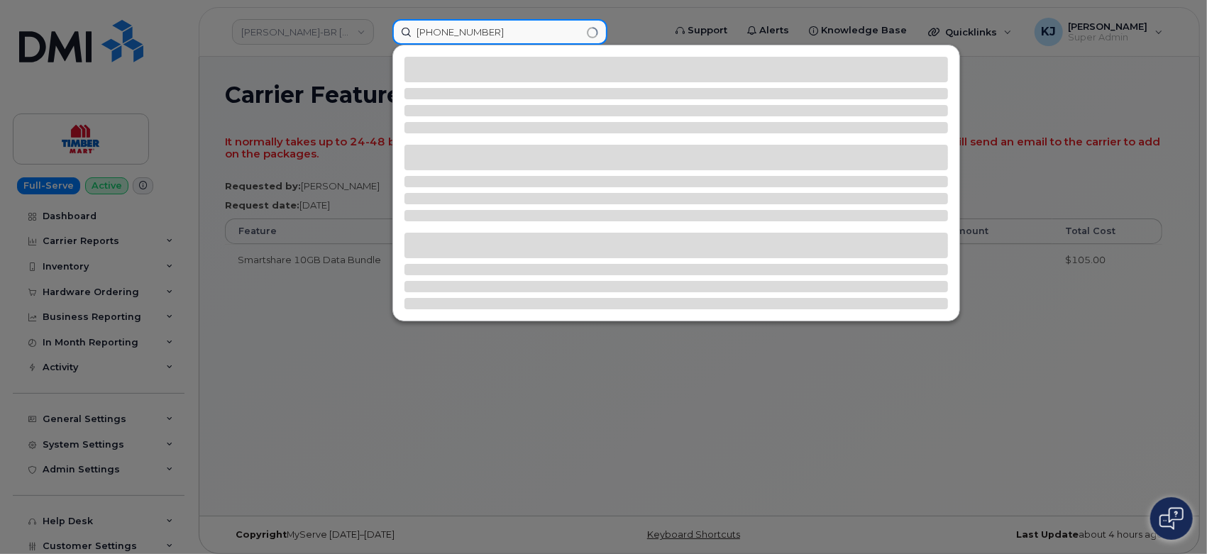
type input "202-941-8582"
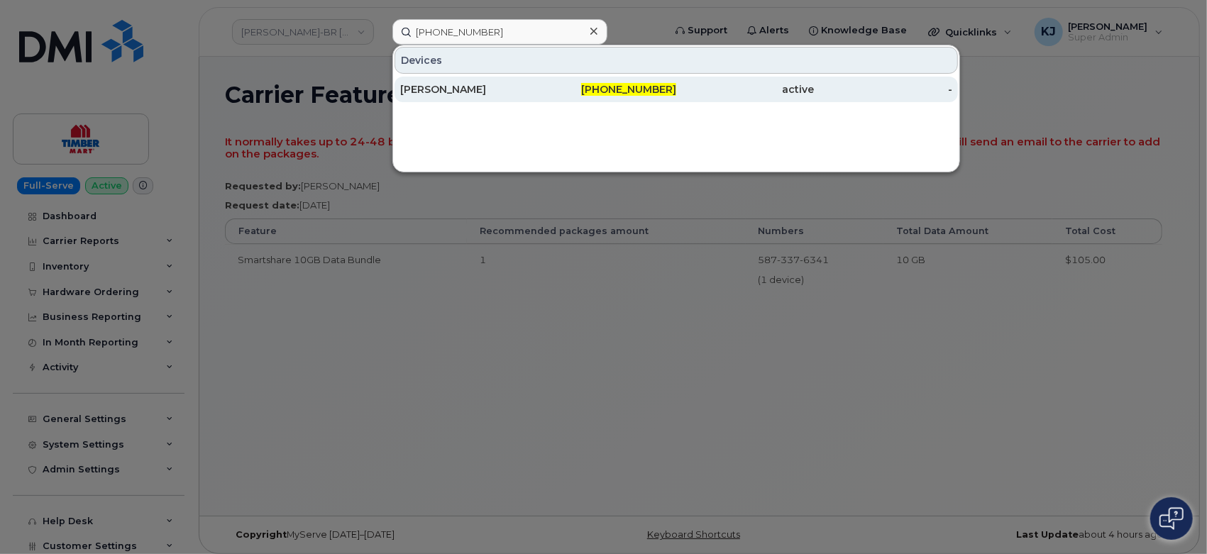
click at [557, 95] on div "202-941-8582" at bounding box center [608, 89] width 138 height 14
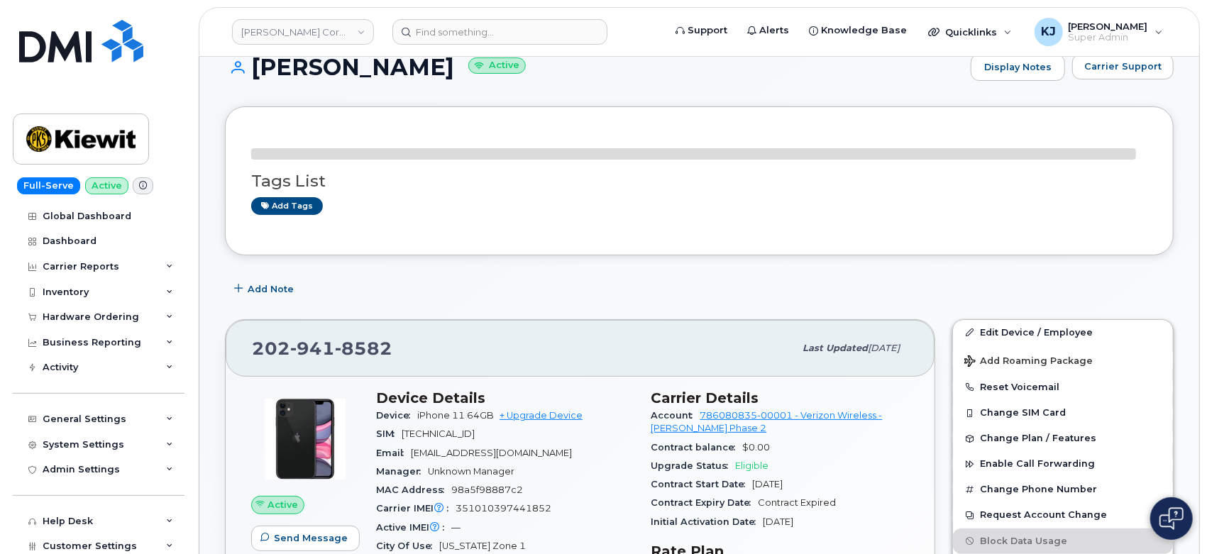
scroll to position [199, 0]
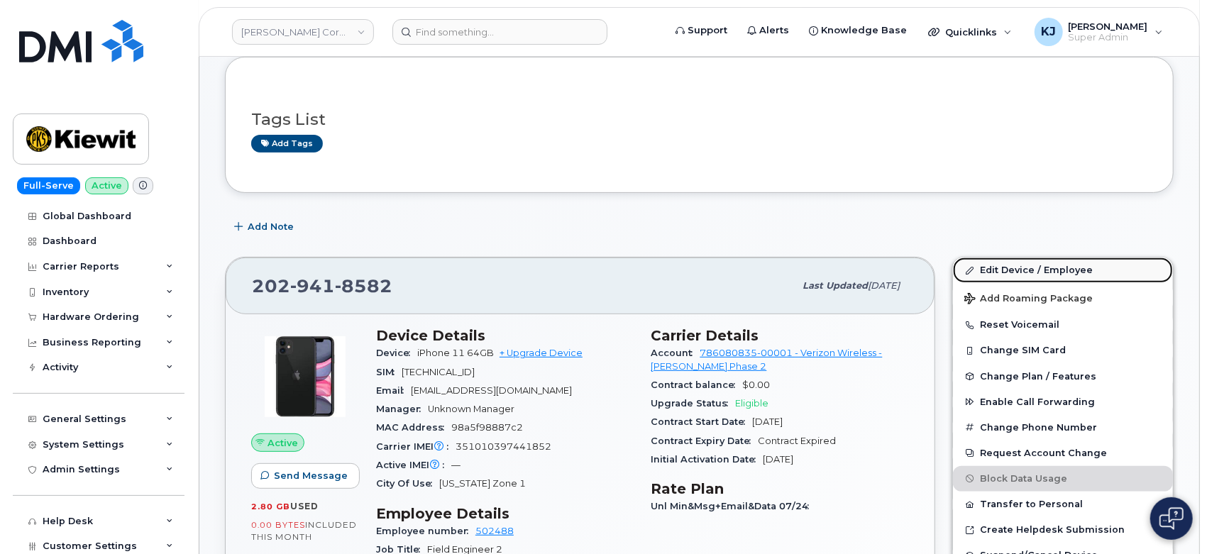
click at [1020, 274] on link "Edit Device / Employee" at bounding box center [1063, 271] width 220 height 26
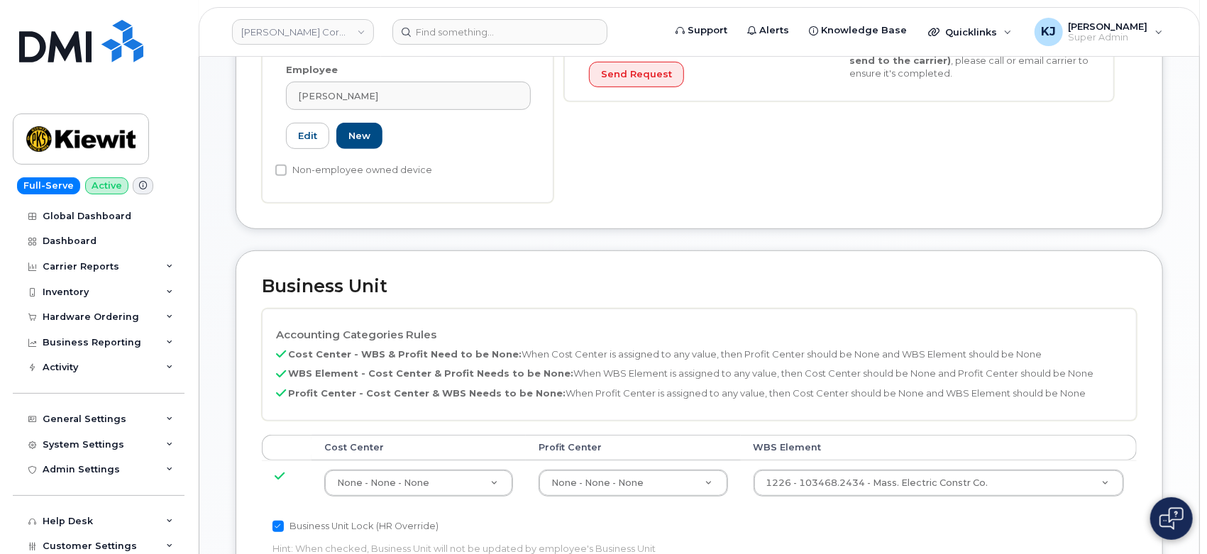
scroll to position [473, 0]
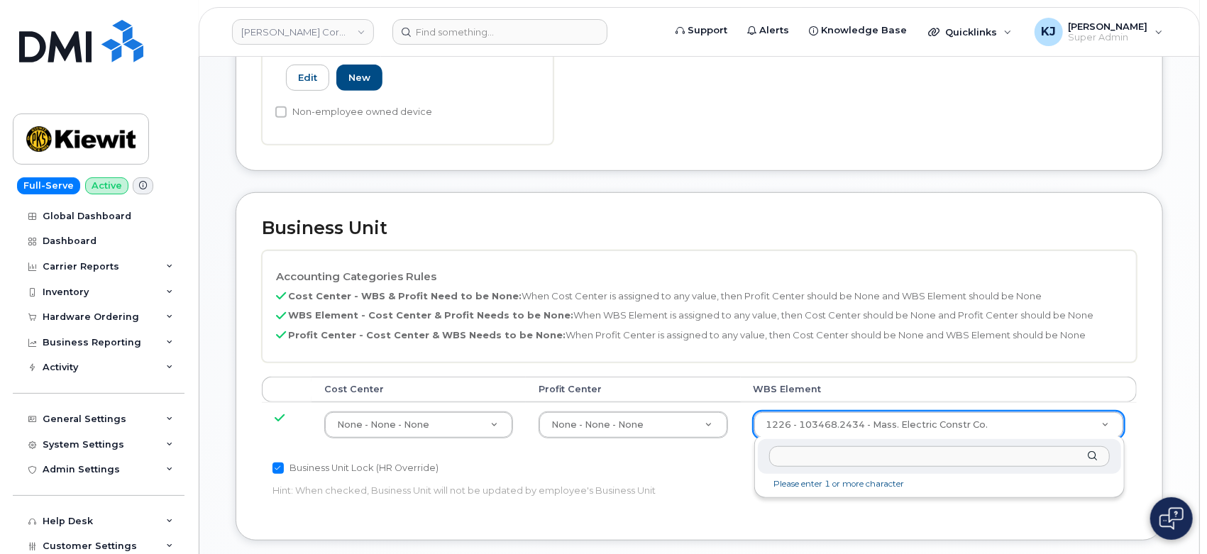
type input "106053.1141"
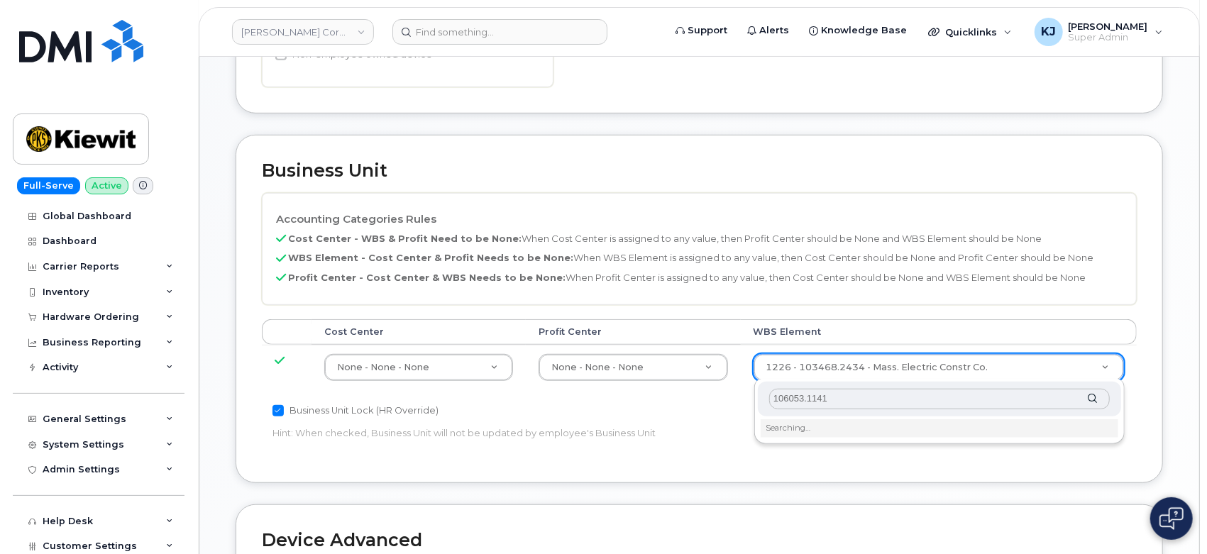
scroll to position [630, 0]
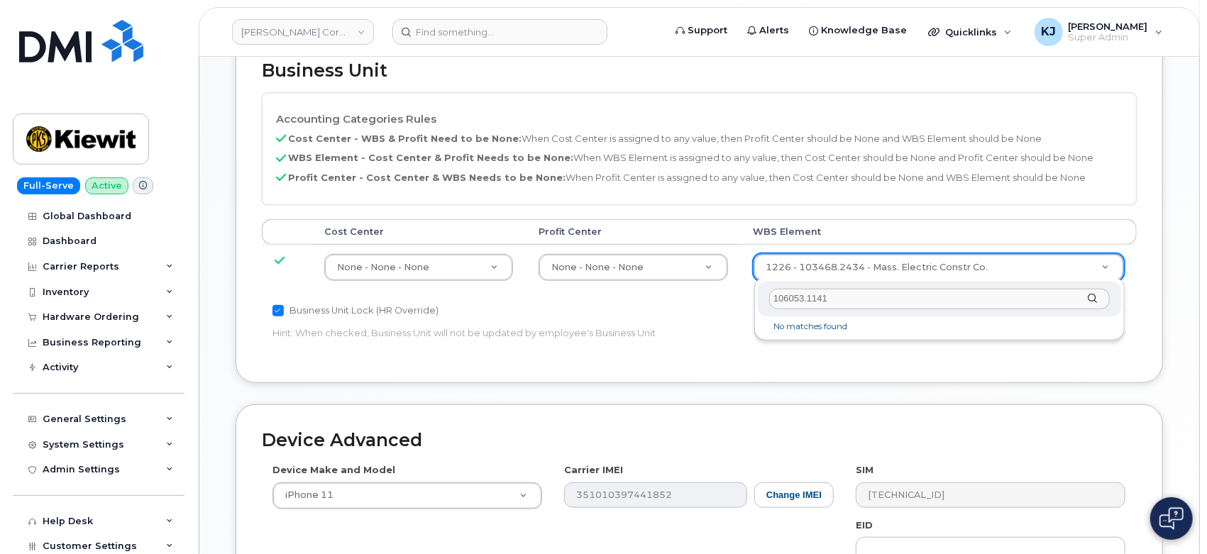
type input "106053.1141"
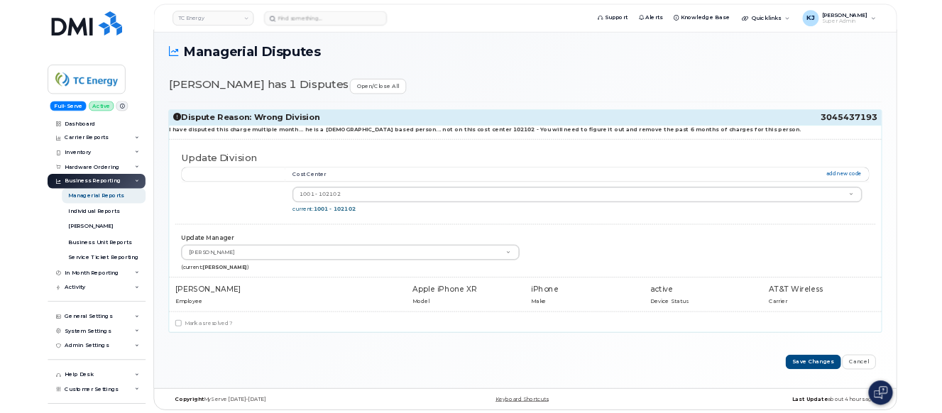
scroll to position [7, 0]
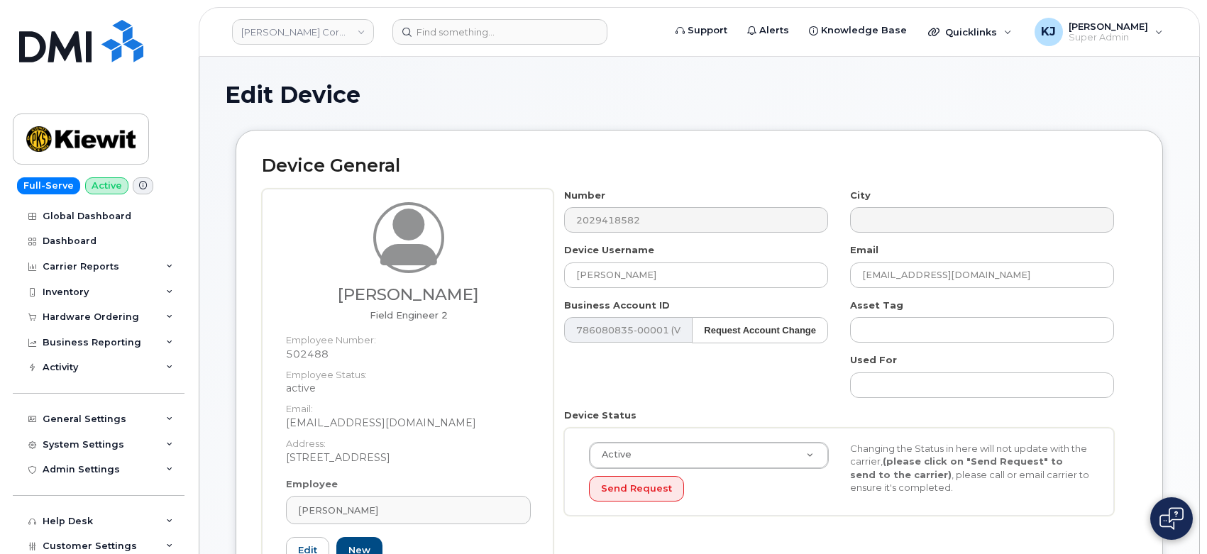
scroll to position [630, 0]
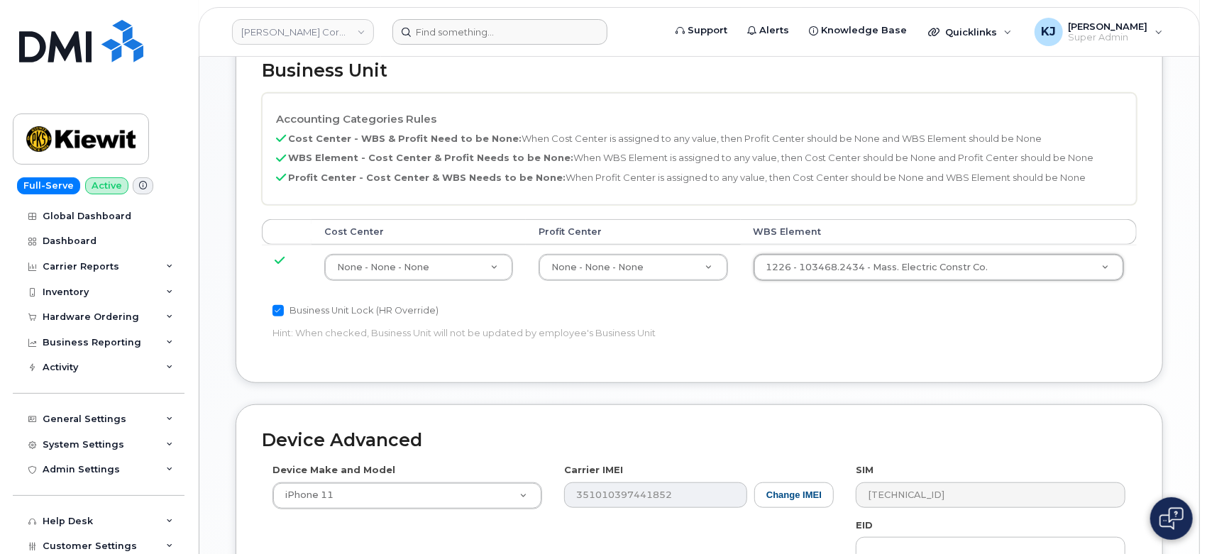
paste input "297791"
type input "297791"
click at [478, 30] on input at bounding box center [500, 32] width 215 height 26
paste input "297791"
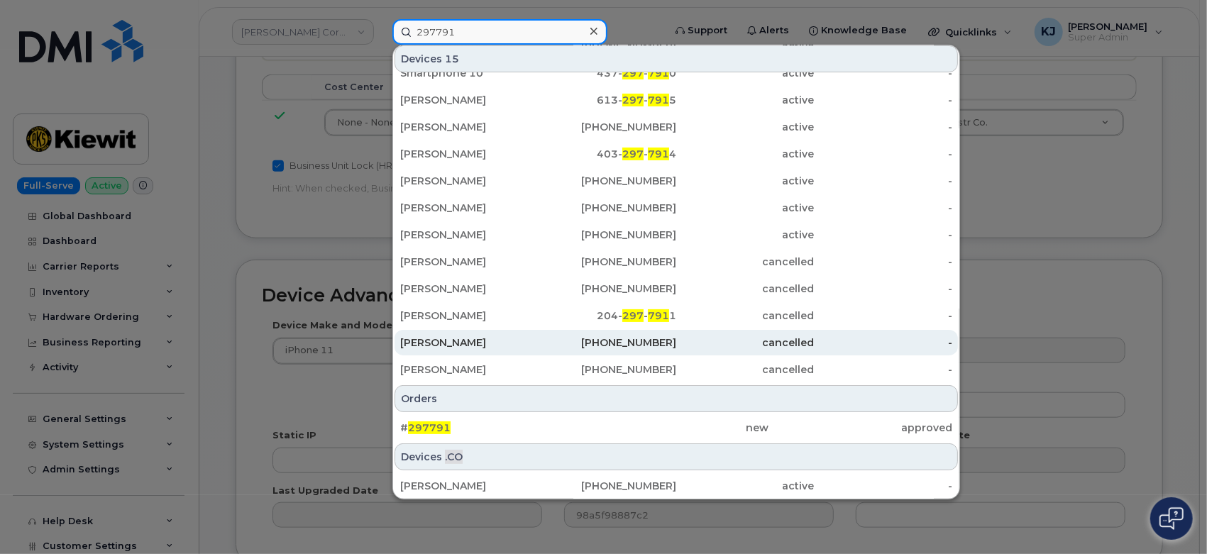
scroll to position [902, 0]
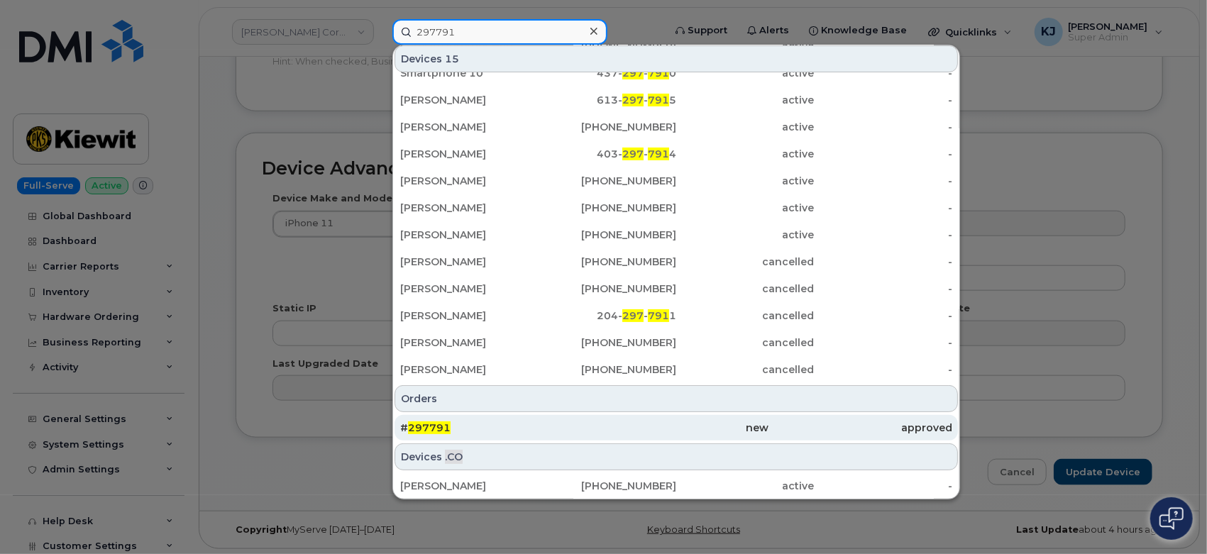
type input "297791"
click at [455, 424] on div "# 297791" at bounding box center [492, 428] width 184 height 14
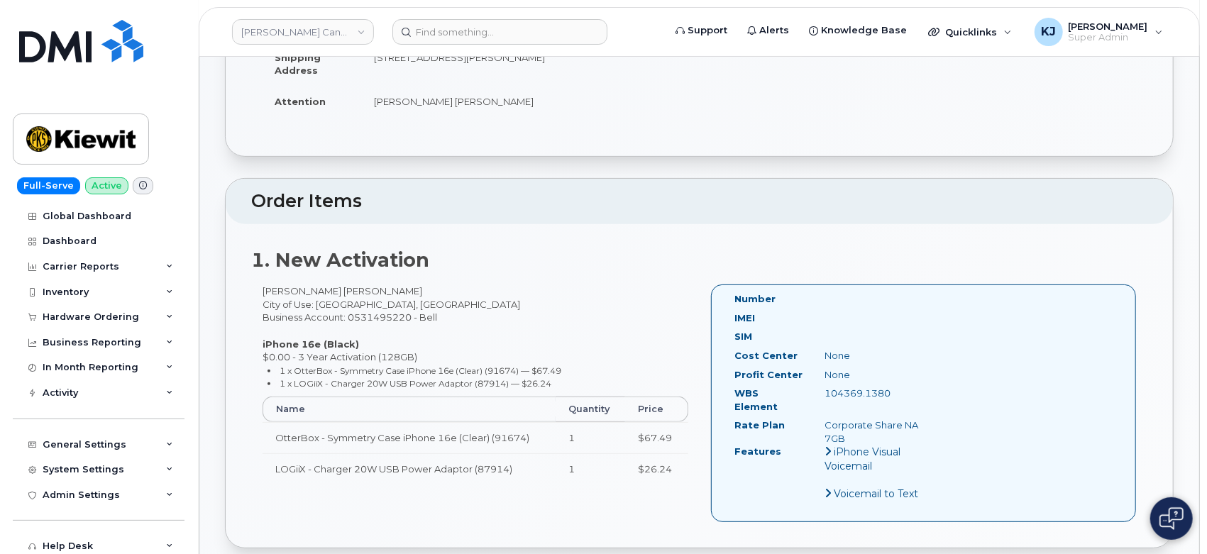
scroll to position [236, 0]
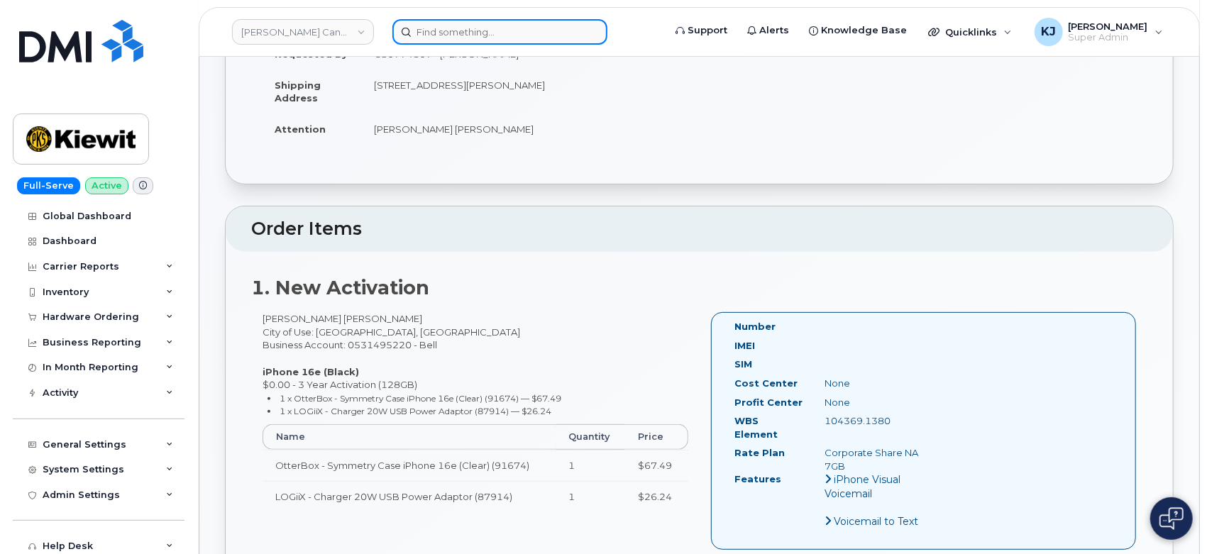
click at [514, 33] on input at bounding box center [500, 32] width 215 height 26
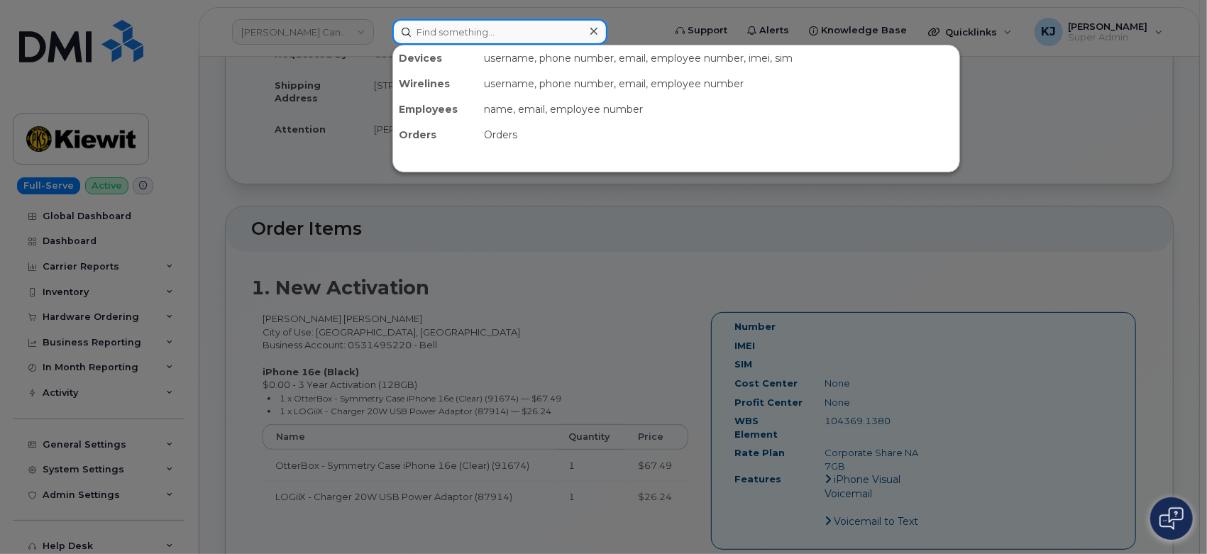
paste input "506-380-3192"
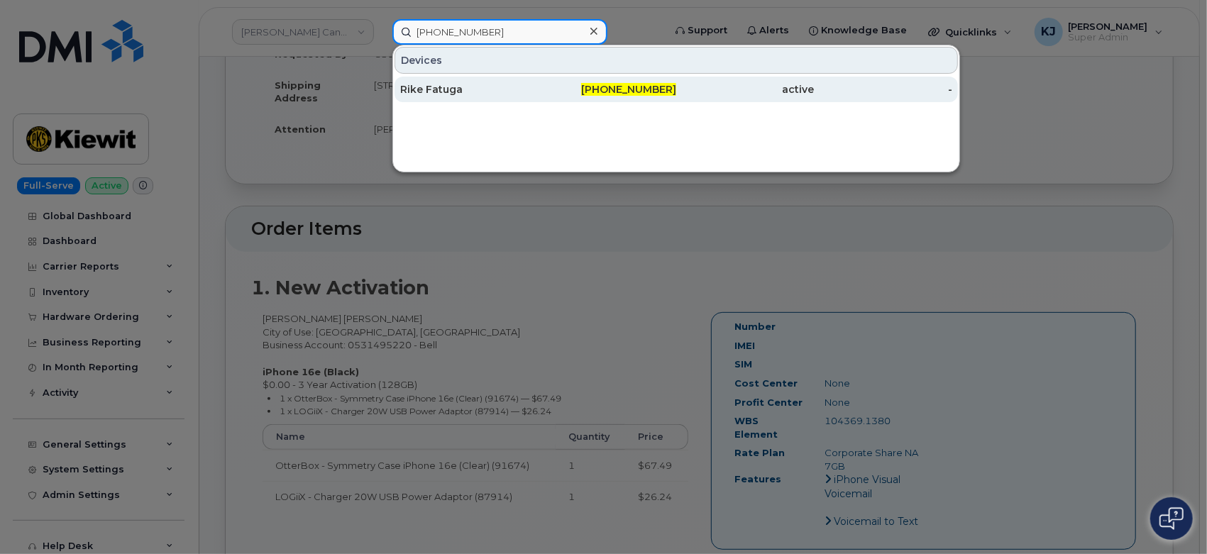
type input "506-380-3192"
click at [561, 87] on div "506-380-3192" at bounding box center [608, 89] width 138 height 14
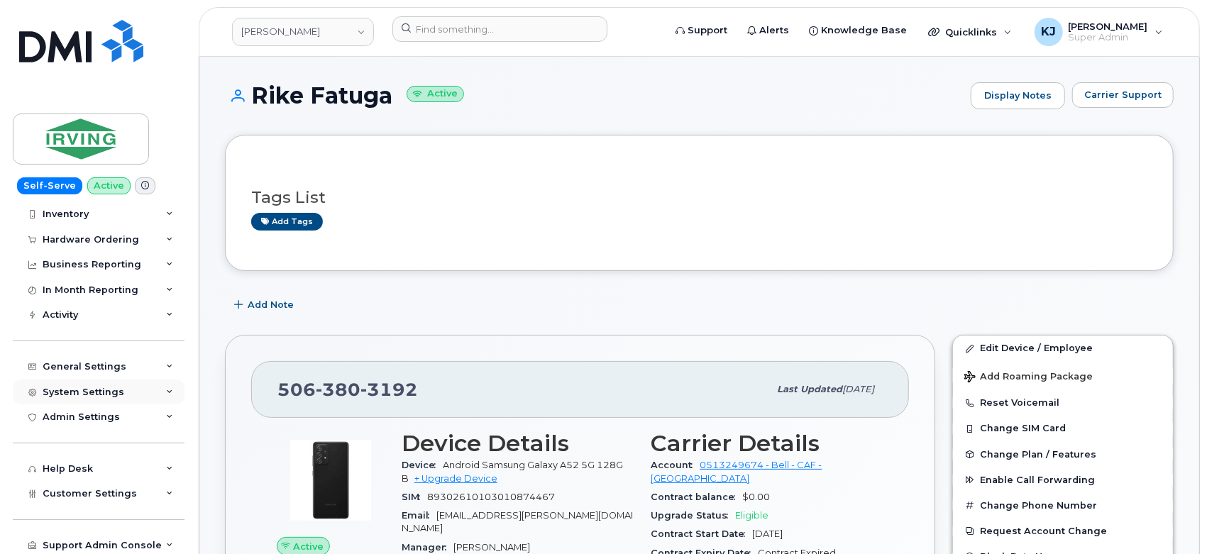
scroll to position [106, 0]
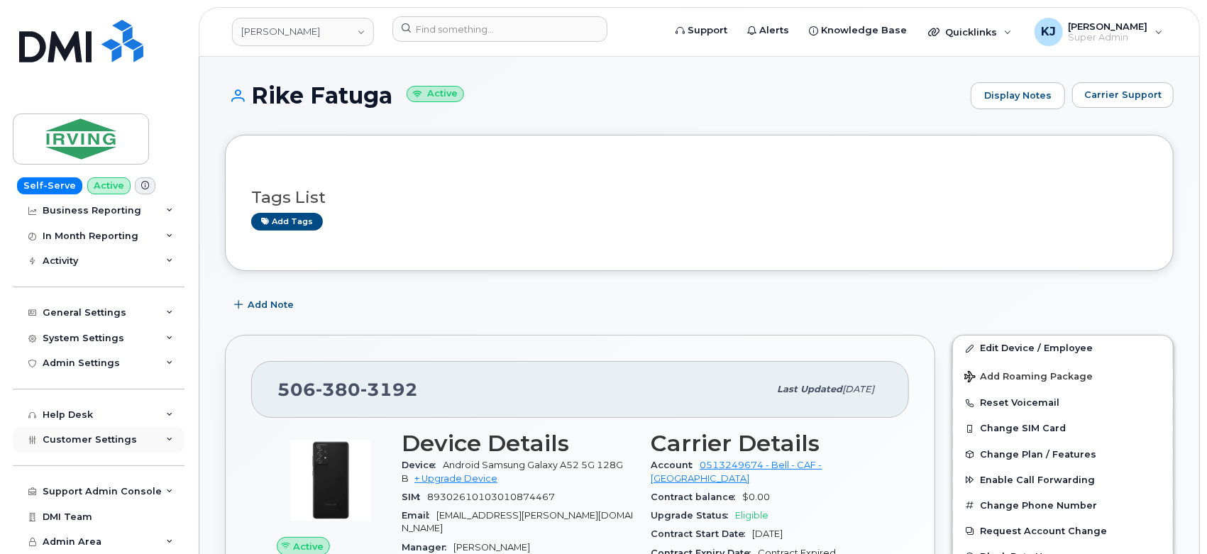
click at [133, 442] on div "Customer Settings" at bounding box center [99, 440] width 172 height 26
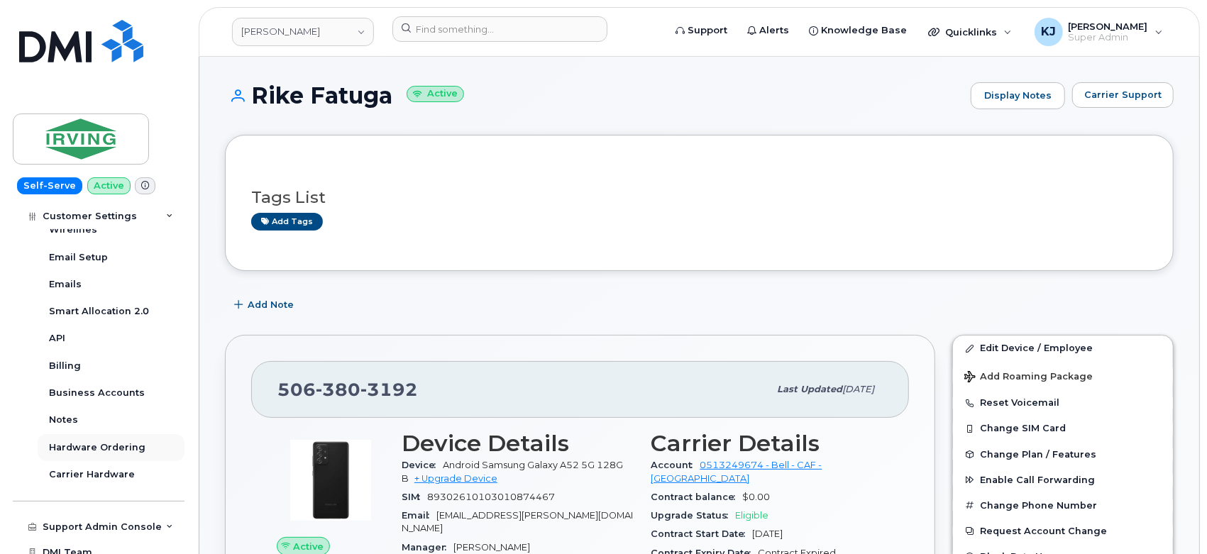
scroll to position [514, 0]
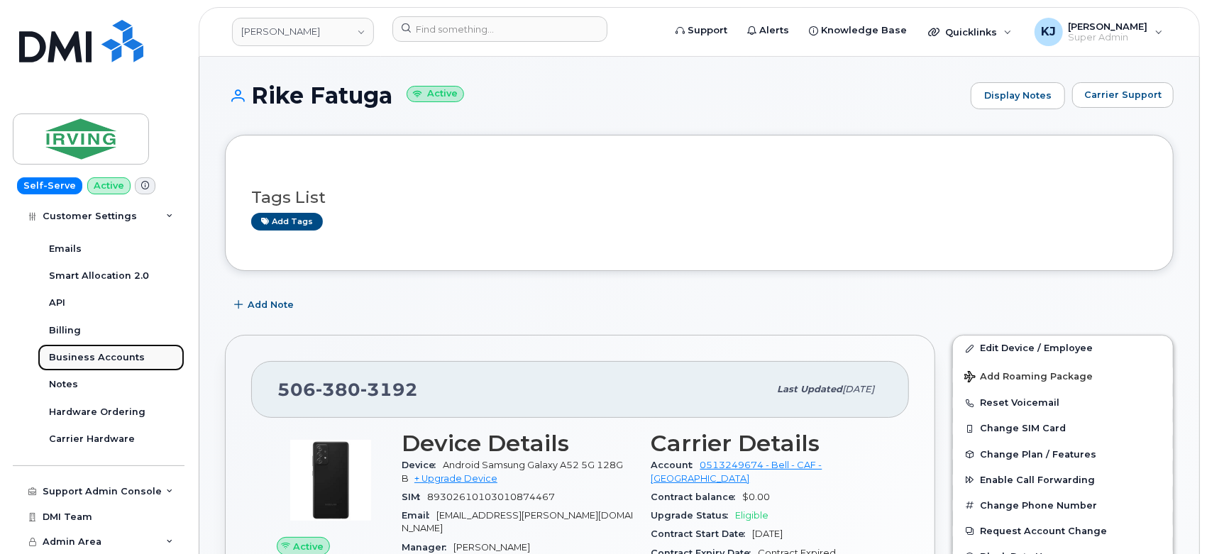
click at [102, 351] on div "Business Accounts" at bounding box center [97, 357] width 96 height 13
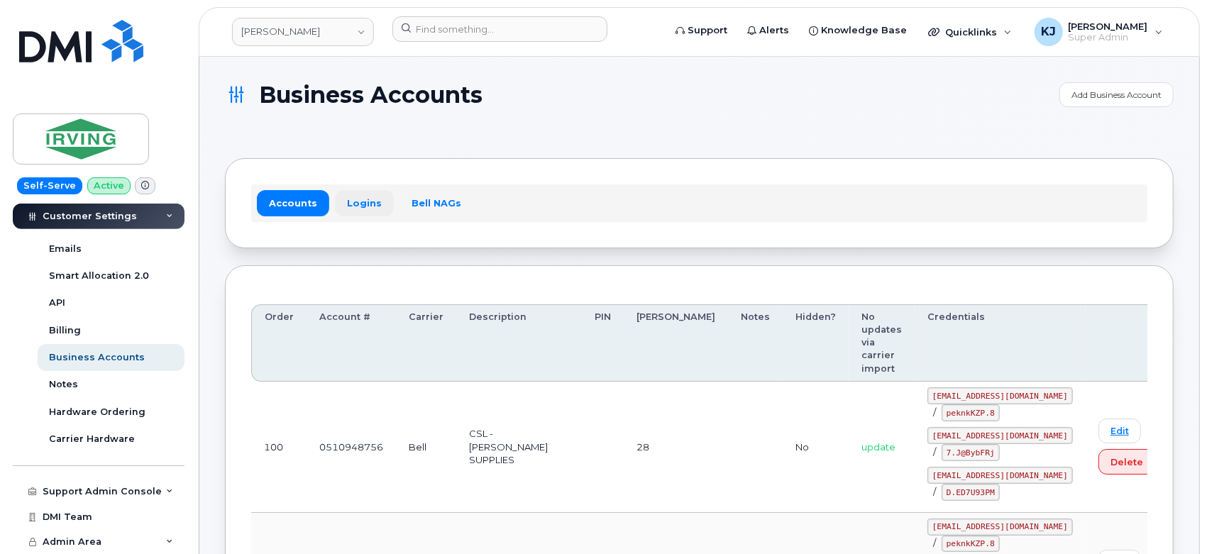
click at [359, 197] on link "Logins" at bounding box center [364, 203] width 59 height 26
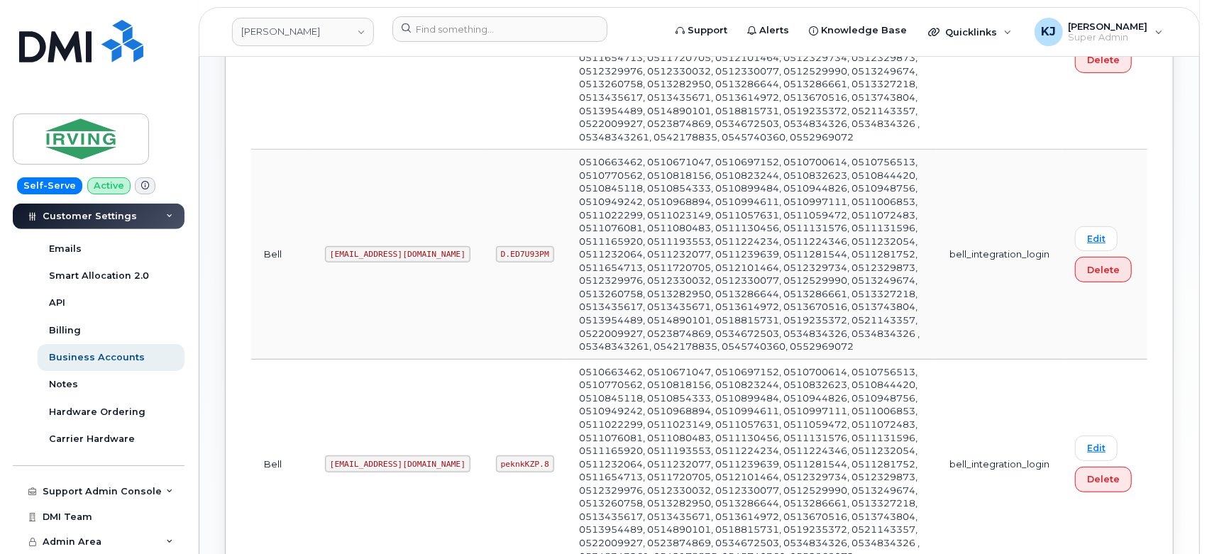
scroll to position [158, 0]
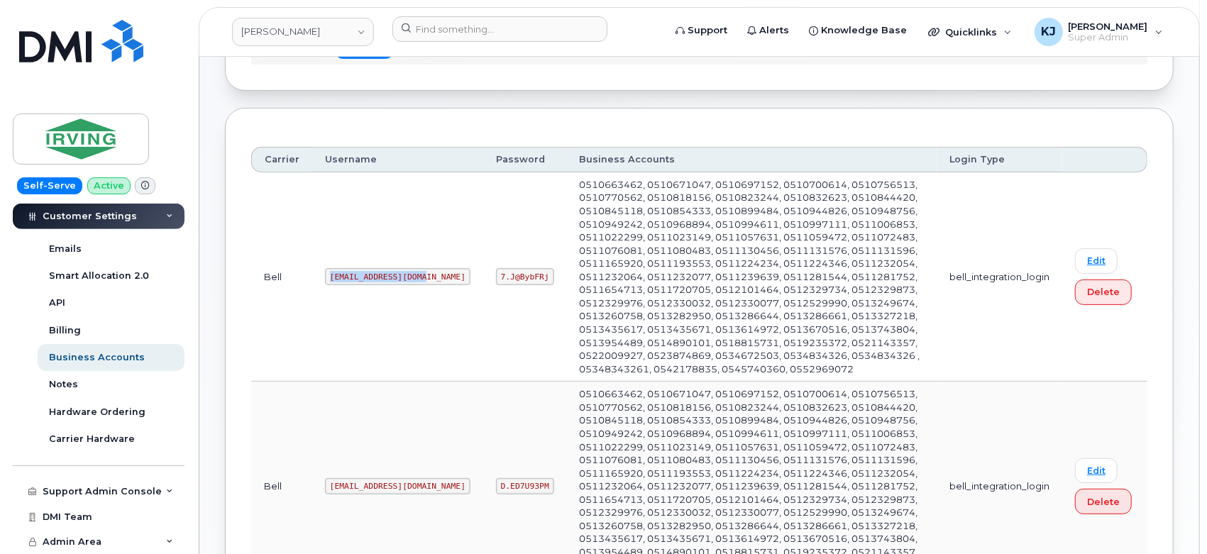
drag, startPoint x: 324, startPoint y: 275, endPoint x: 417, endPoint y: 273, distance: 93.7
click at [417, 273] on code "irvingsm1@myserve.ca" at bounding box center [398, 276] width 146 height 17
copy code "irvingsm1@myserve.ca"
drag, startPoint x: 451, startPoint y: 275, endPoint x: 494, endPoint y: 270, distance: 43.6
click at [496, 270] on code "7.J@BybFRj" at bounding box center [525, 276] width 58 height 17
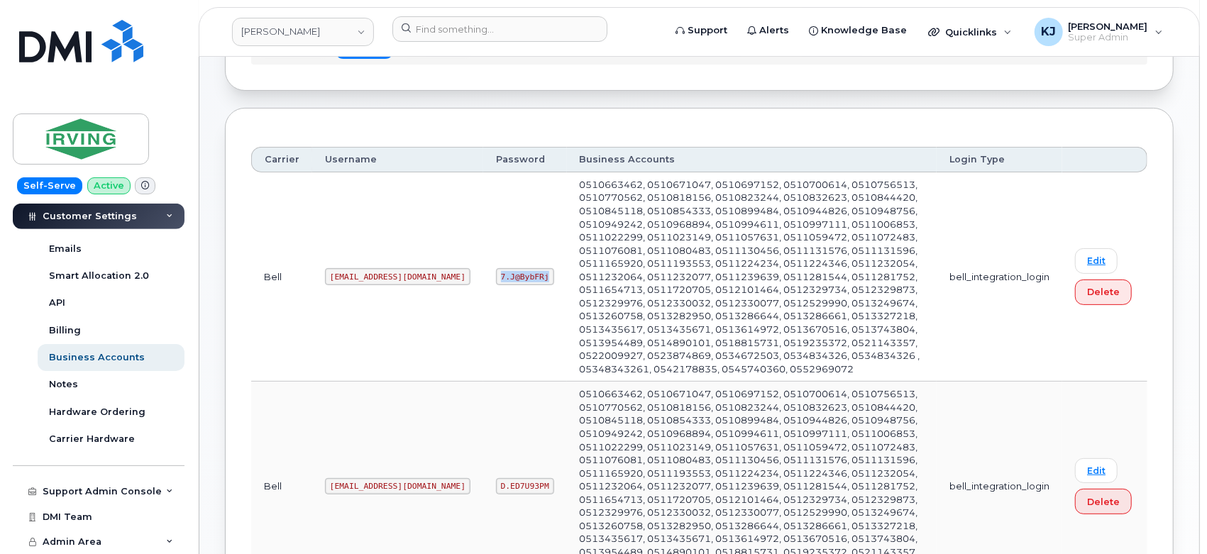
copy code "7.J@BybFRj"
click at [326, 29] on link "JD Irving" at bounding box center [303, 32] width 142 height 28
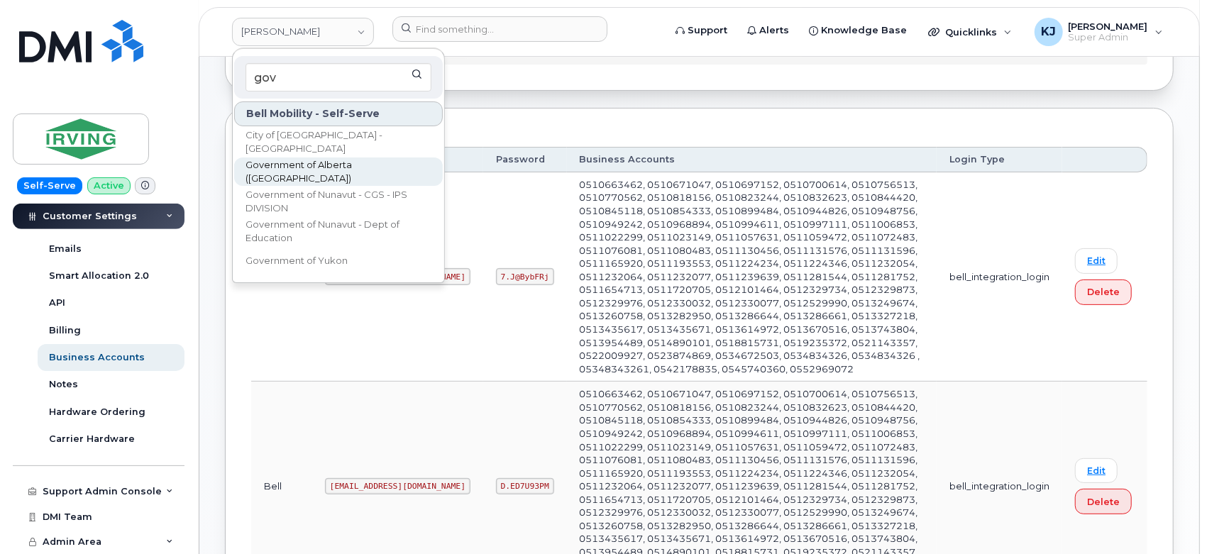
type input "gov"
click at [355, 170] on span "Government of Alberta ([GEOGRAPHIC_DATA])" at bounding box center [327, 172] width 163 height 28
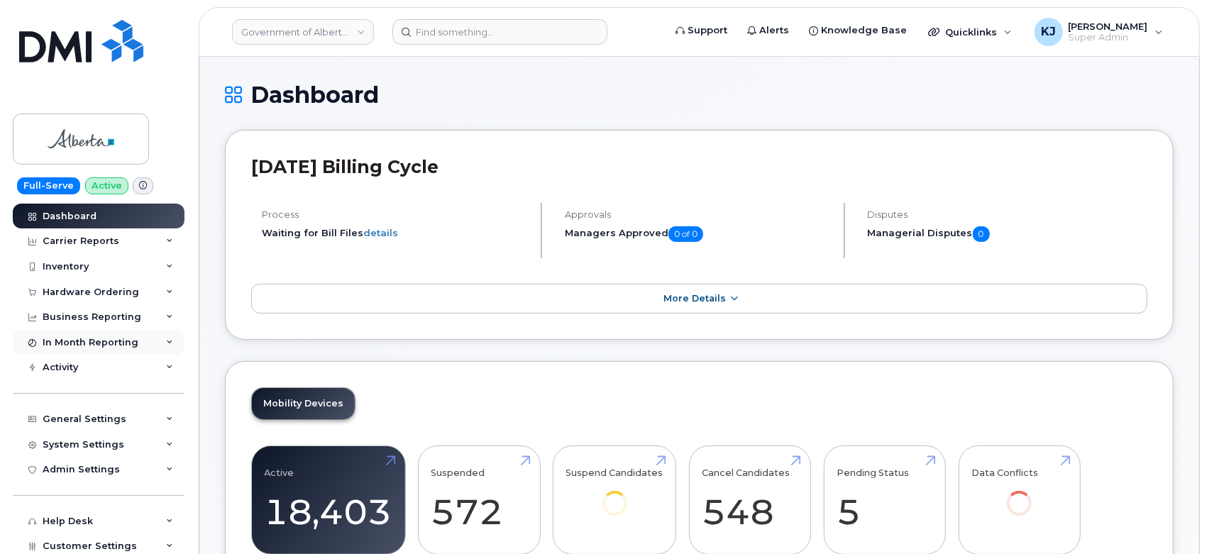
scroll to position [106, 0]
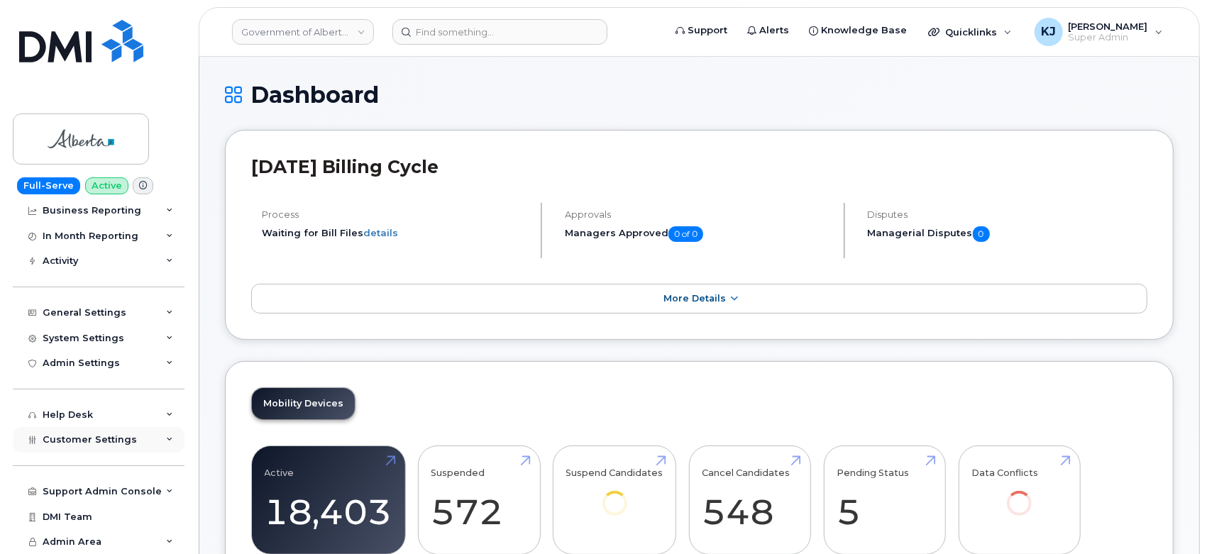
click at [79, 436] on span "Customer Settings" at bounding box center [90, 439] width 94 height 11
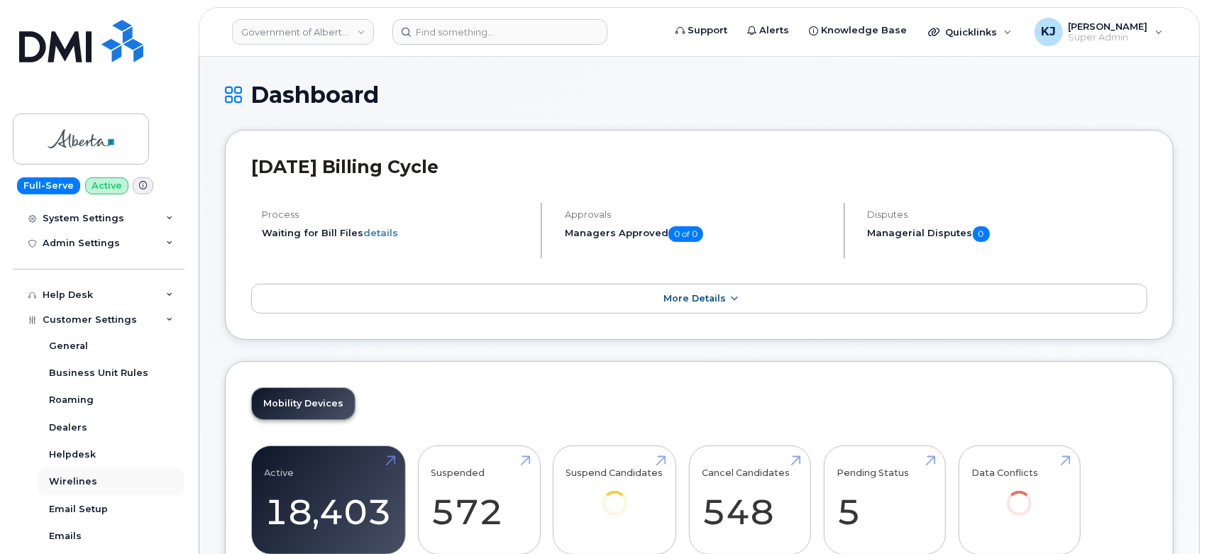
scroll to position [343, 0]
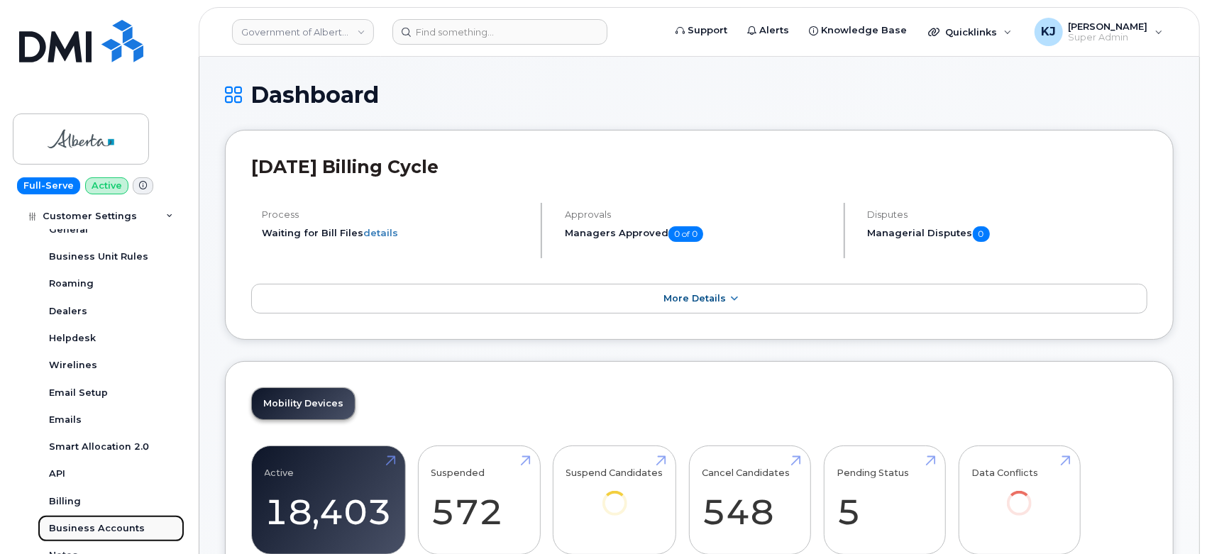
click at [126, 532] on div "Business Accounts" at bounding box center [97, 528] width 96 height 13
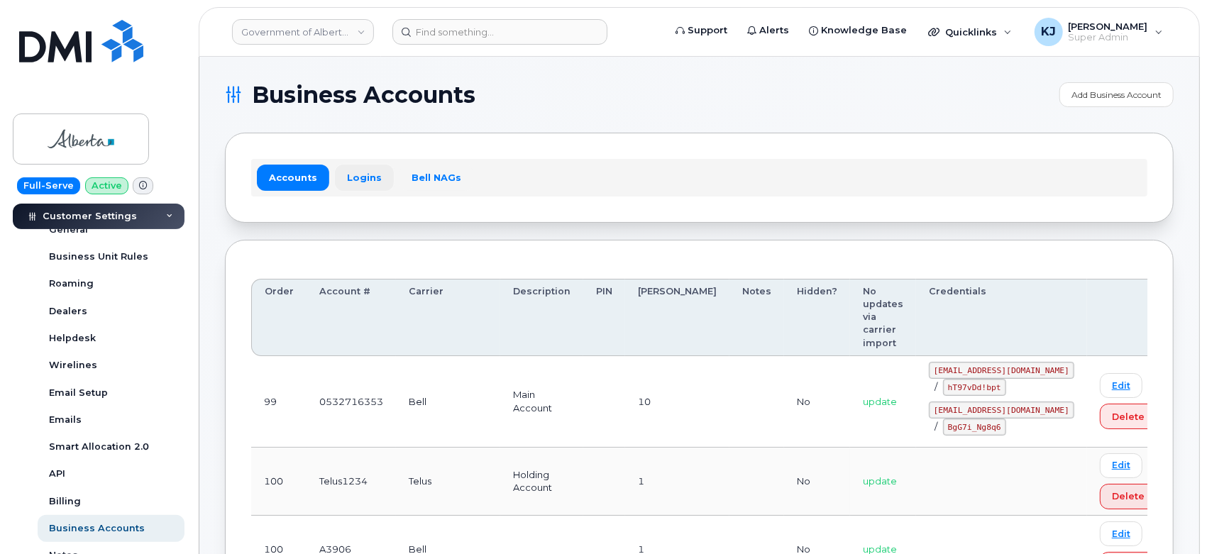
click at [352, 177] on link "Logins" at bounding box center [364, 178] width 59 height 26
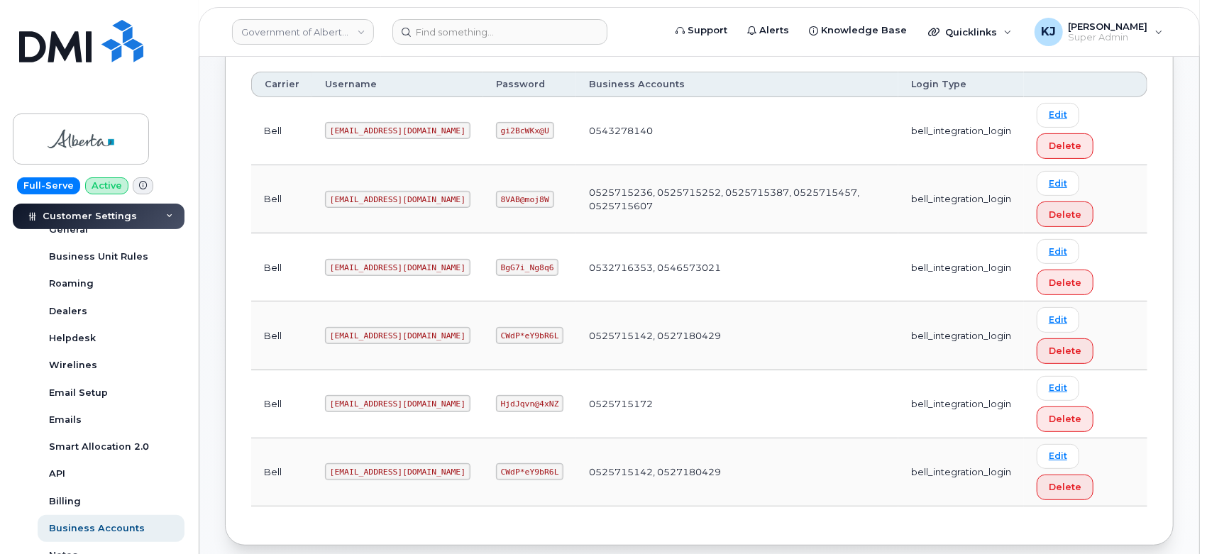
scroll to position [158, 0]
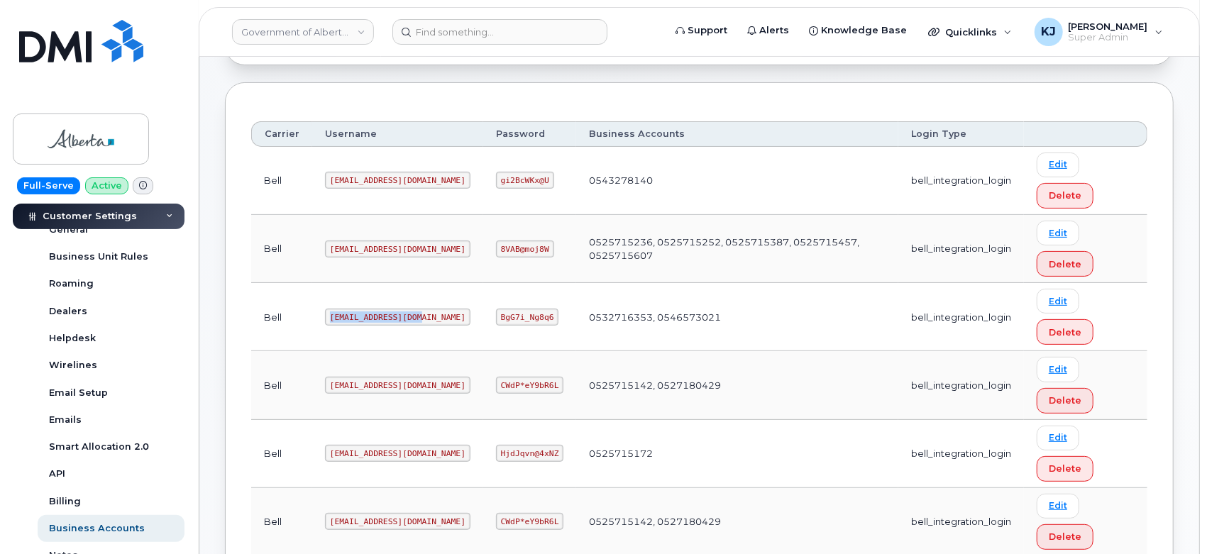
drag, startPoint x: 410, startPoint y: 314, endPoint x: 318, endPoint y: 326, distance: 93.0
click at [318, 326] on td "[EMAIL_ADDRESS][DOMAIN_NAME]" at bounding box center [397, 317] width 171 height 68
copy code "[EMAIL_ADDRESS][DOMAIN_NAME]"
drag, startPoint x: 456, startPoint y: 314, endPoint x: 509, endPoint y: 322, distance: 53.2
click at [509, 322] on code "BgG7i_Ng8q6" at bounding box center [527, 317] width 63 height 17
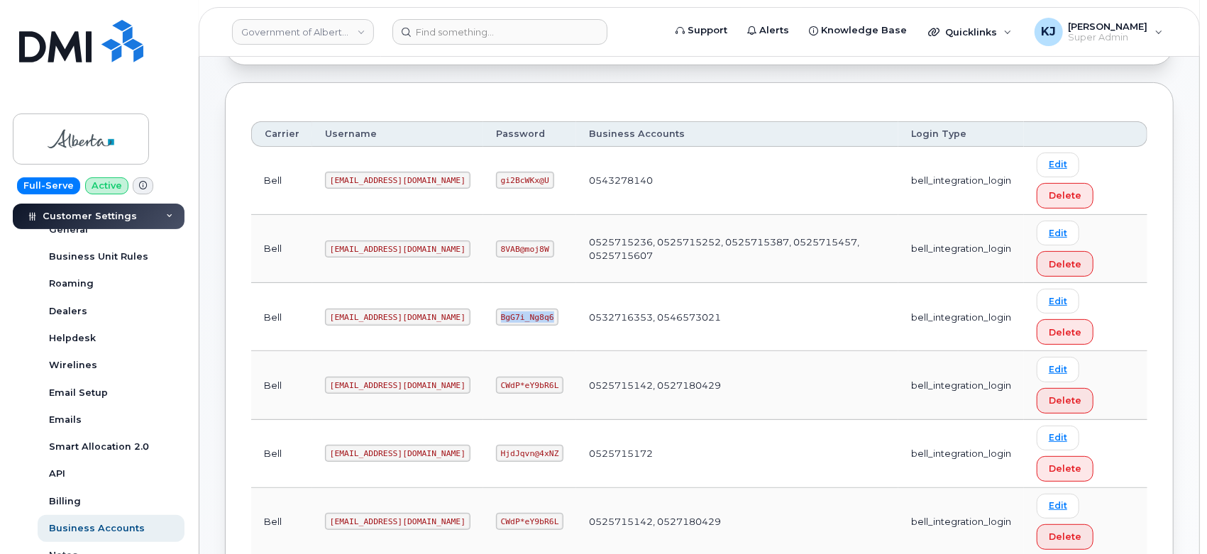
copy code "BgG7i_Ng8q6"
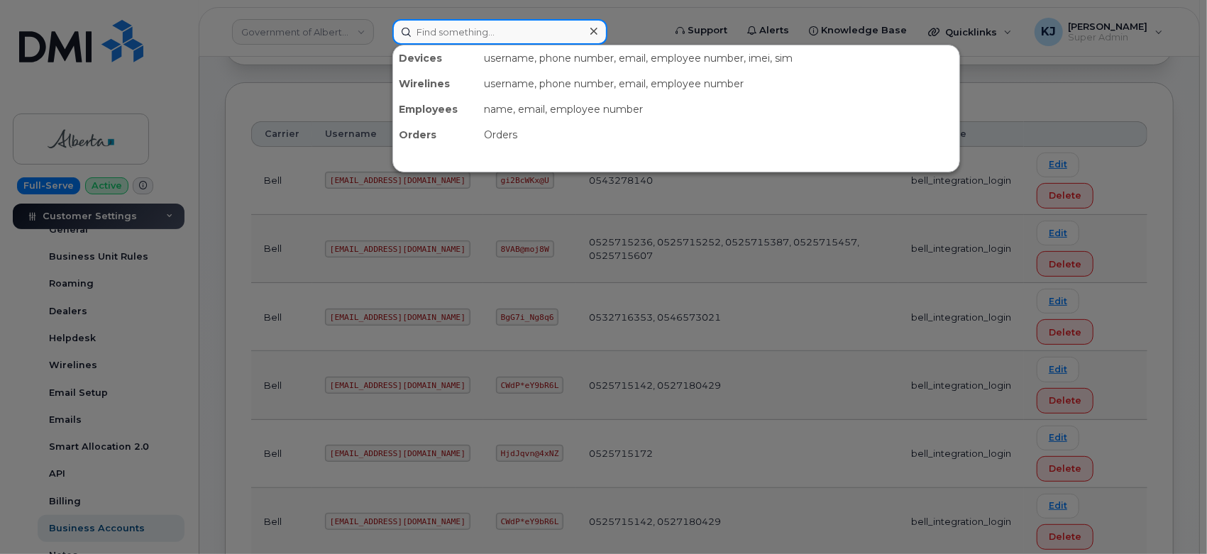
click at [541, 38] on input at bounding box center [500, 32] width 215 height 26
paste input "(403-512-7877"
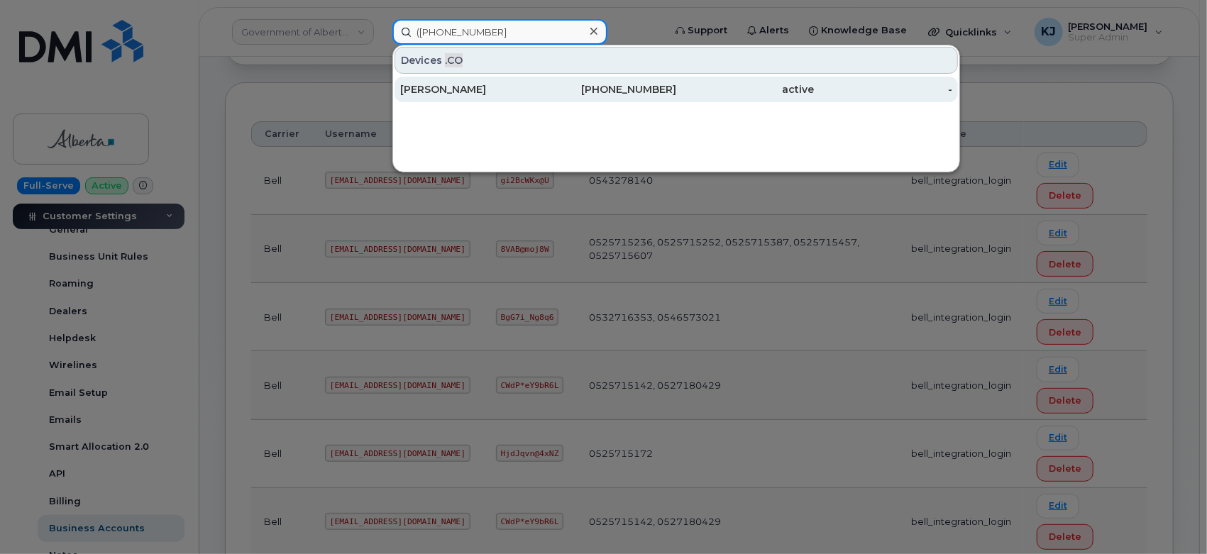
type input "(403-512-7877"
click at [534, 90] on div "Melissa Prystae" at bounding box center [469, 89] width 138 height 14
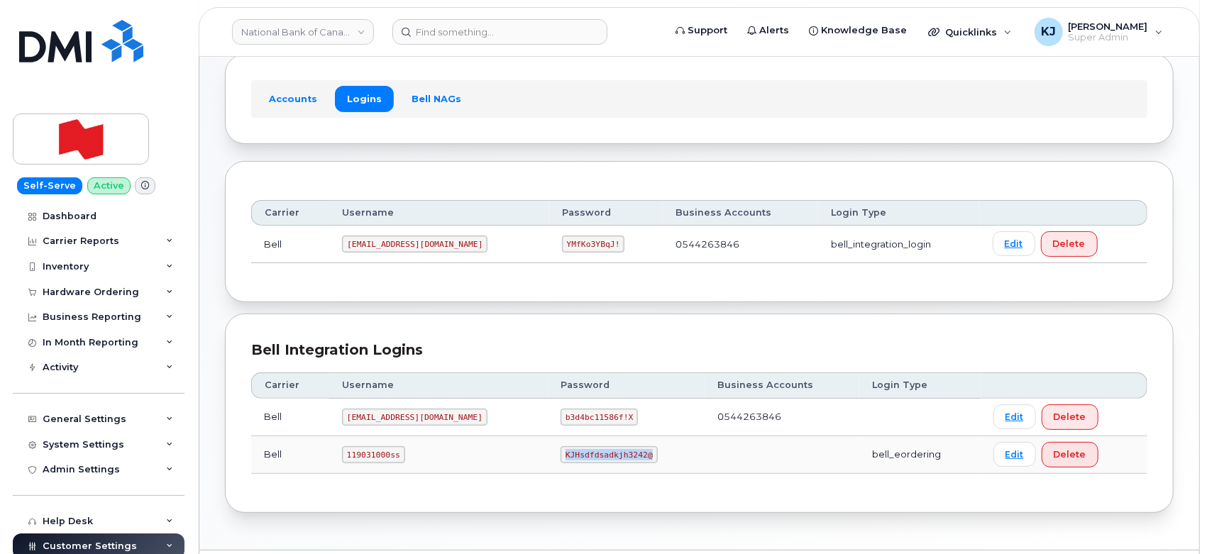
scroll to position [402, 0]
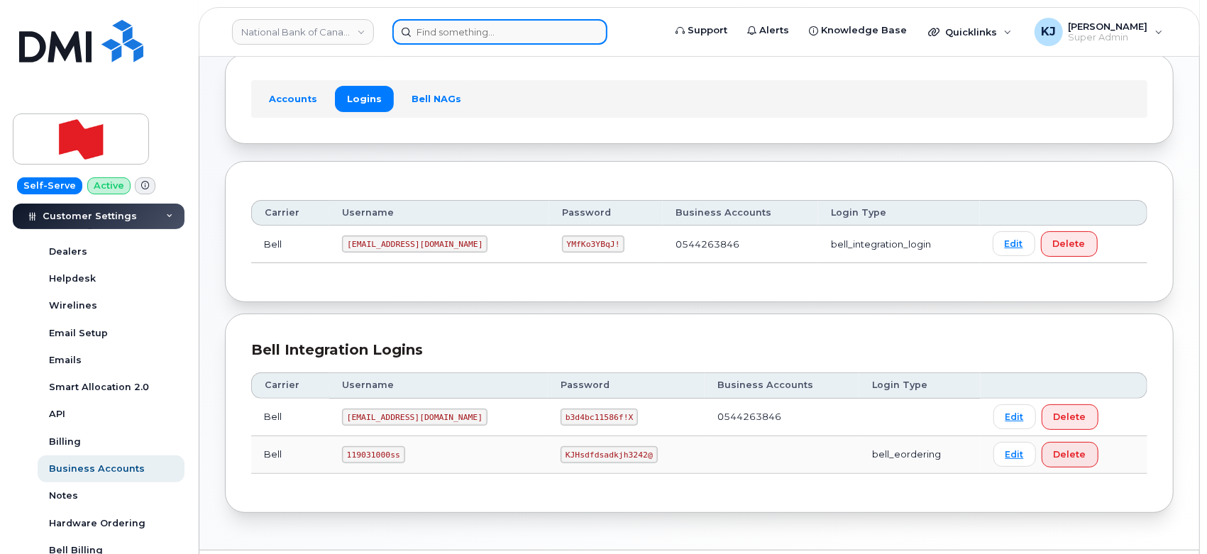
click at [443, 26] on input at bounding box center [500, 32] width 215 height 26
paste input "5873857786"
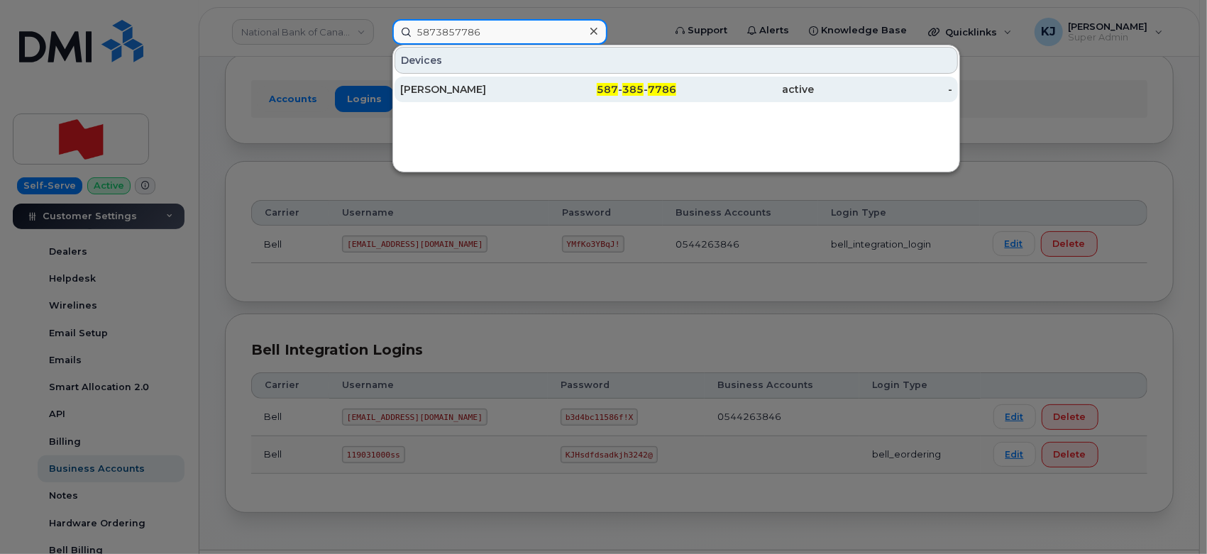
type input "5873857786"
click at [502, 89] on div "[PERSON_NAME]" at bounding box center [469, 89] width 138 height 14
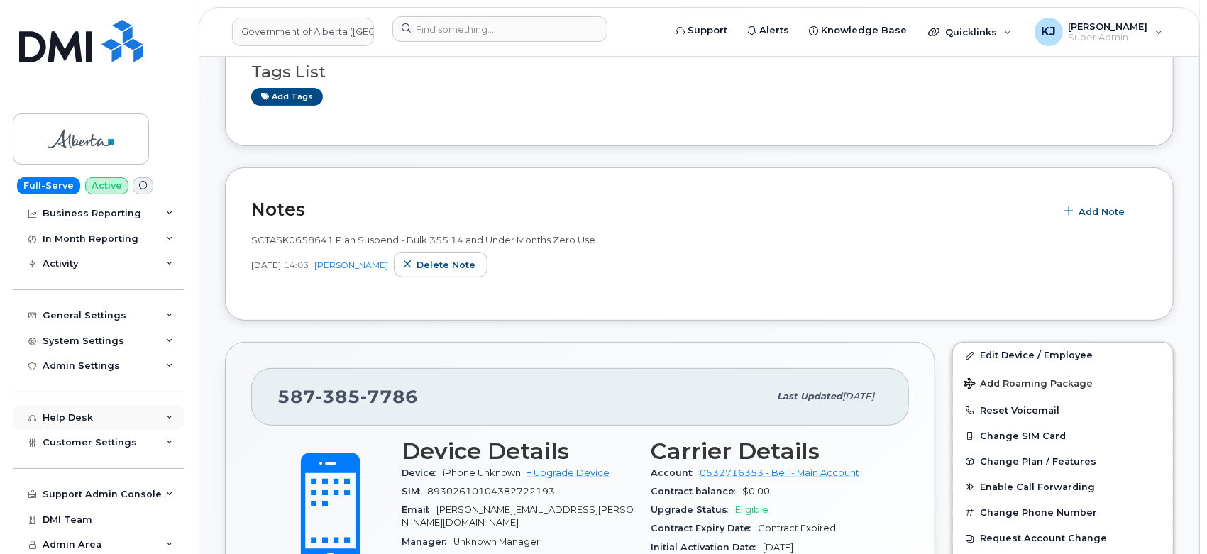
scroll to position [106, 0]
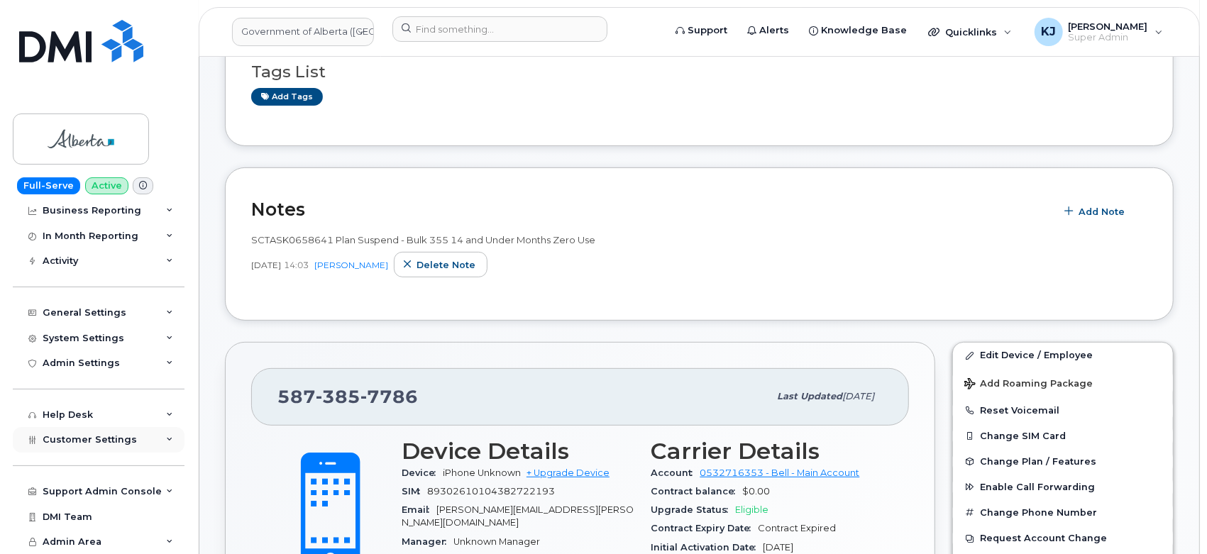
click at [117, 449] on div "Customer Settings" at bounding box center [99, 440] width 172 height 26
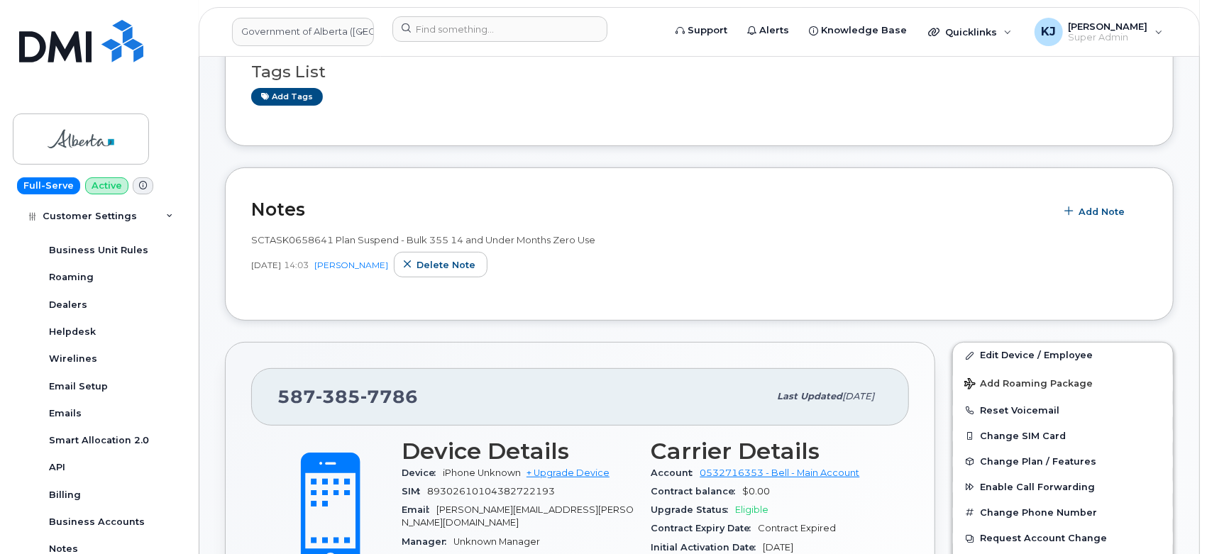
scroll to position [500, 0]
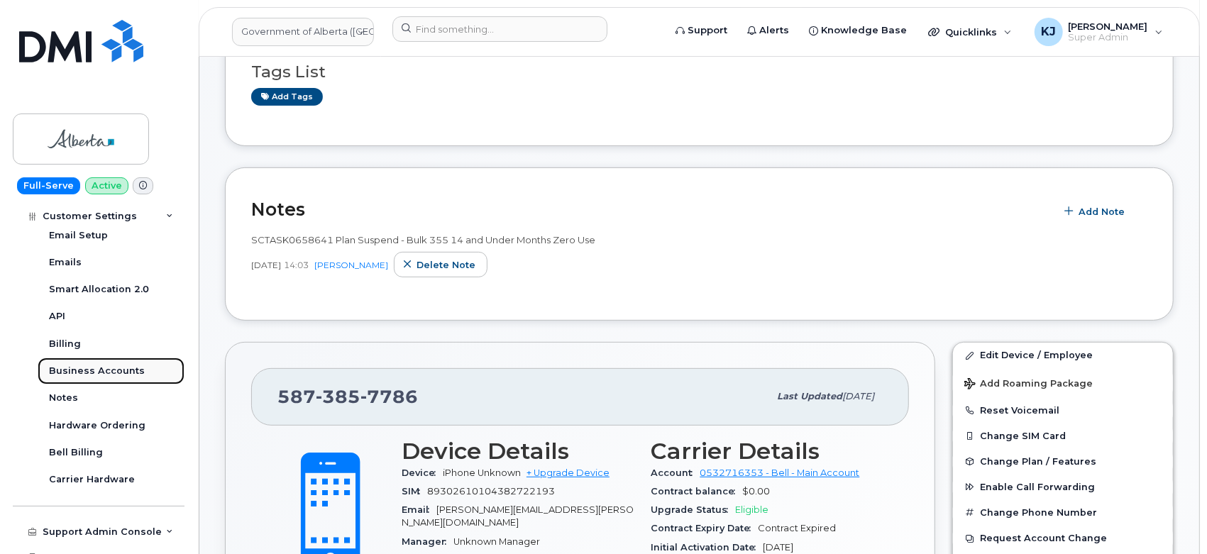
click at [96, 366] on div "Business Accounts" at bounding box center [97, 371] width 96 height 13
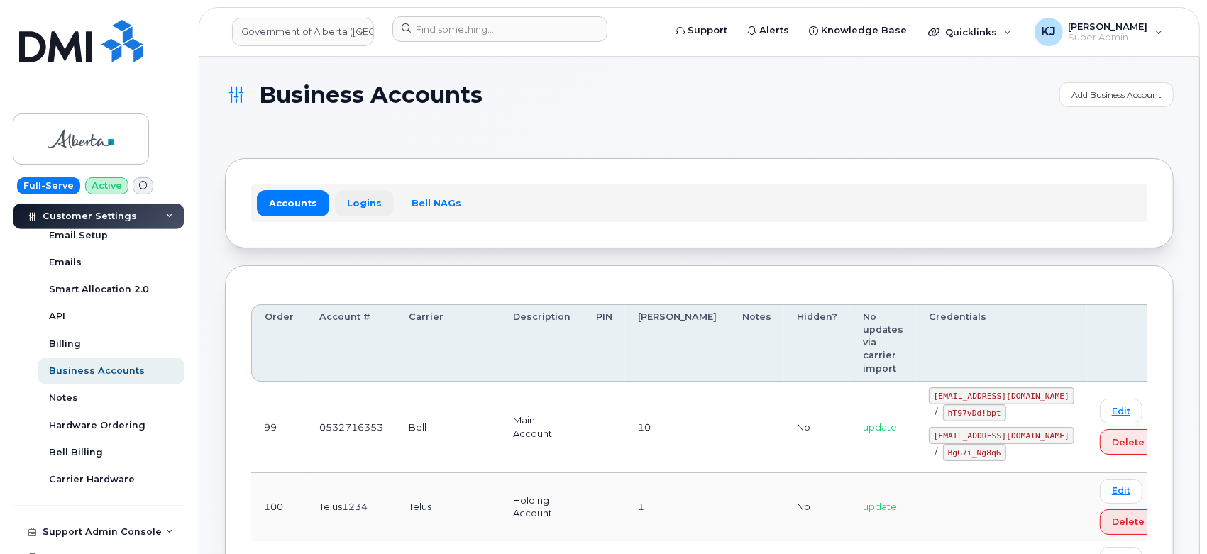
click at [366, 200] on link "Logins" at bounding box center [364, 203] width 59 height 26
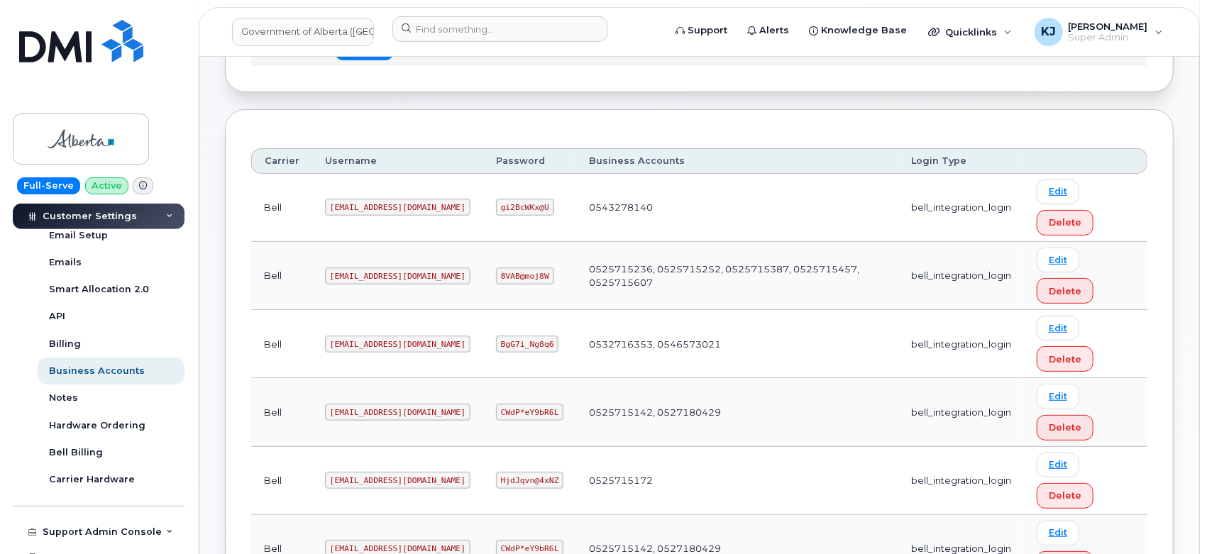
scroll to position [158, 0]
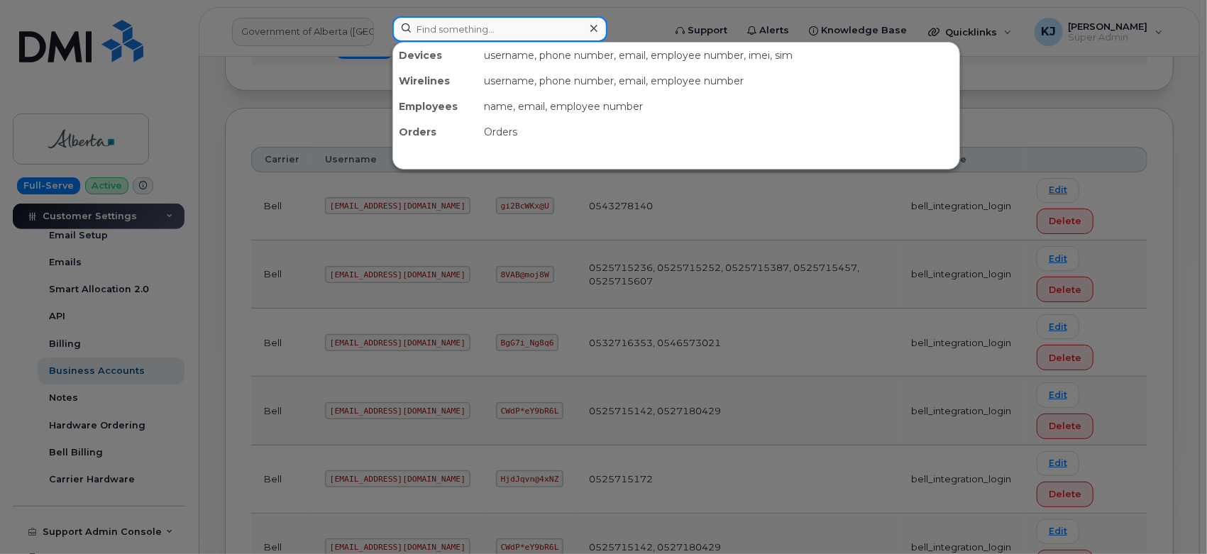
click at [435, 23] on input at bounding box center [500, 29] width 215 height 26
paste input "5873857786"
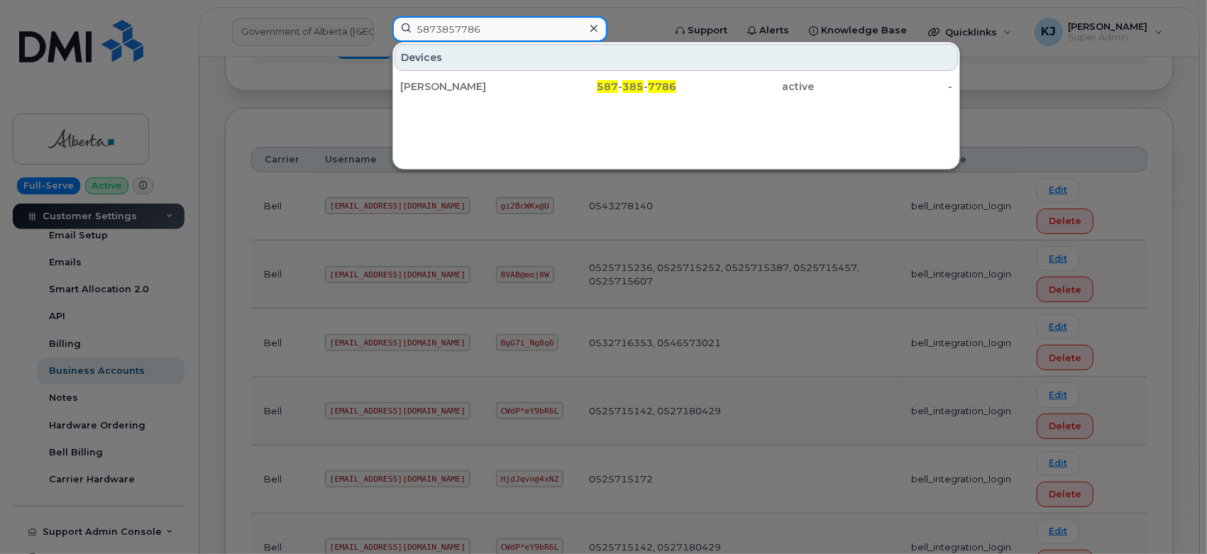
type input "5873857786"
click at [539, 102] on div "Devices John Swist 587 - 385 - 7786 active -" at bounding box center [677, 106] width 568 height 128
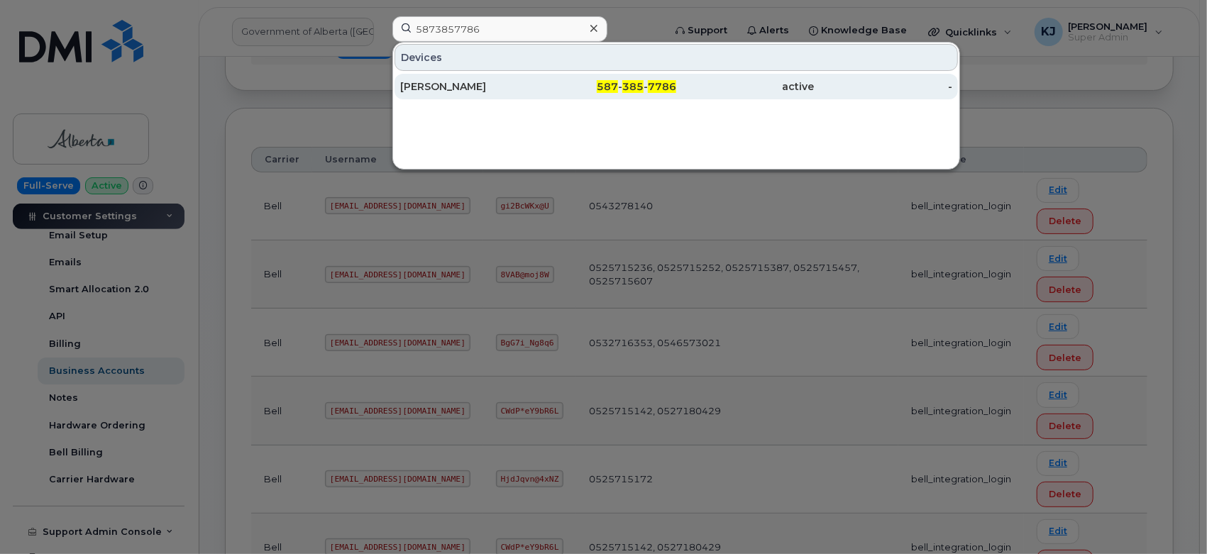
click at [676, 95] on div "587 - 385 - 7786" at bounding box center [745, 87] width 138 height 26
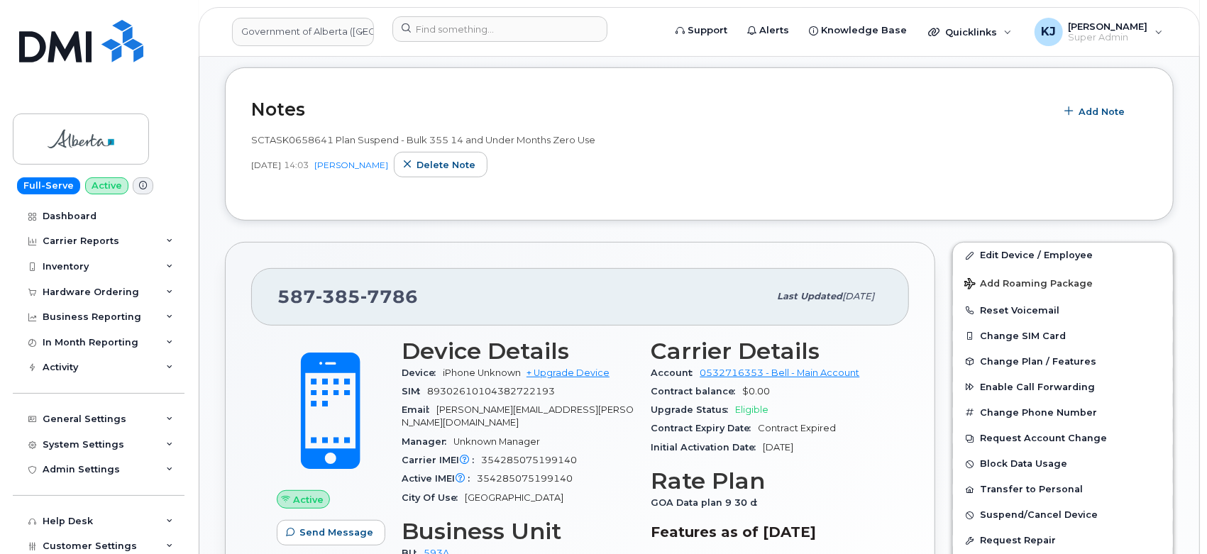
scroll to position [394, 0]
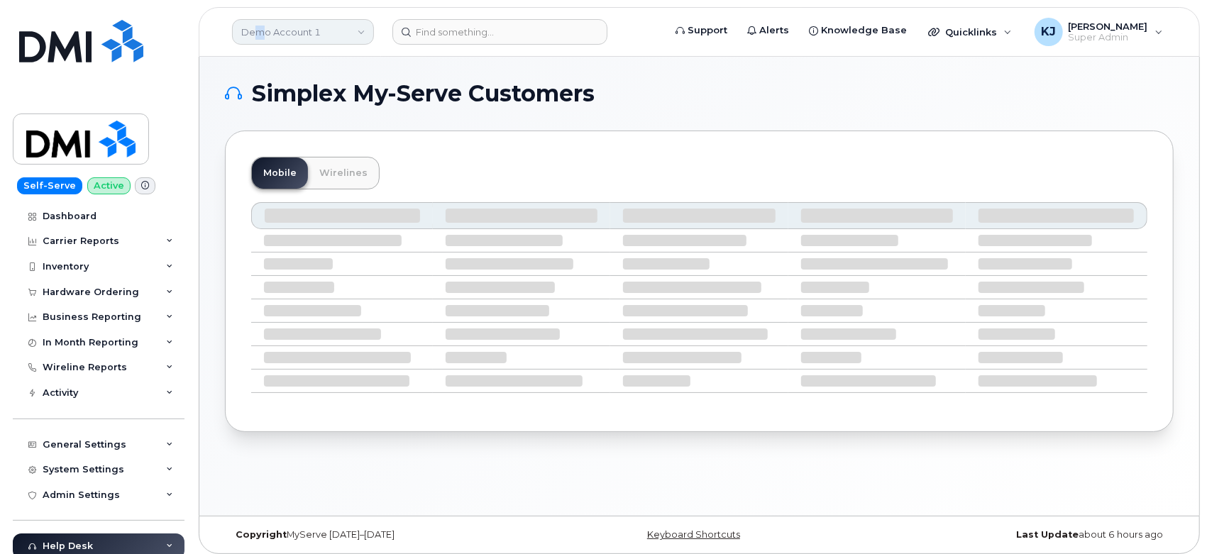
click at [260, 31] on link "Demo Account 1" at bounding box center [303, 32] width 142 height 26
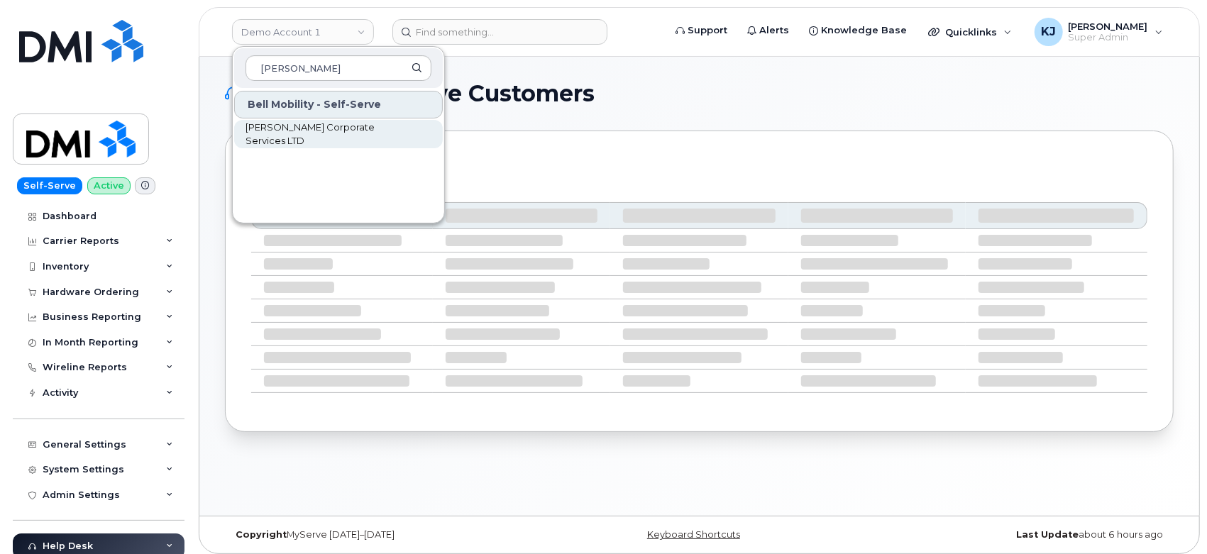
type input "brandt"
click at [354, 133] on span "[PERSON_NAME] Corporate Services LTD" at bounding box center [327, 135] width 163 height 28
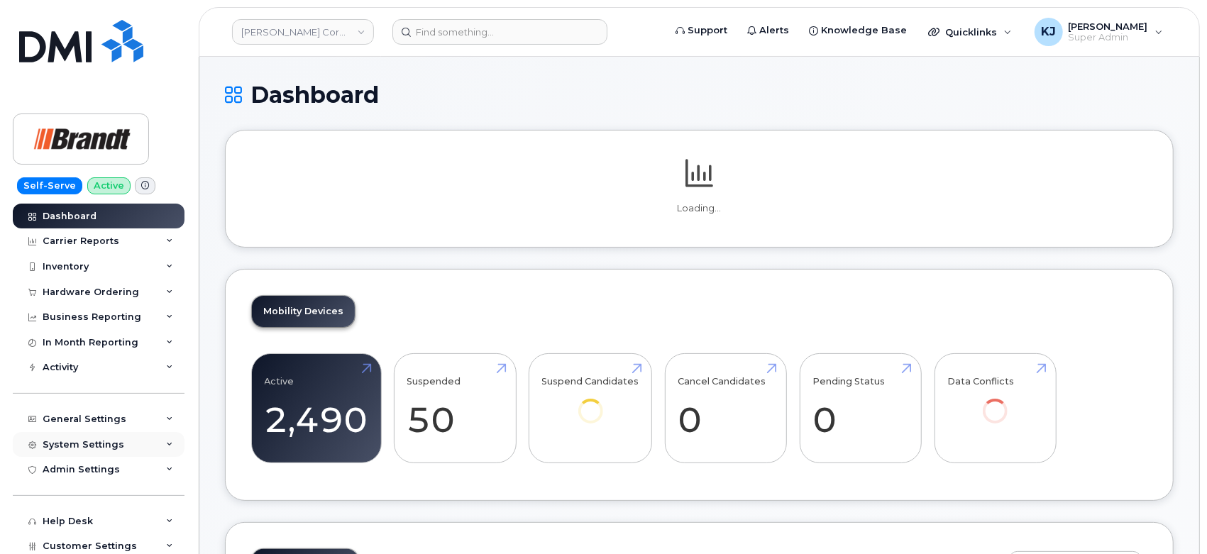
scroll to position [106, 0]
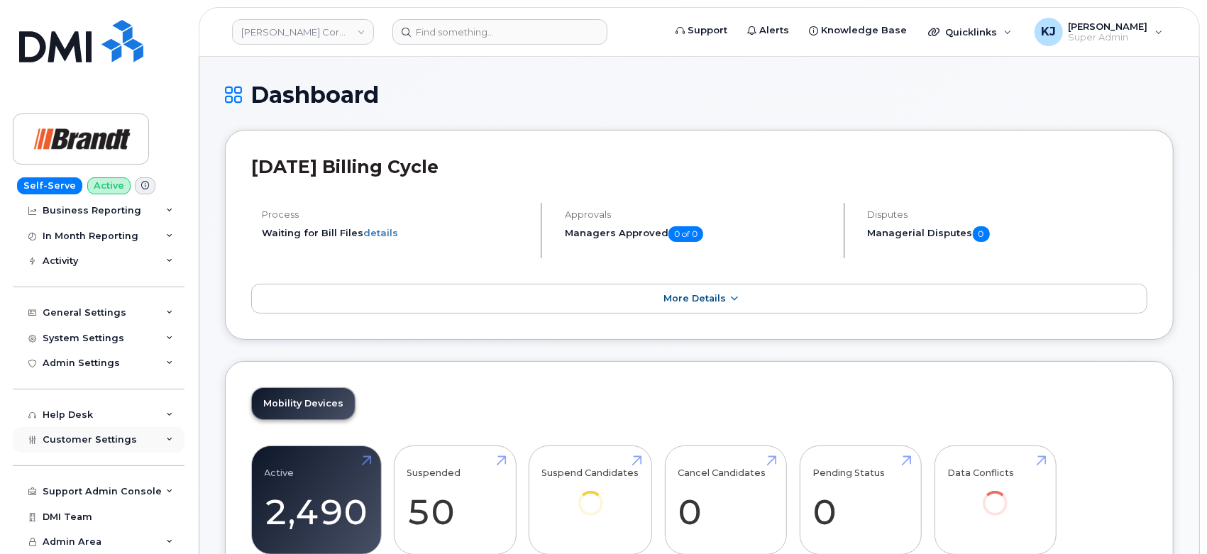
click at [113, 439] on span "Customer Settings" at bounding box center [90, 439] width 94 height 11
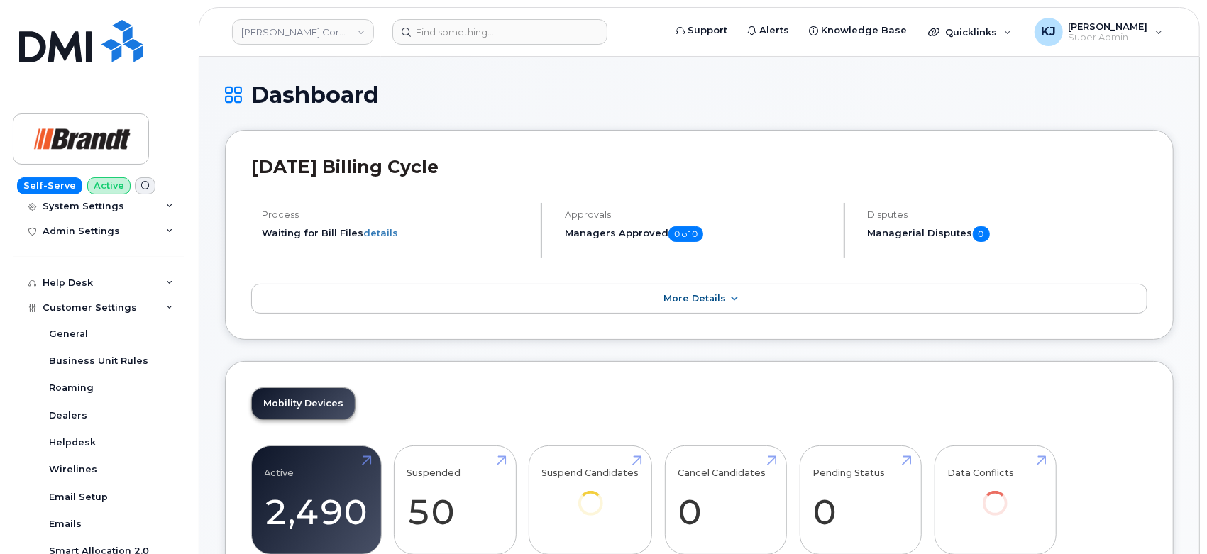
scroll to position [422, 0]
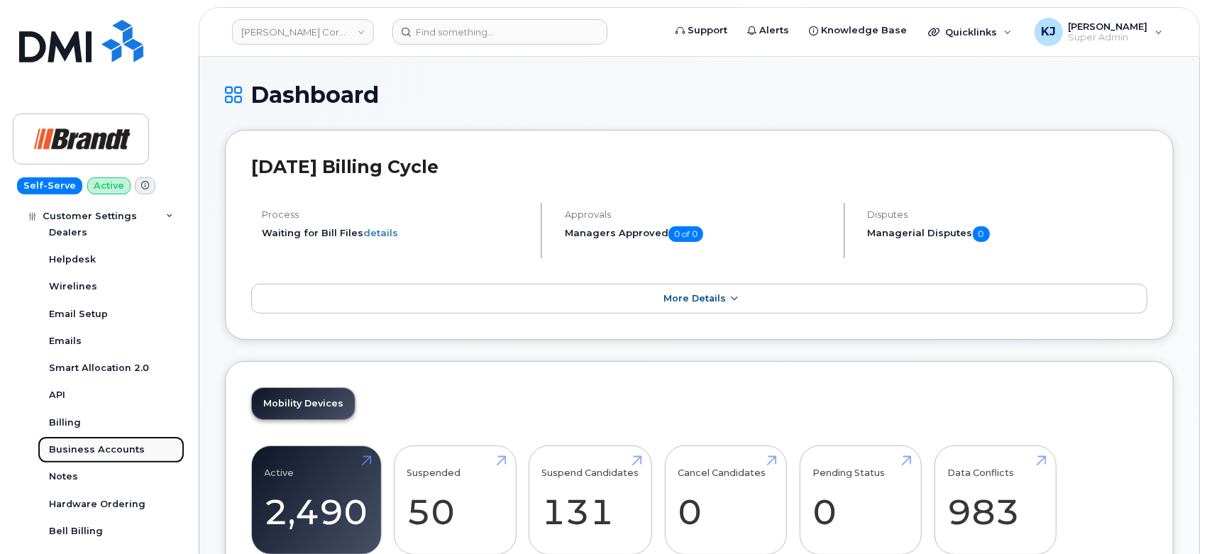
click at [111, 454] on div "Business Accounts" at bounding box center [97, 450] width 96 height 13
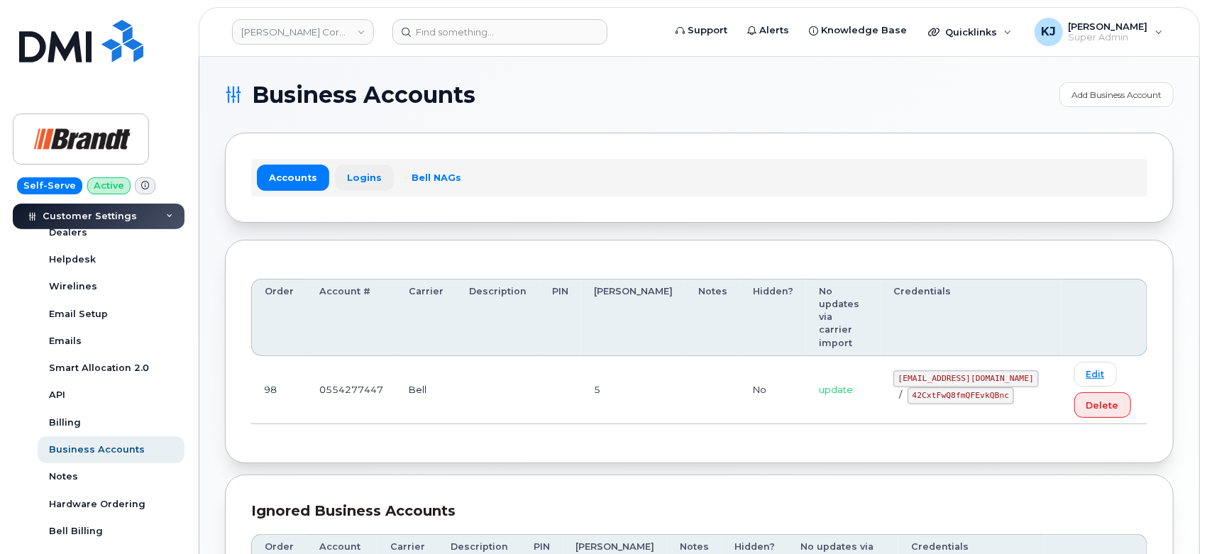
click at [367, 182] on link "Logins" at bounding box center [364, 178] width 59 height 26
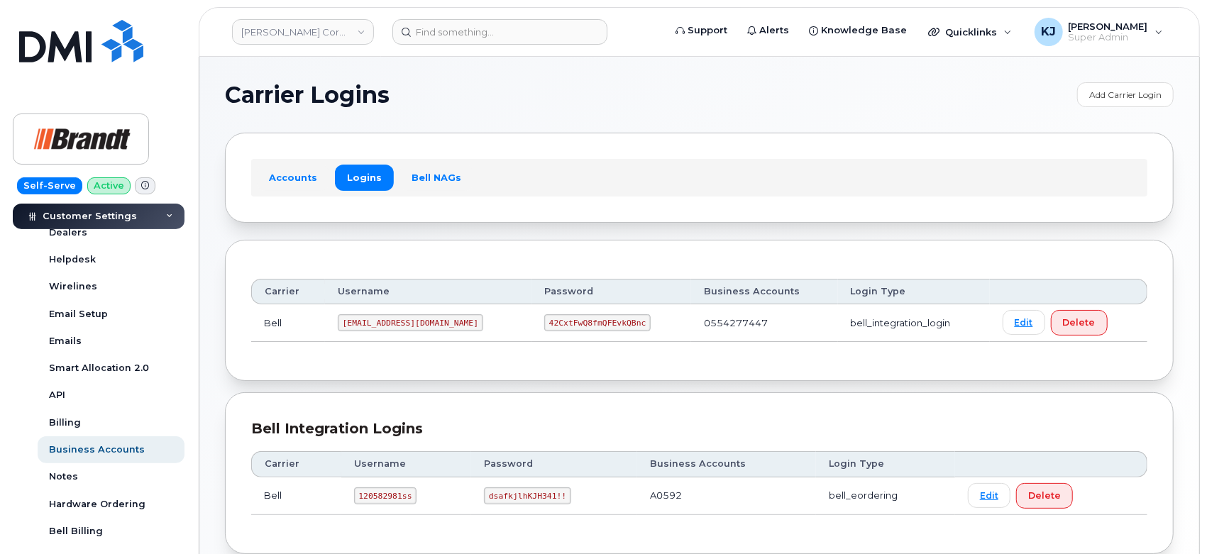
scroll to position [79, 0]
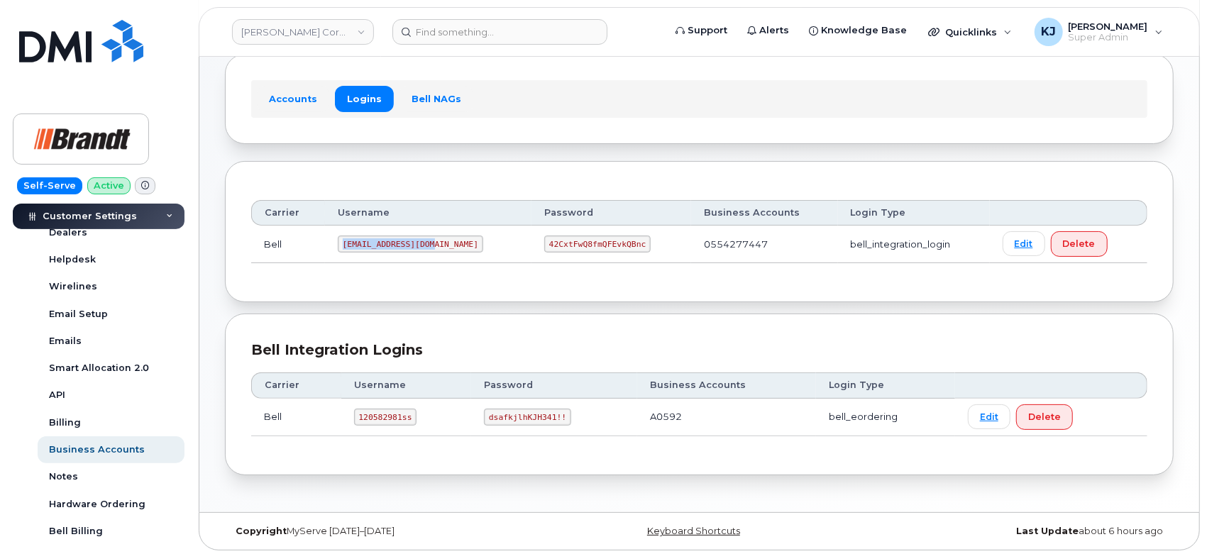
drag, startPoint x: 344, startPoint y: 247, endPoint x: 431, endPoint y: 248, distance: 86.6
click at [431, 248] on code "[EMAIL_ADDRESS][DOMAIN_NAME]" at bounding box center [411, 244] width 146 height 17
copy code "[EMAIL_ADDRESS][DOMAIN_NAME]"
drag, startPoint x: 505, startPoint y: 243, endPoint x: 597, endPoint y: 247, distance: 91.6
click at [600, 249] on td "42CxtFwQ8fmQFEvkQBnc" at bounding box center [612, 245] width 160 height 38
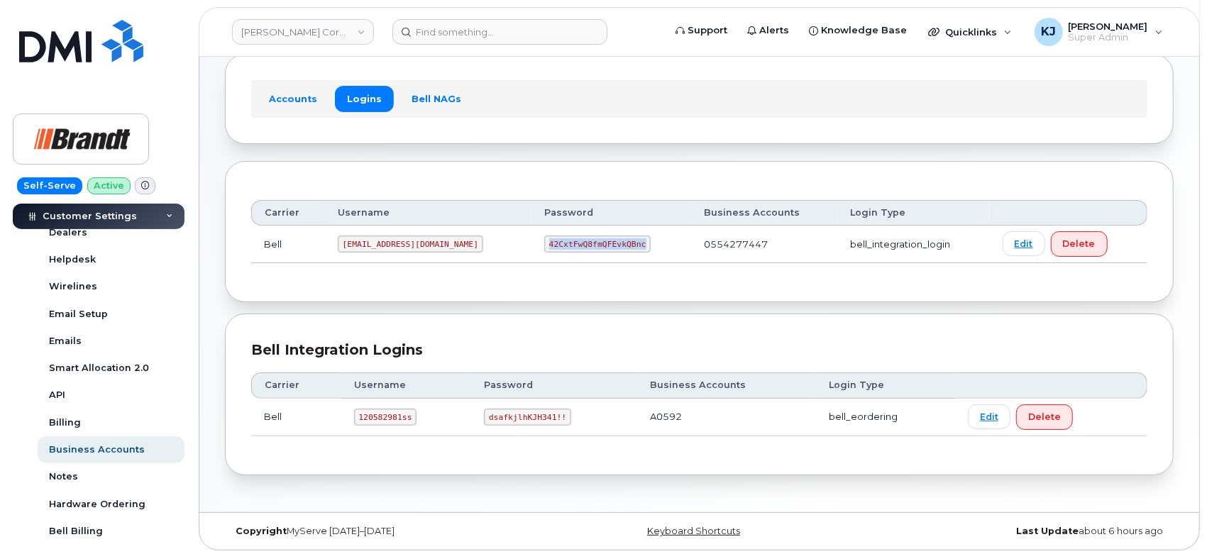
copy code "42CxtFwQ8fmQFEvkQBnc"
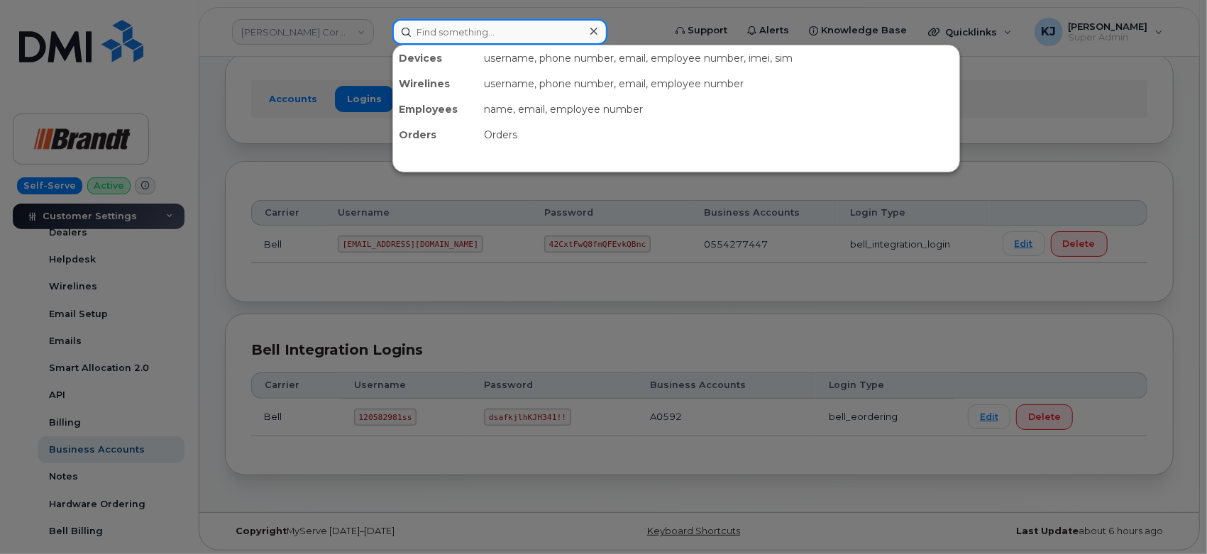
click at [469, 35] on input at bounding box center [500, 32] width 215 height 26
paste input "[PHONE_NUMBER]"
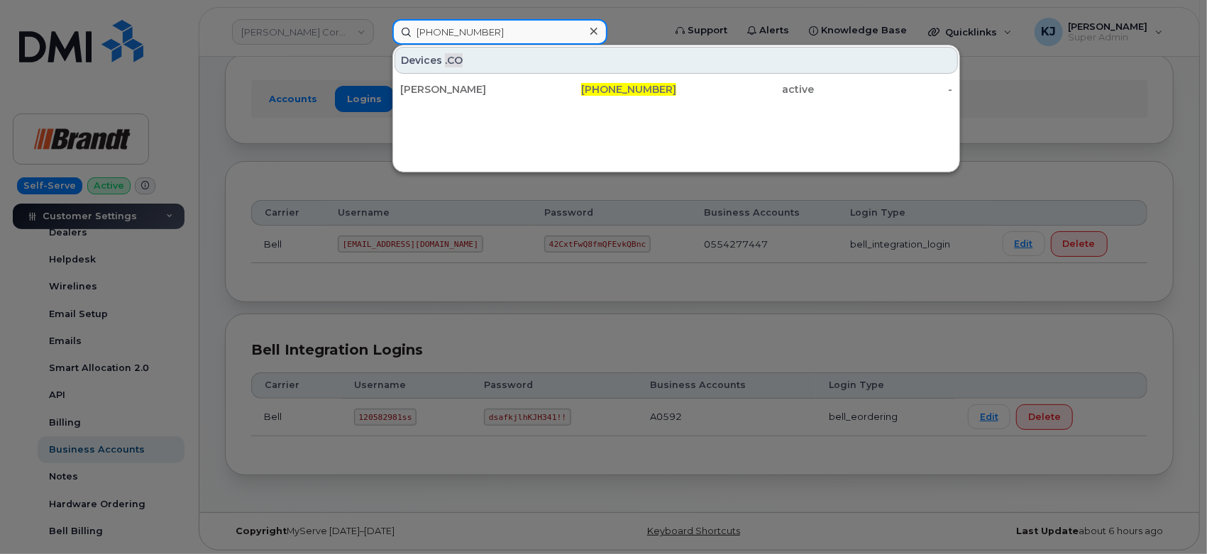
type input "[PHONE_NUMBER]"
drag, startPoint x: 486, startPoint y: 104, endPoint x: 477, endPoint y: 104, distance: 8.5
click at [481, 104] on div "Devices .CO [PERSON_NAME] [PHONE_NUMBER] active -" at bounding box center [677, 109] width 568 height 128
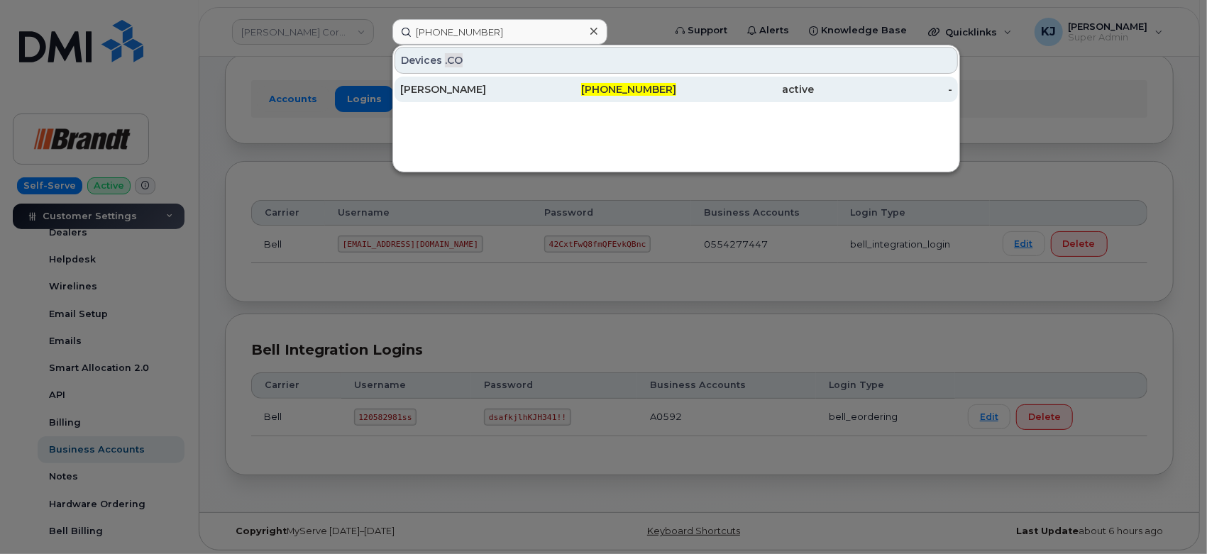
click at [488, 89] on div "[PERSON_NAME]" at bounding box center [469, 89] width 138 height 14
